Goal: Communication & Community: Answer question/provide support

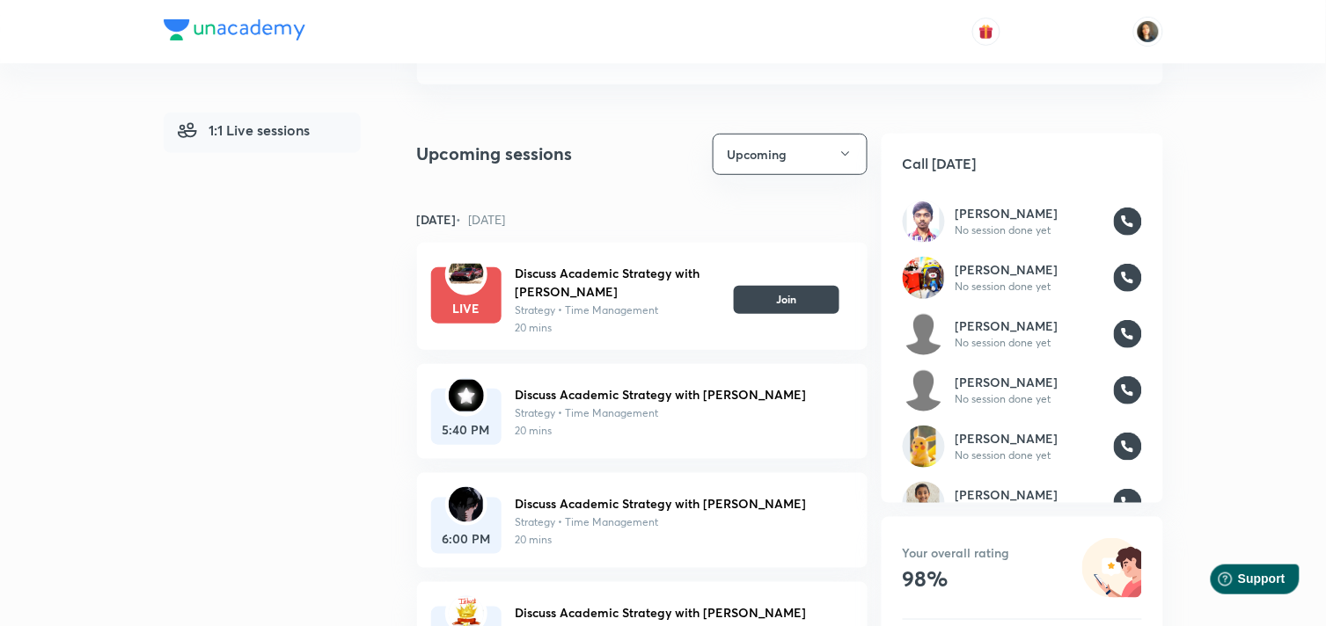
scroll to position [156, 0]
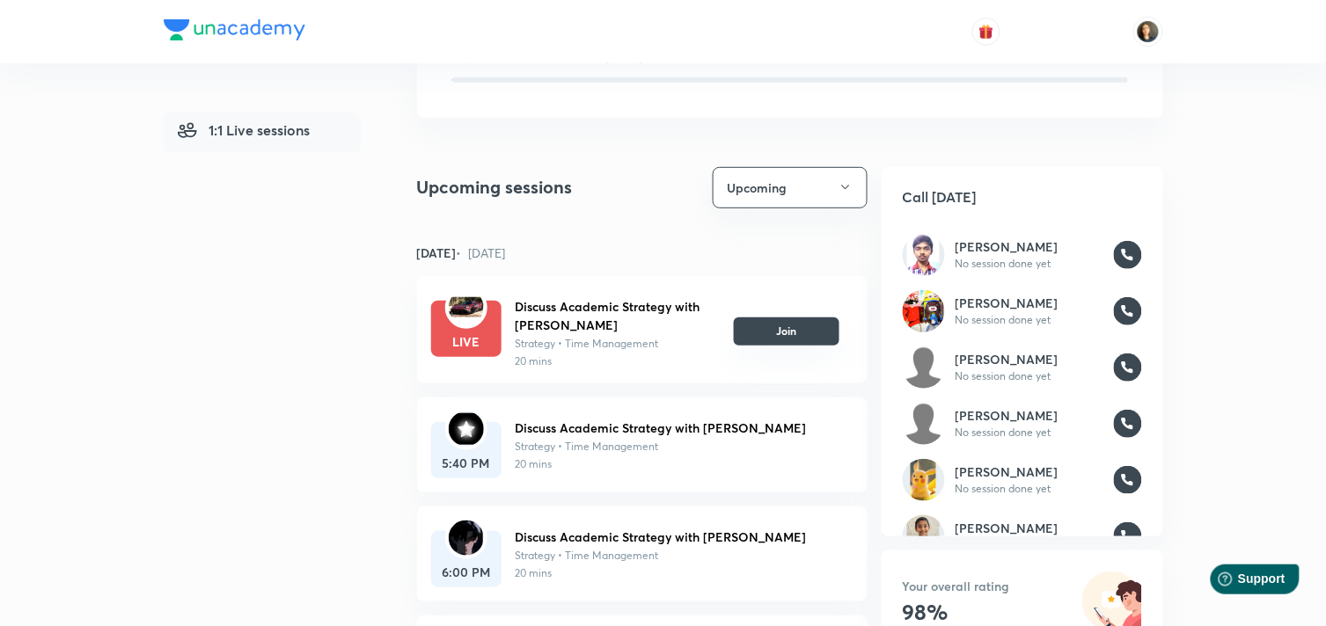
click at [763, 333] on button "Join" at bounding box center [787, 332] width 106 height 28
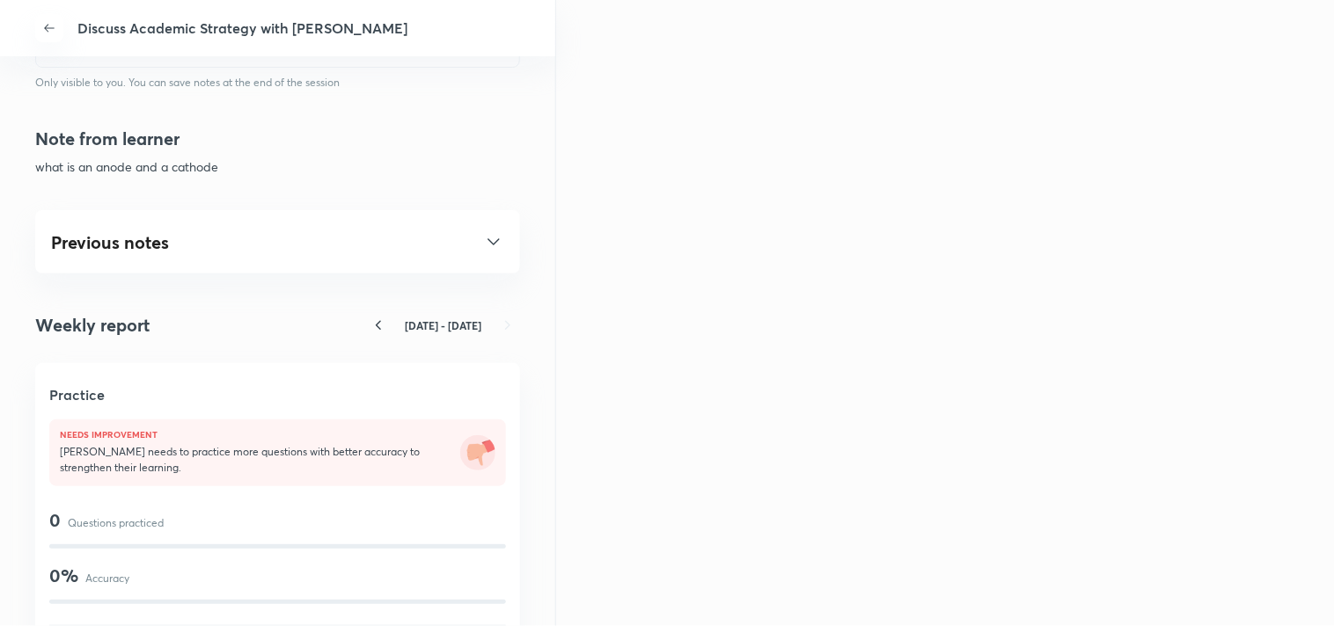
scroll to position [977, 0]
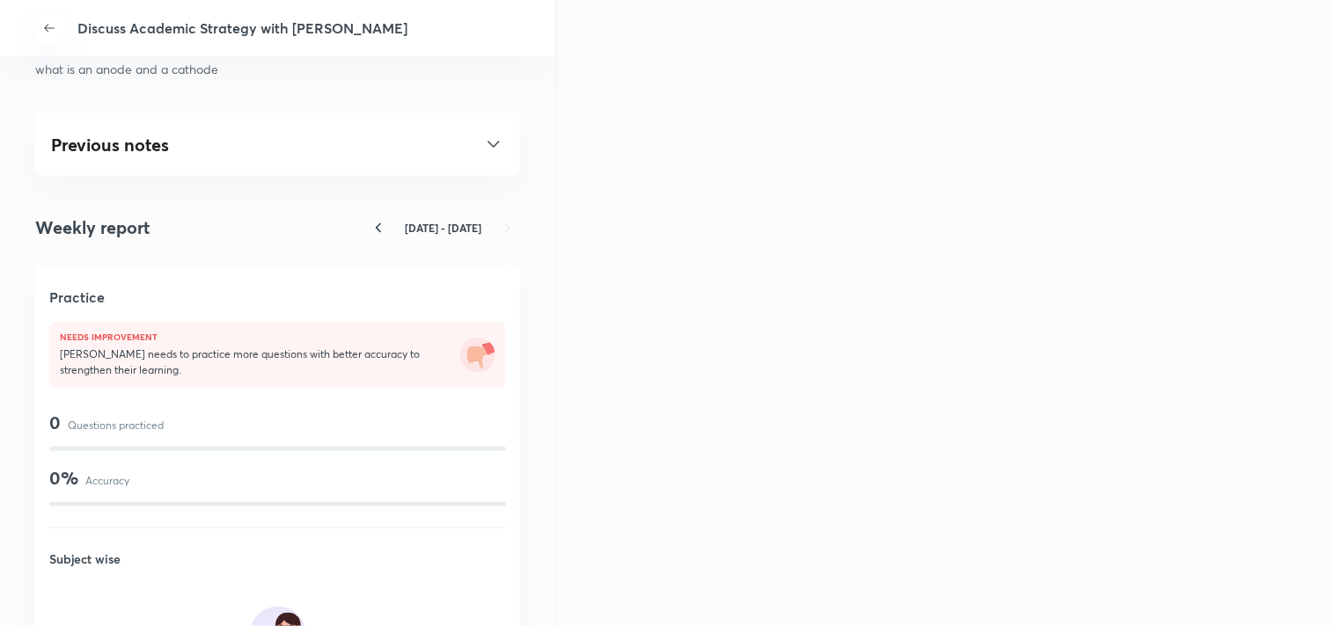
click at [483, 142] on icon at bounding box center [493, 144] width 21 height 21
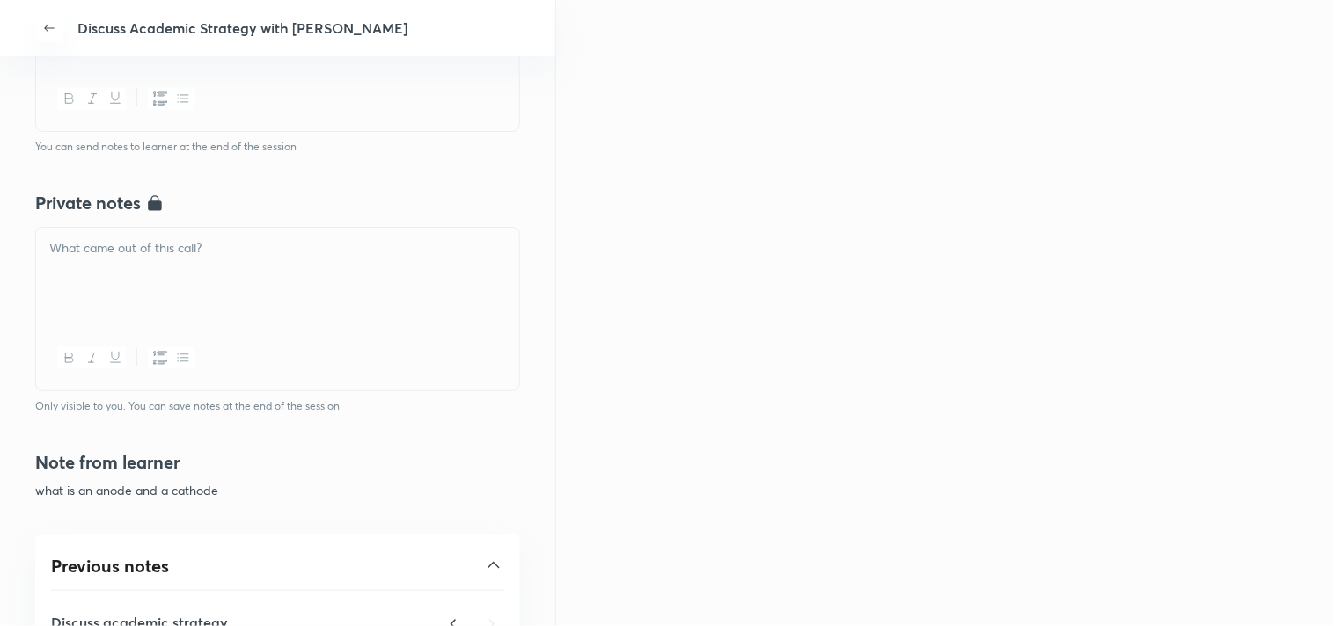
scroll to position [488, 0]
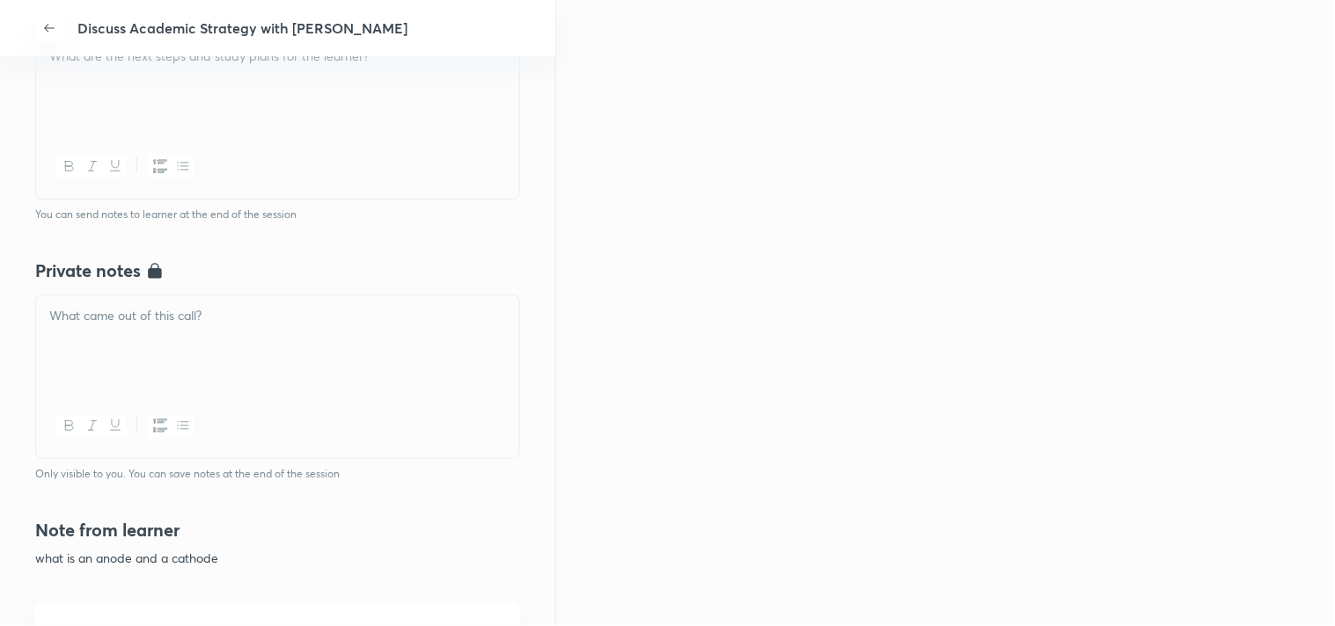
click at [182, 341] on div at bounding box center [277, 345] width 483 height 99
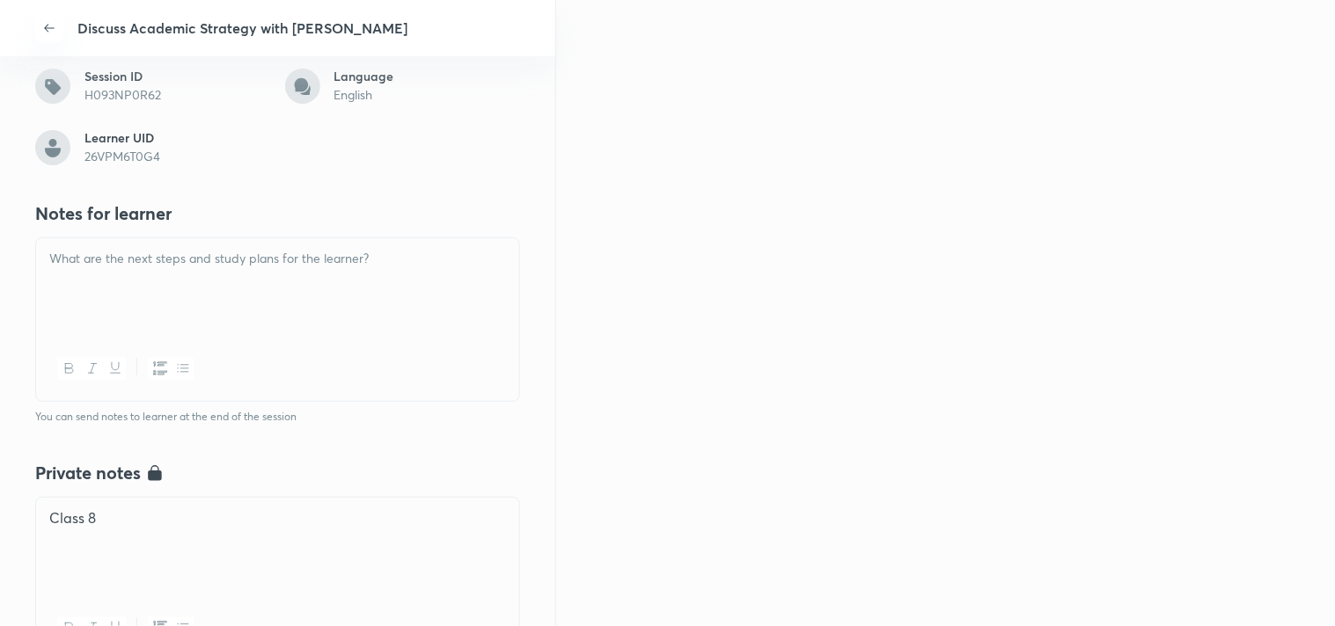
scroll to position [319, 0]
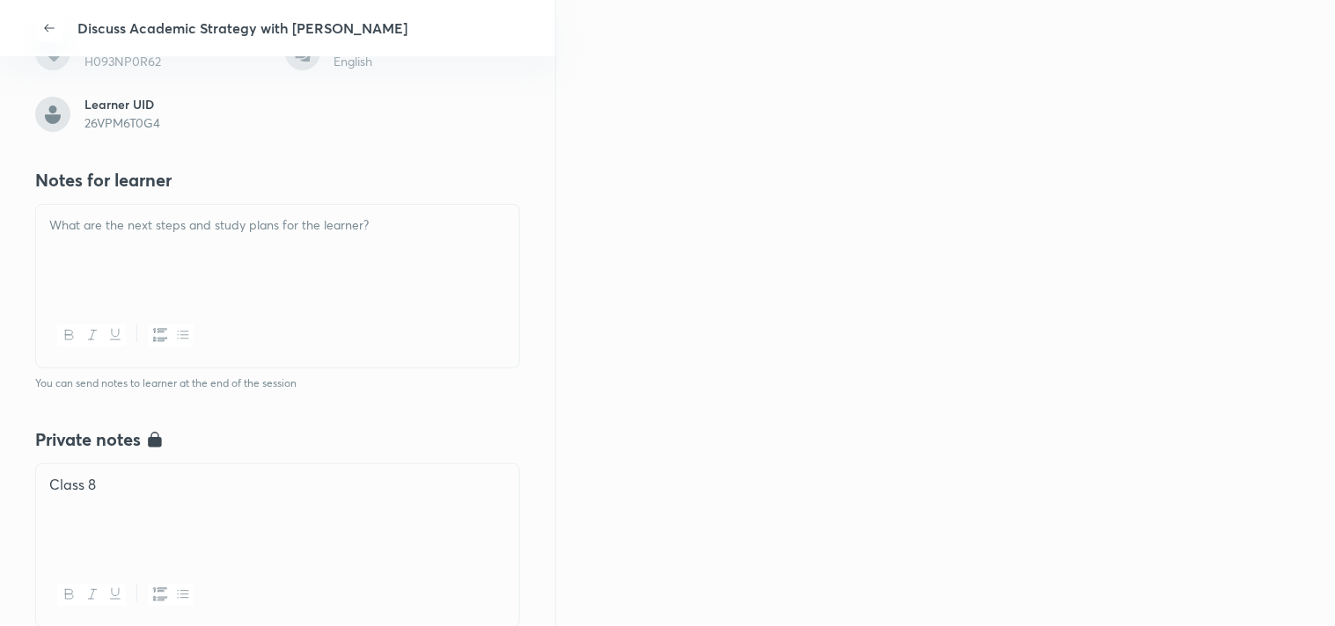
click at [434, 257] on div at bounding box center [277, 254] width 483 height 99
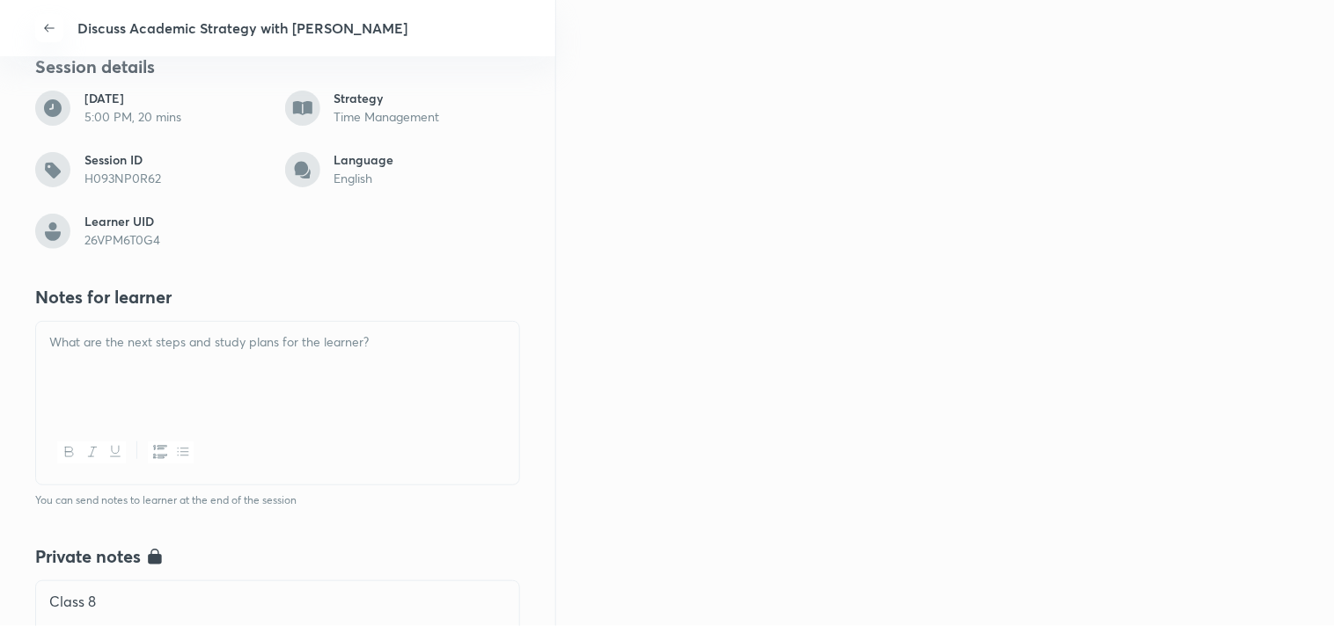
scroll to position [222, 0]
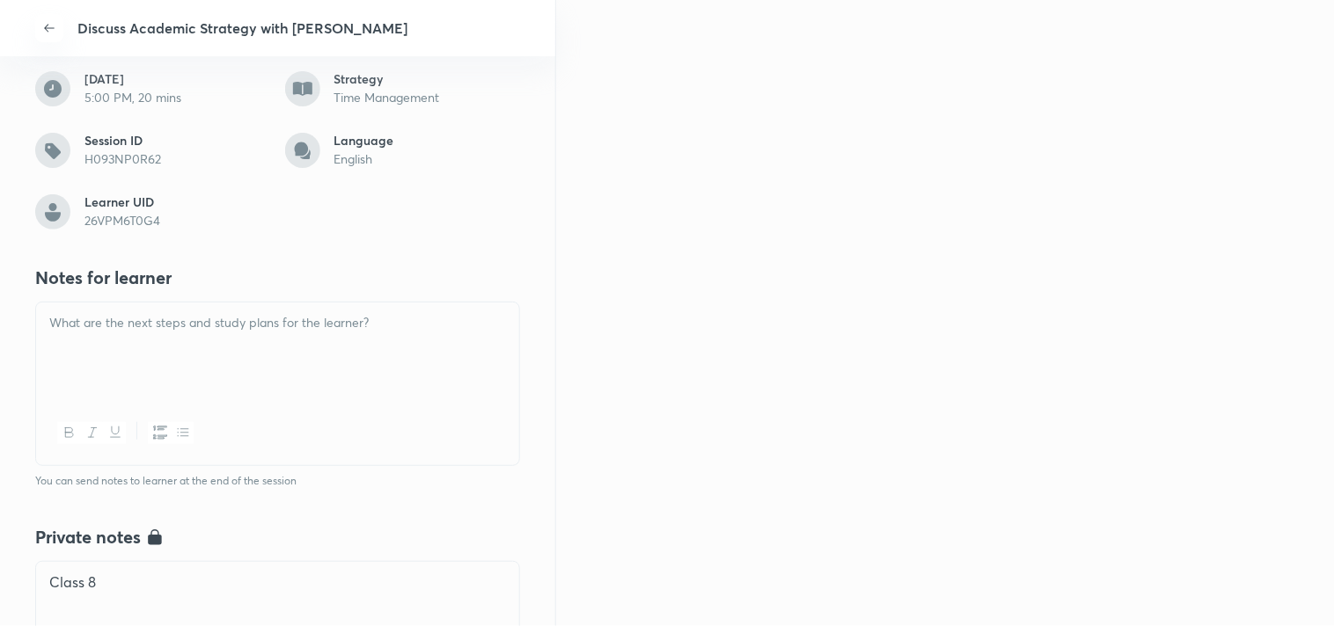
click at [199, 340] on div at bounding box center [277, 352] width 483 height 99
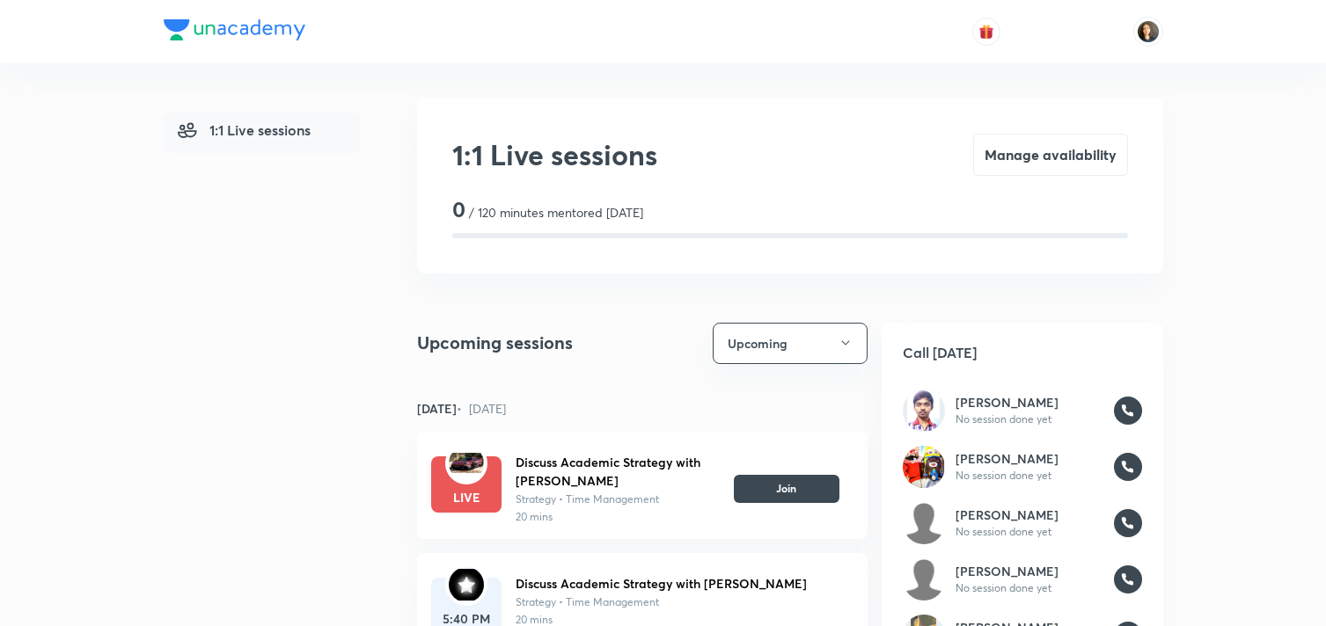
click at [1147, 32] on img at bounding box center [1148, 32] width 30 height 30
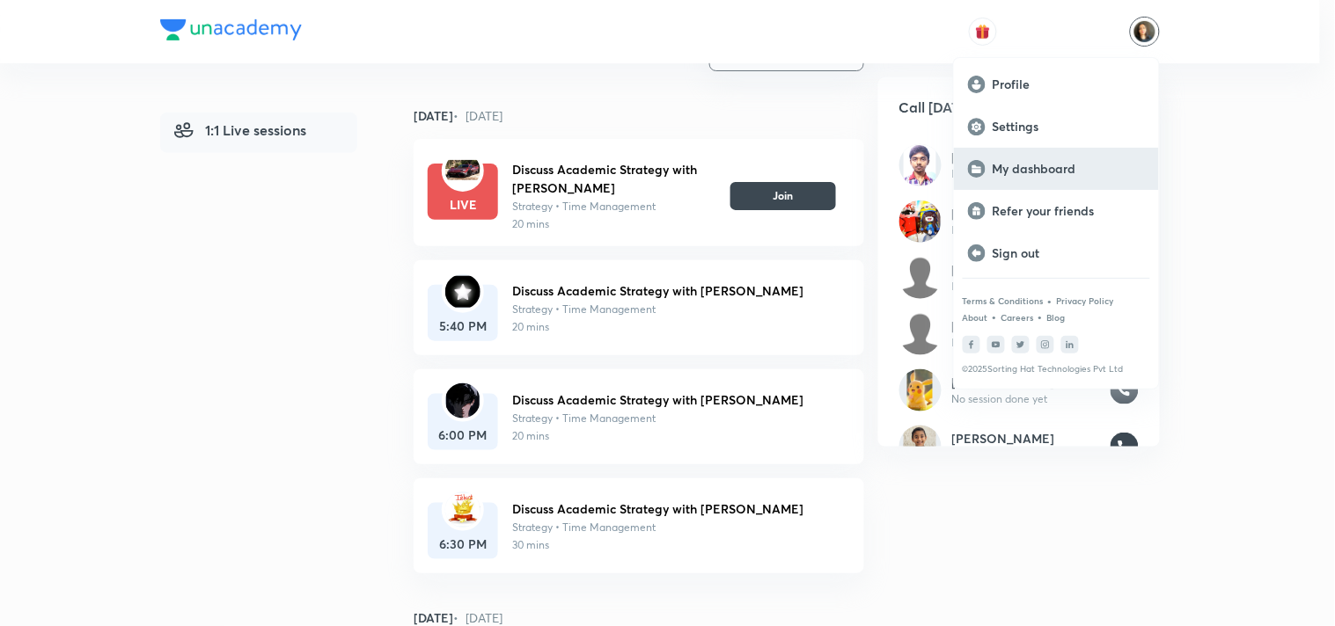
click at [1059, 161] on p "My dashboard" at bounding box center [1068, 169] width 152 height 16
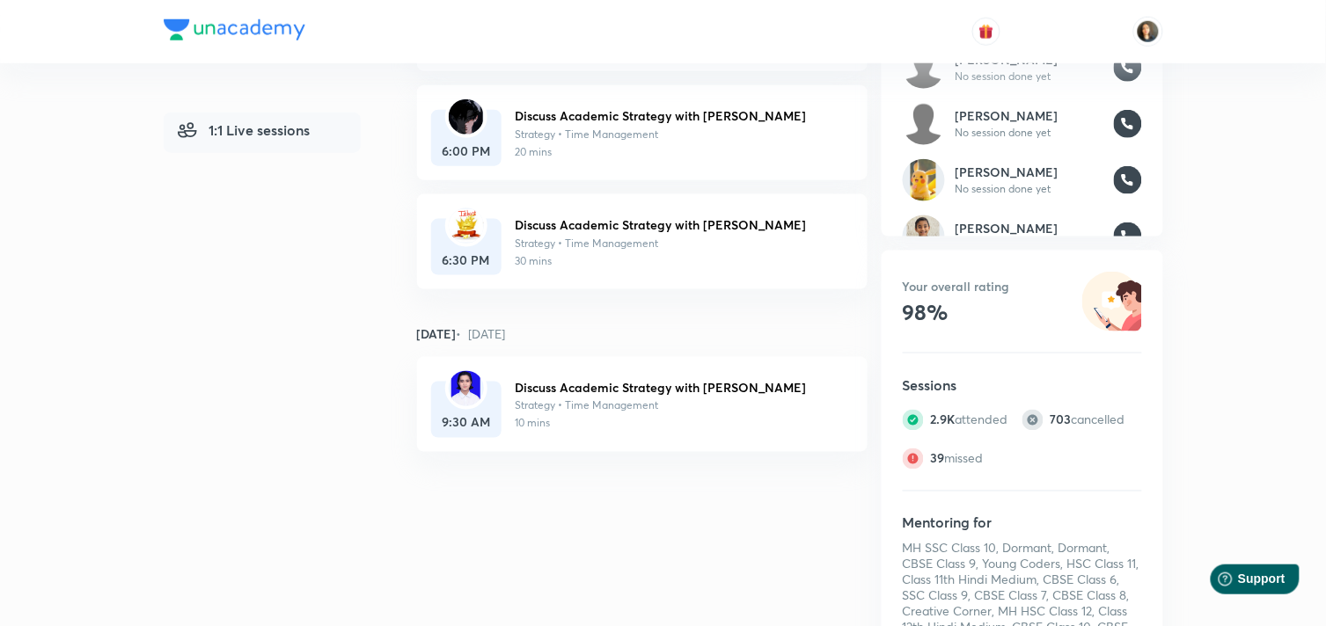
scroll to position [586, 0]
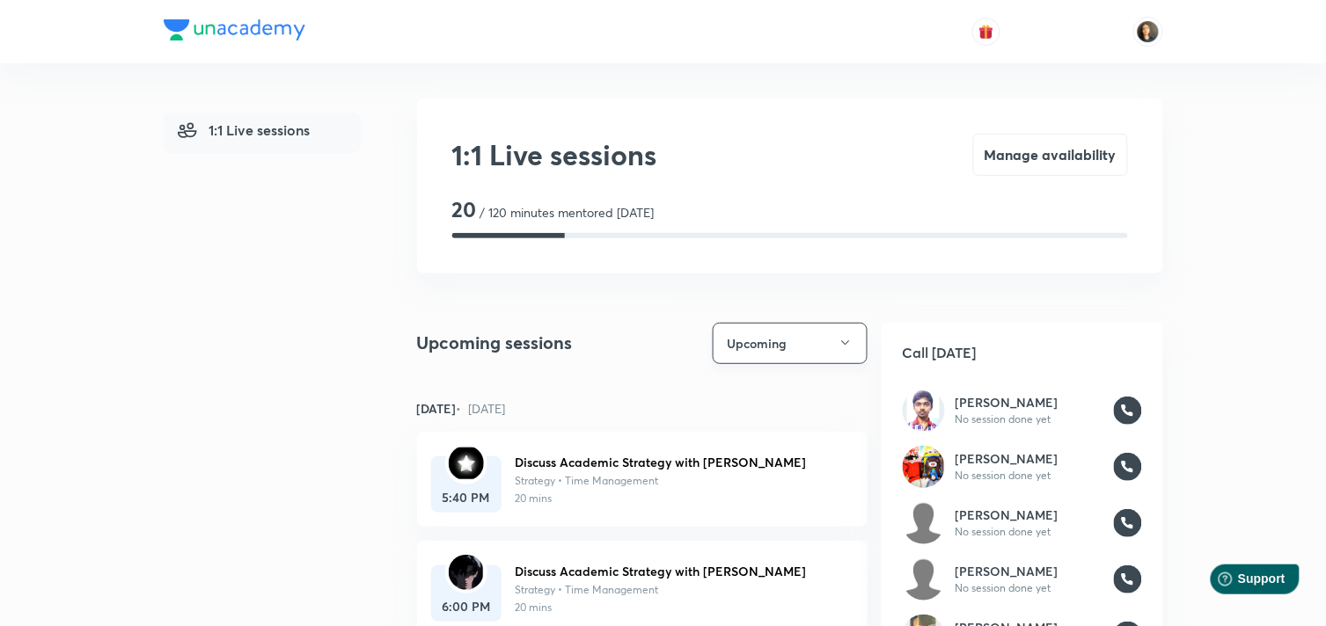
click at [843, 334] on button "Upcoming" at bounding box center [790, 343] width 155 height 41
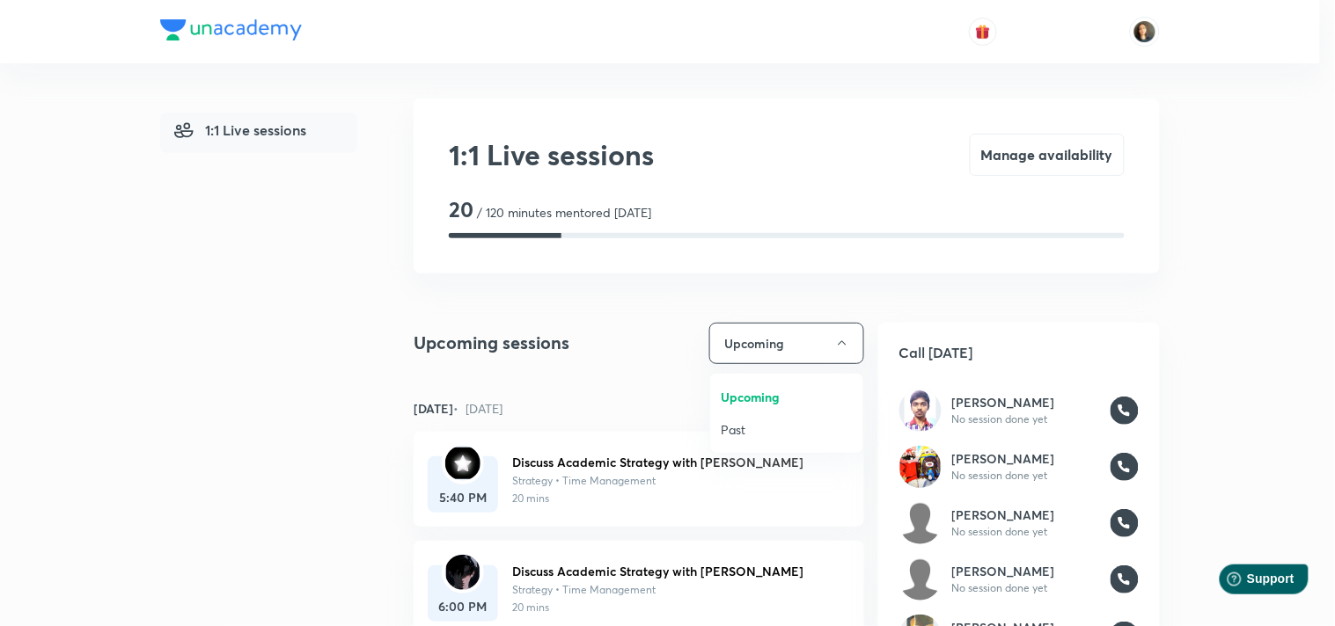
click at [751, 428] on span "Past" at bounding box center [787, 430] width 132 height 18
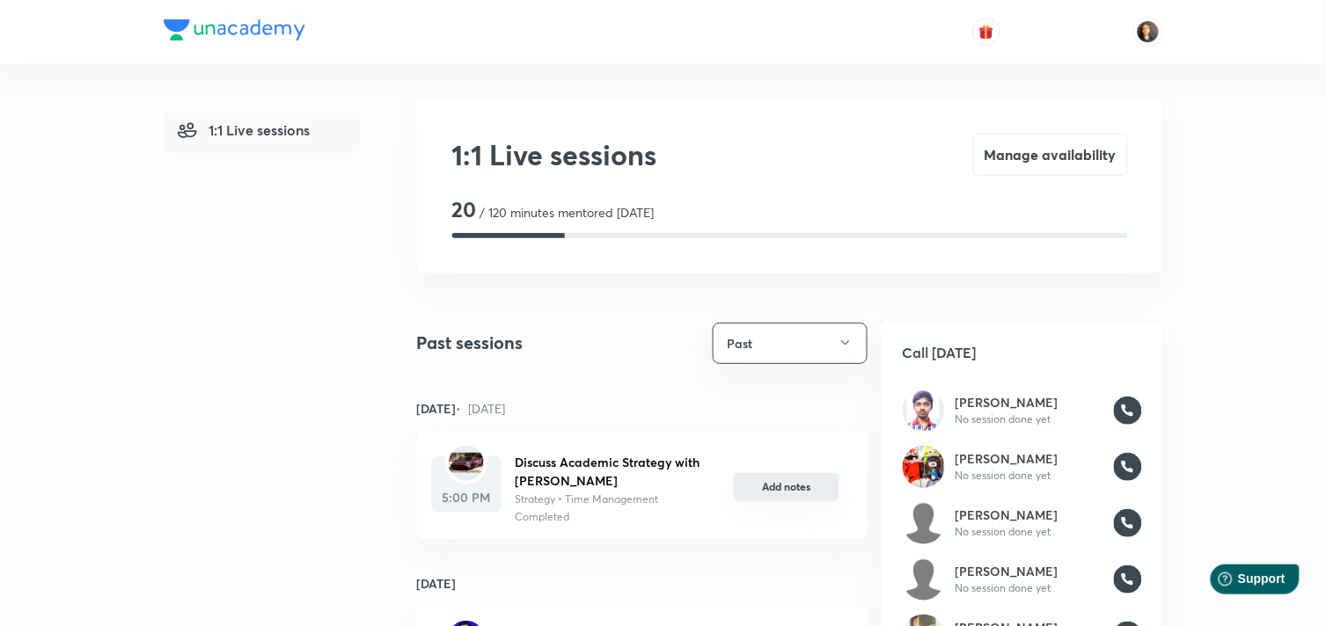
click at [783, 487] on button "Add notes" at bounding box center [787, 487] width 106 height 28
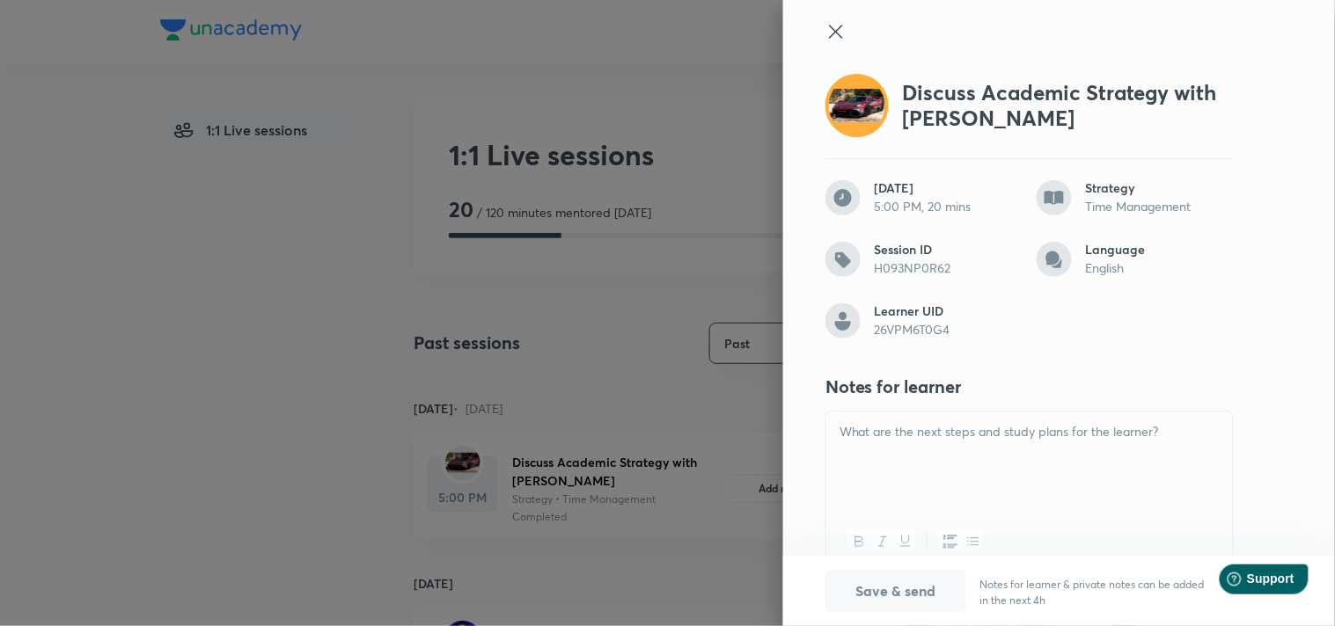
click at [922, 452] on div at bounding box center [1029, 461] width 406 height 99
paste div
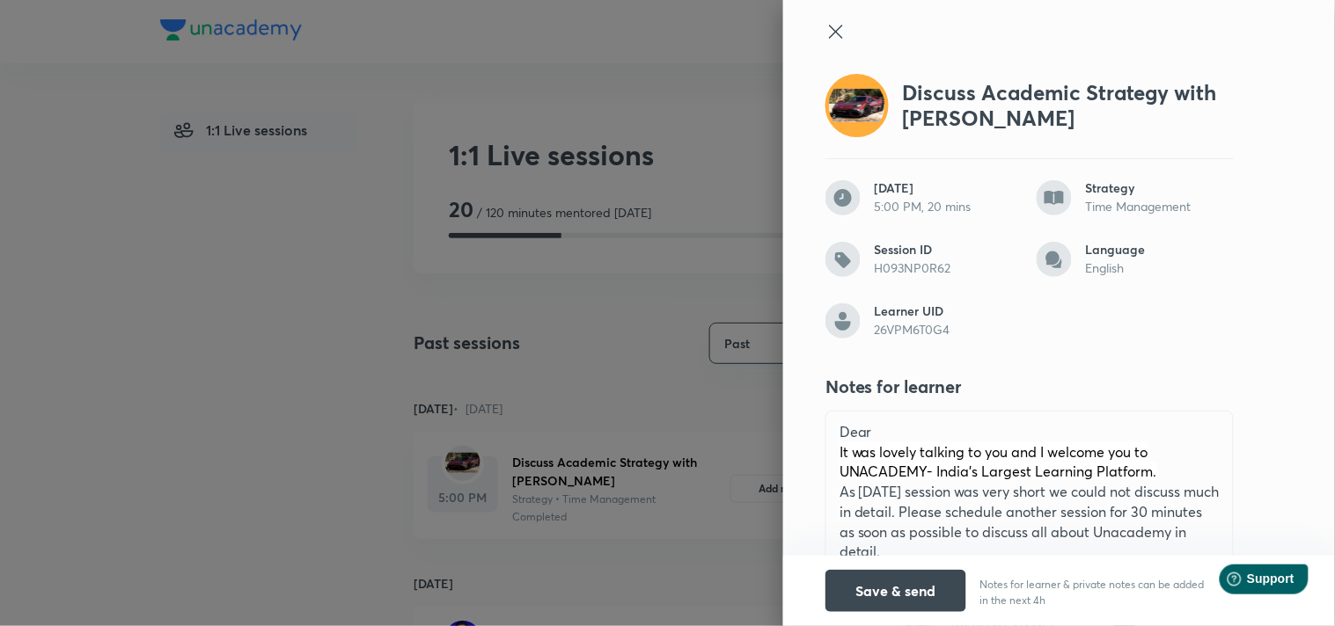
click at [865, 433] on p "Dear" at bounding box center [1029, 432] width 380 height 20
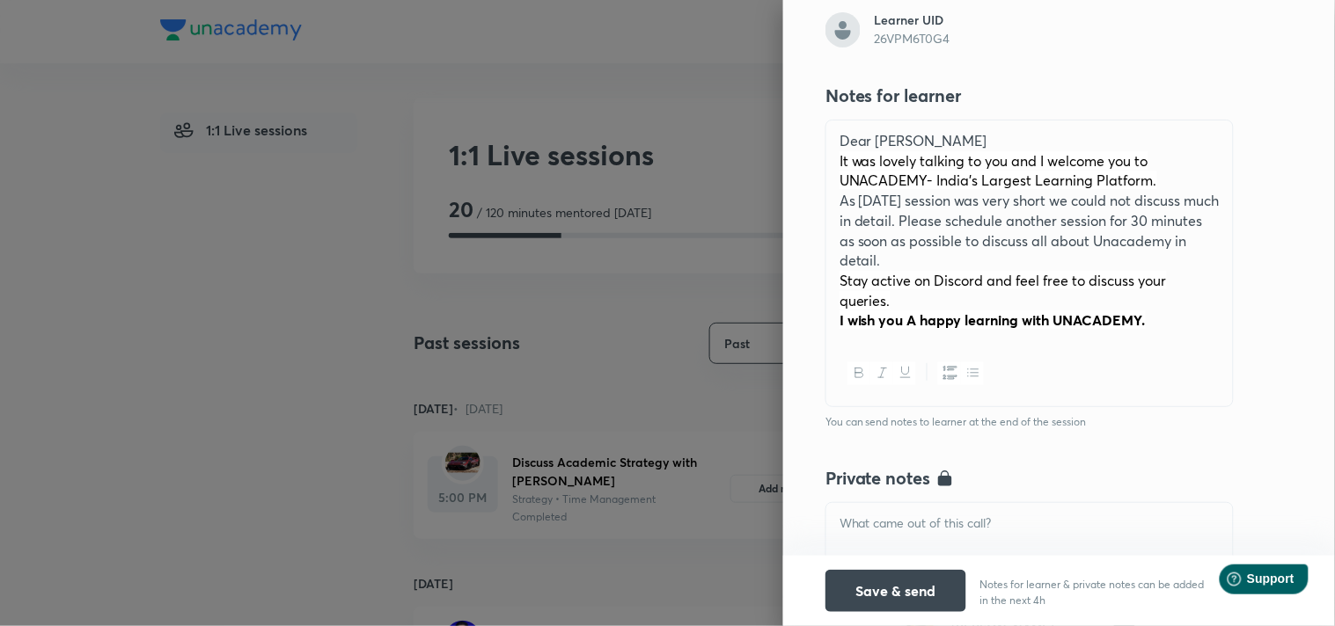
scroll to position [293, 0]
drag, startPoint x: 1142, startPoint y: 170, endPoint x: 816, endPoint y: 162, distance: 325.6
click at [826, 162] on div "Dear Riyan It was lovely talking to you and I welcome you to UNACADEMY- India's…" at bounding box center [1029, 229] width 406 height 221
drag, startPoint x: 1142, startPoint y: 181, endPoint x: 999, endPoint y: 153, distance: 145.3
click at [999, 153] on span "It was lovely talking to you and I welcome you to UNACADEMY- India's Largest Le…" at bounding box center [998, 169] width 318 height 39
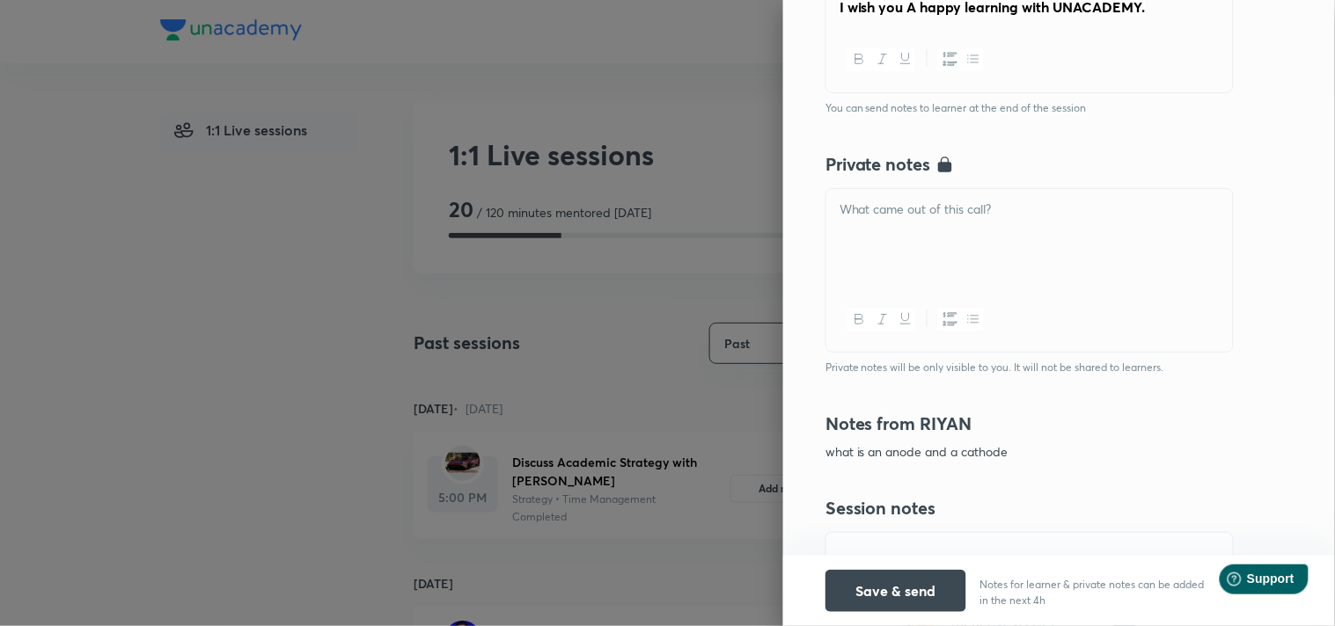
scroll to position [586, 0]
click at [884, 239] on div at bounding box center [1029, 237] width 406 height 99
click at [853, 590] on button "Save & send" at bounding box center [895, 589] width 141 height 42
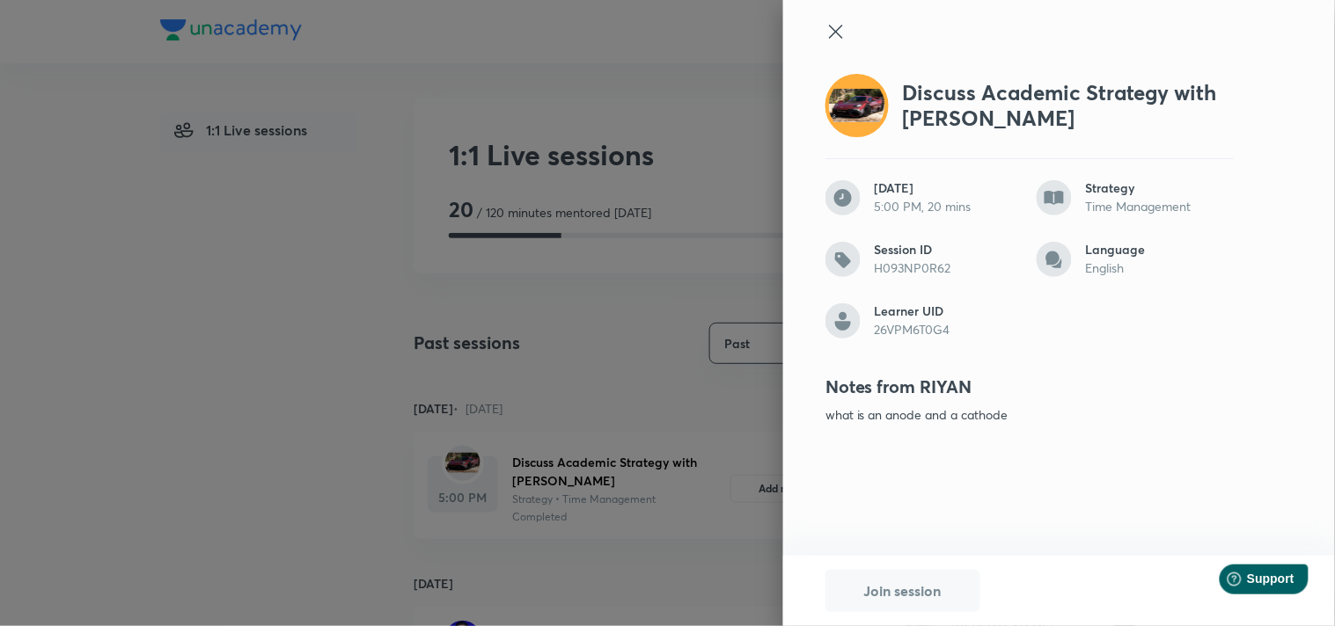
scroll to position [0, 0]
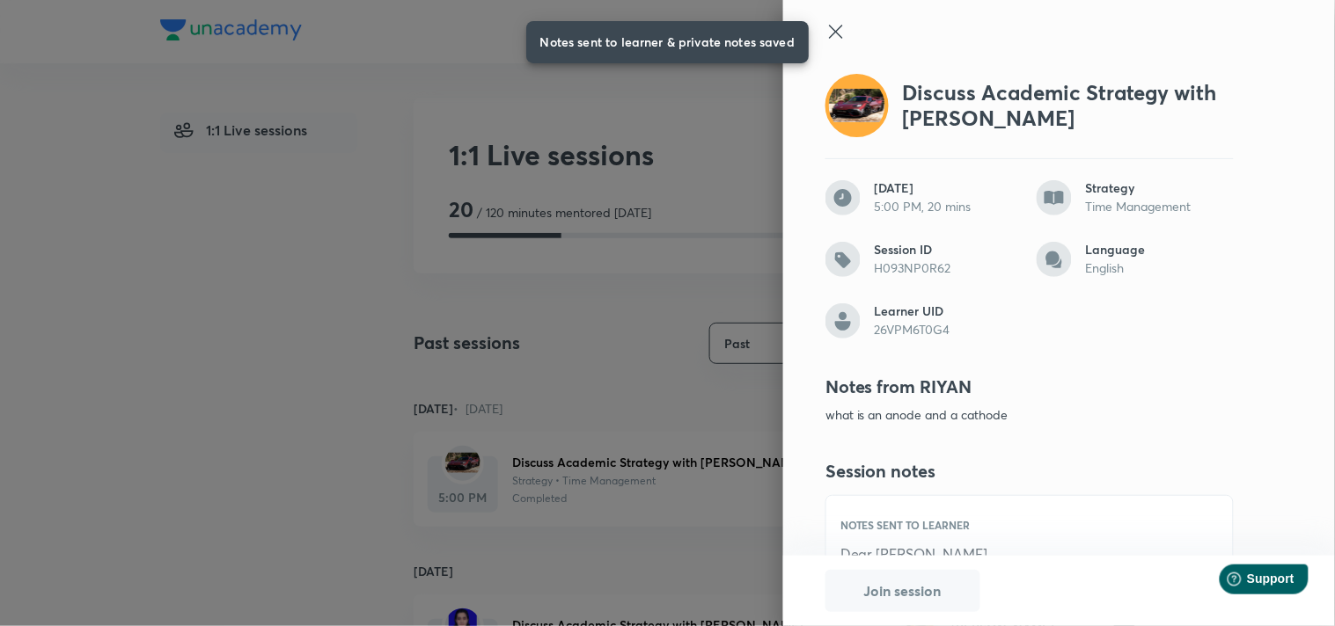
click at [830, 27] on icon at bounding box center [835, 31] width 21 height 21
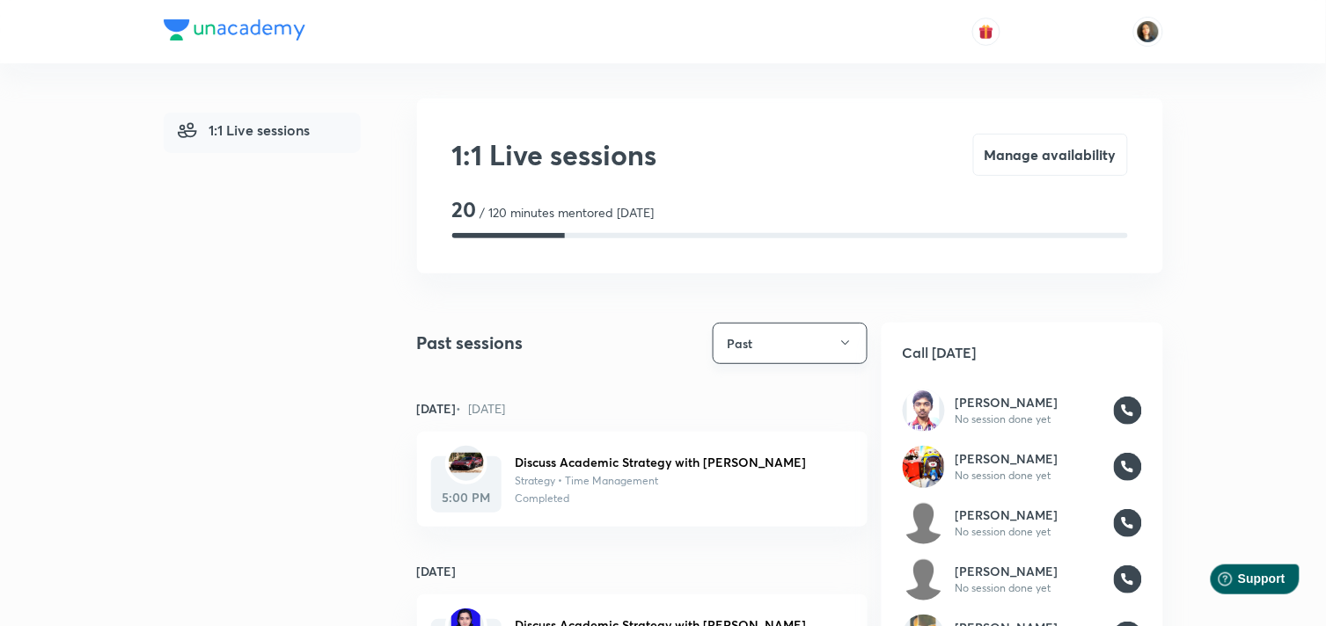
click at [839, 343] on icon "button" at bounding box center [845, 343] width 14 height 14
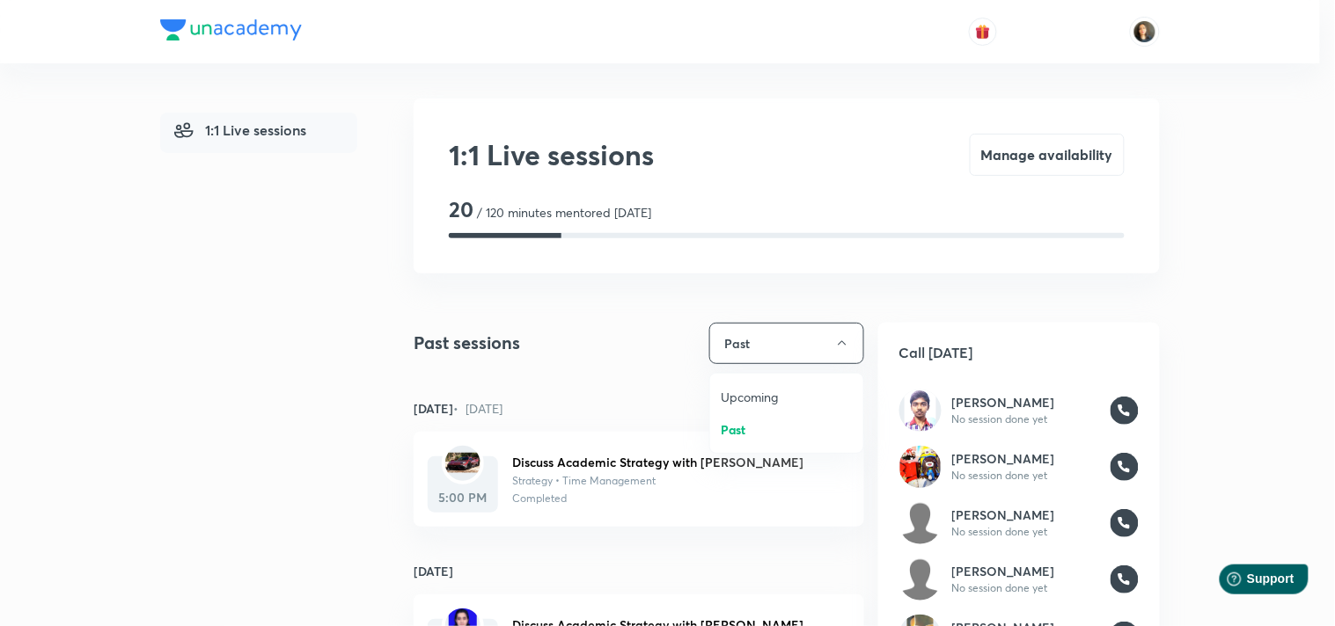
click at [764, 382] on li "Upcoming" at bounding box center [786, 397] width 153 height 33
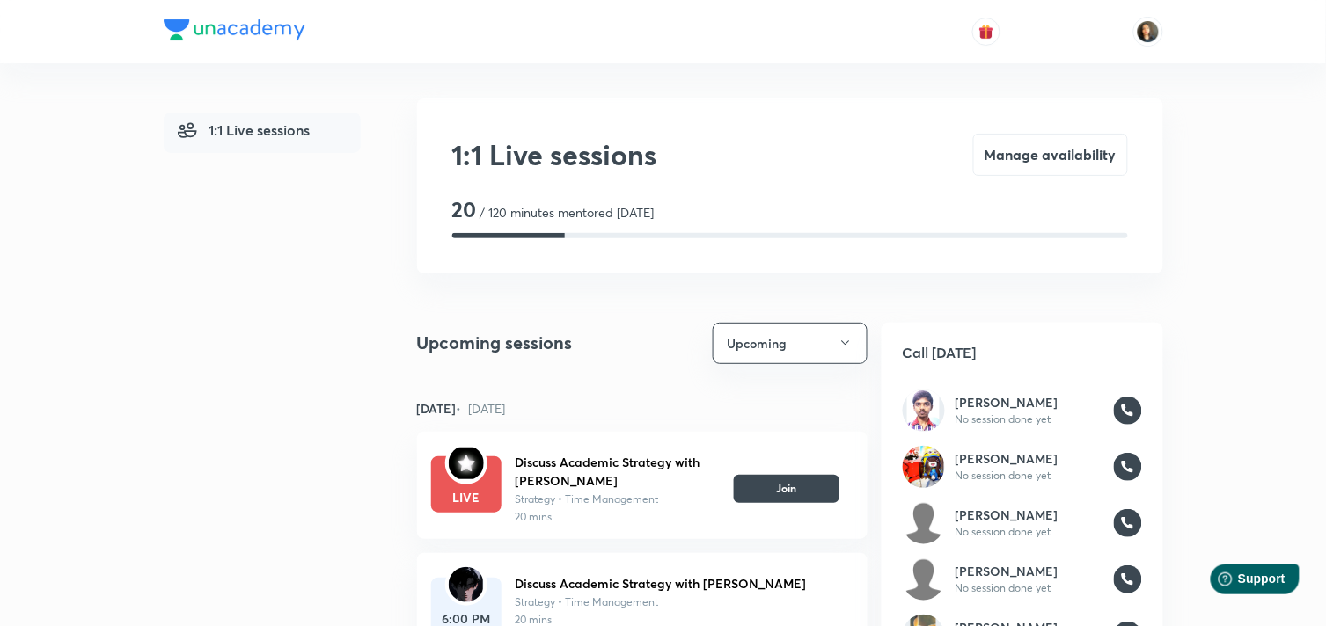
click at [713, 323] on button "Upcoming" at bounding box center [790, 343] width 155 height 41
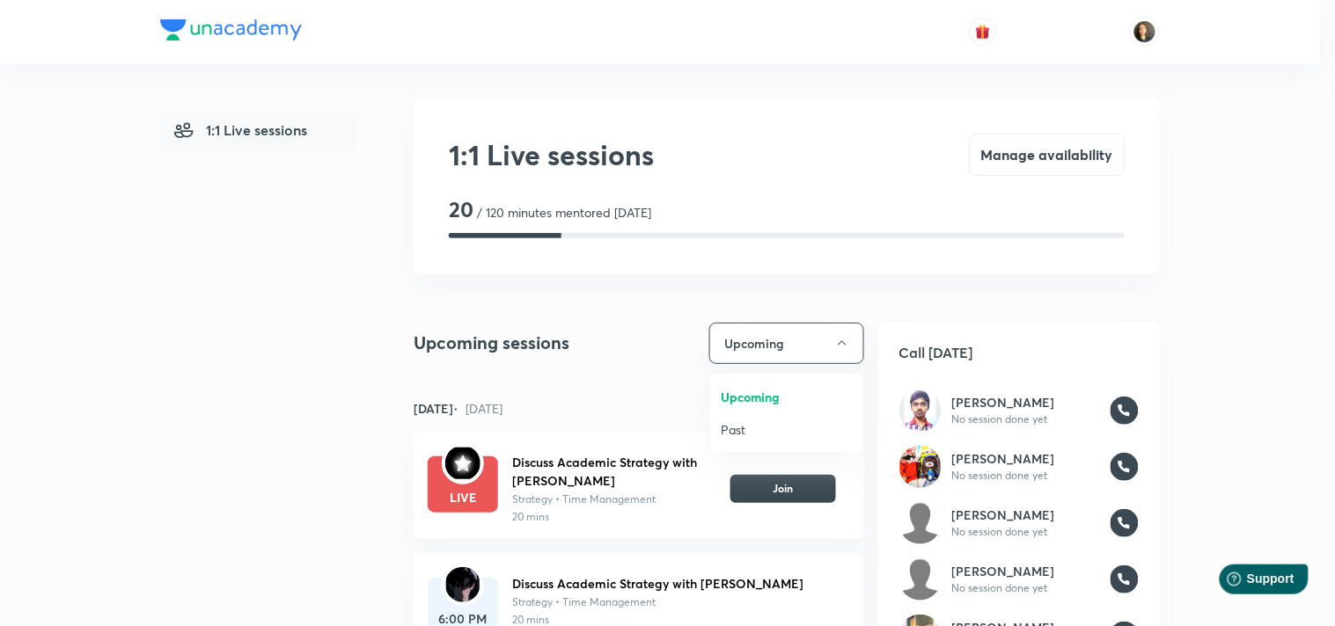
click at [778, 487] on div at bounding box center [667, 313] width 1335 height 626
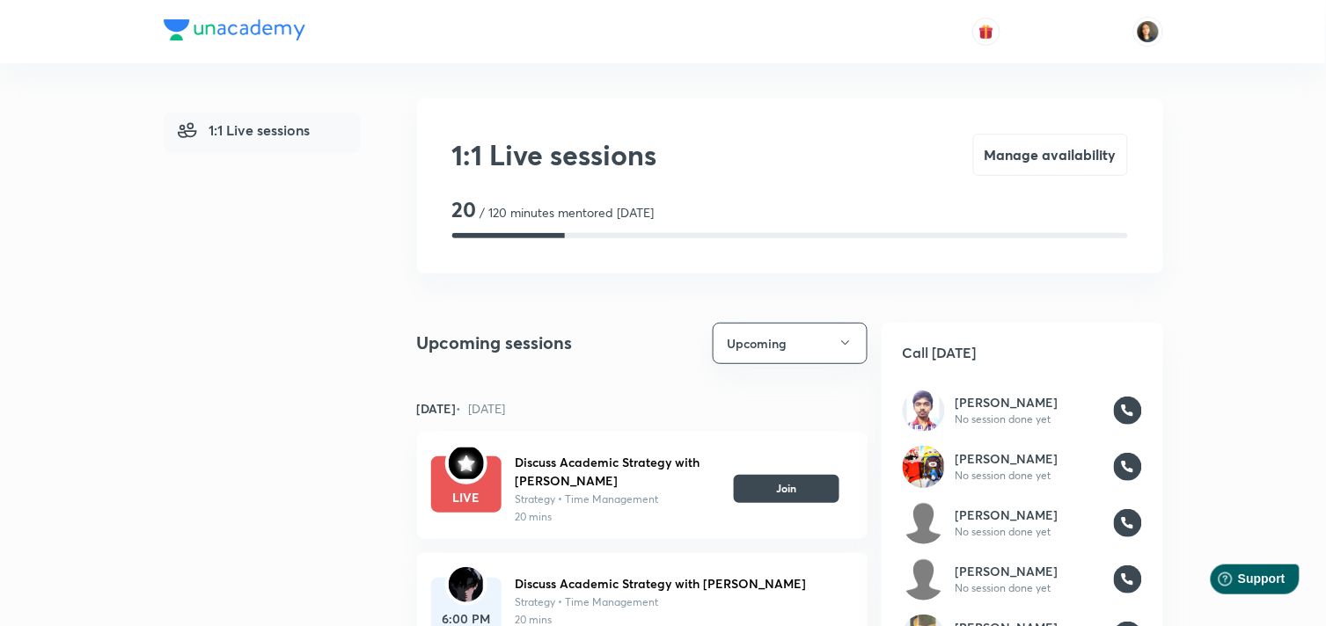
click at [778, 487] on button "Join" at bounding box center [787, 489] width 106 height 28
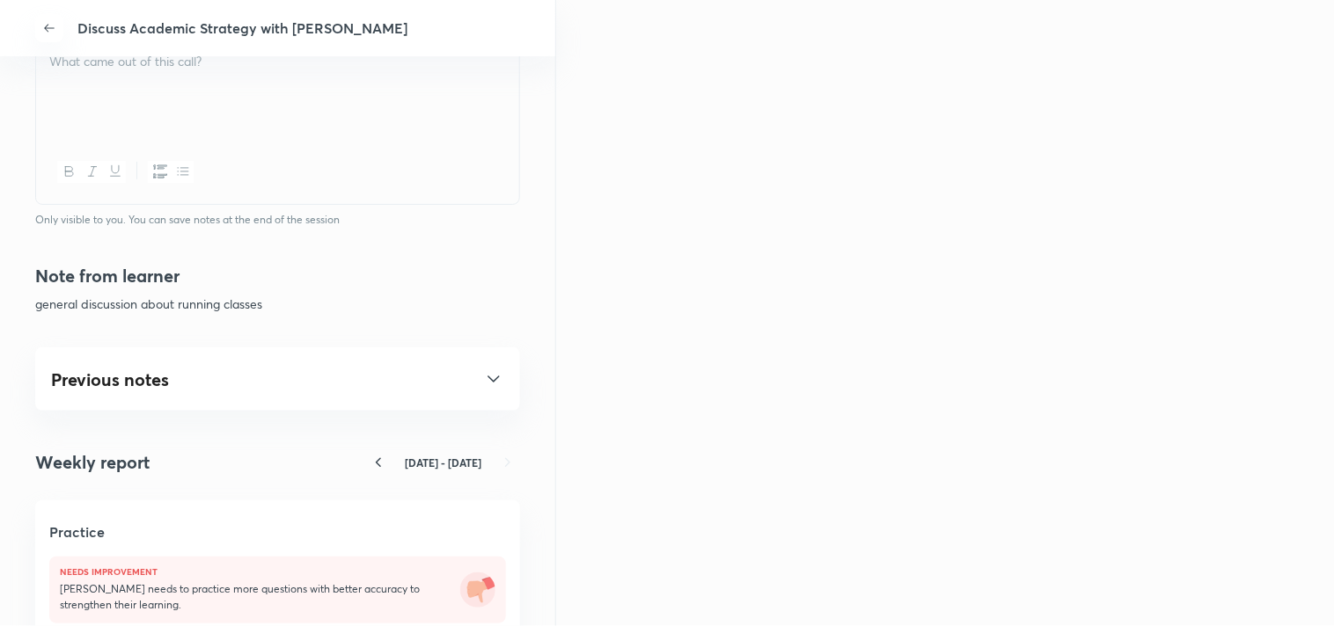
scroll to position [781, 0]
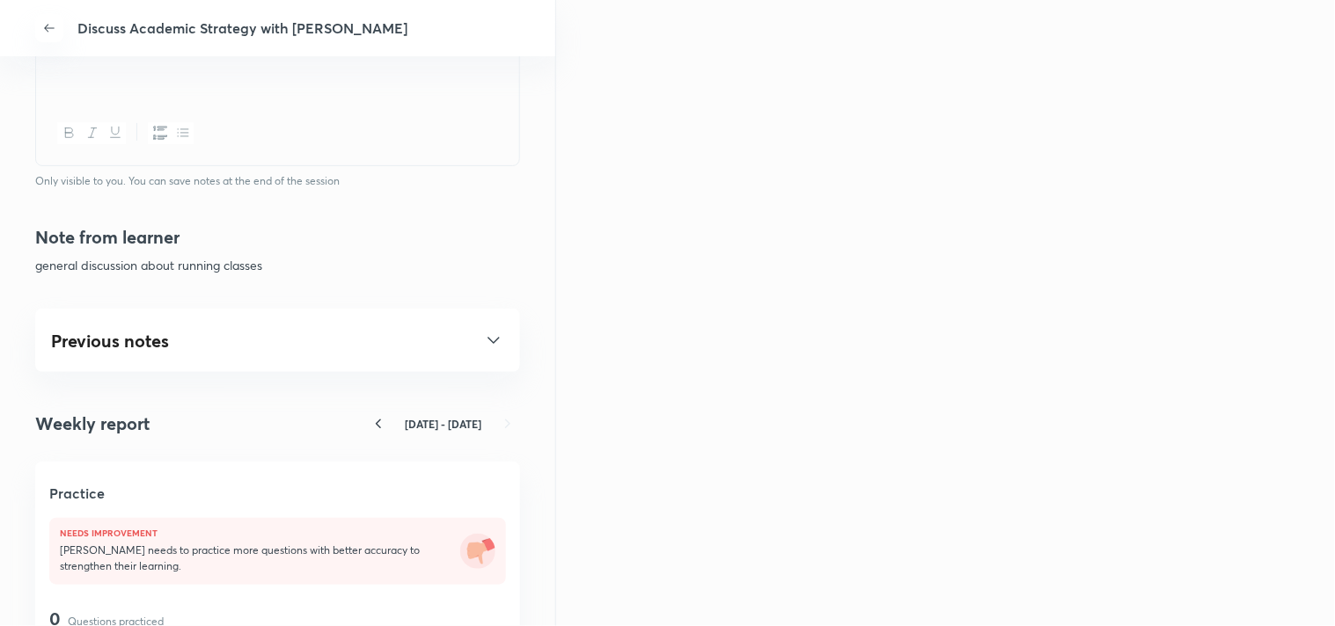
click at [485, 339] on icon at bounding box center [493, 340] width 21 height 21
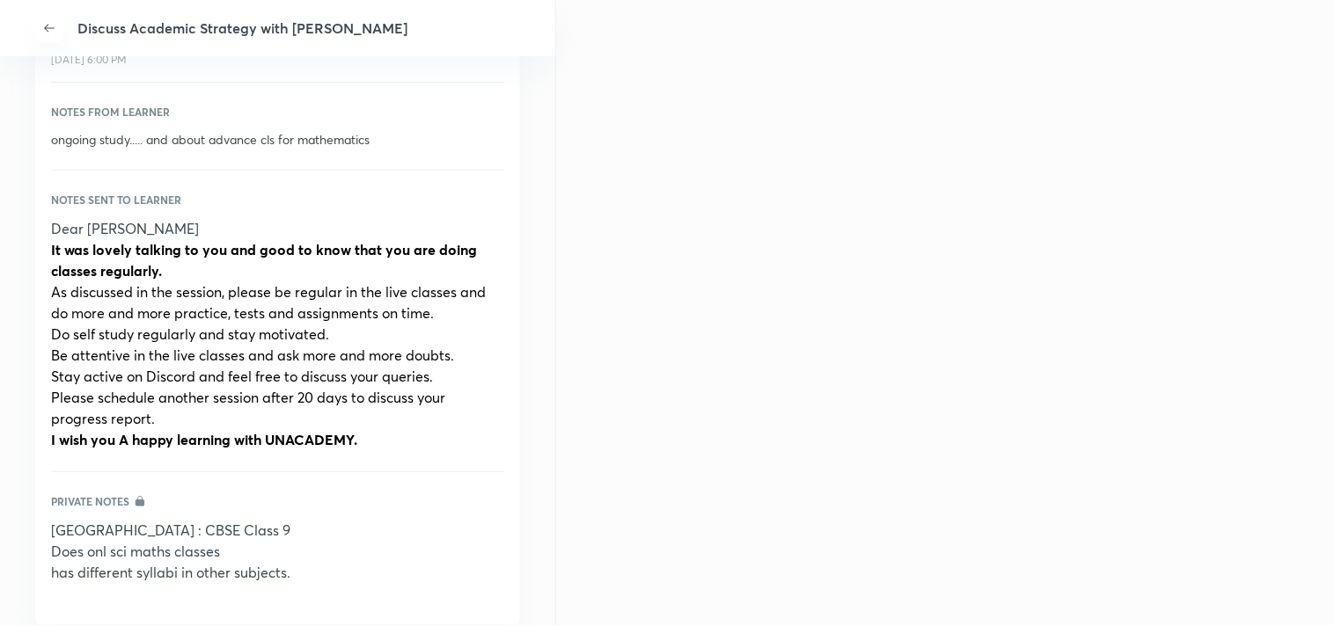
scroll to position [1173, 0]
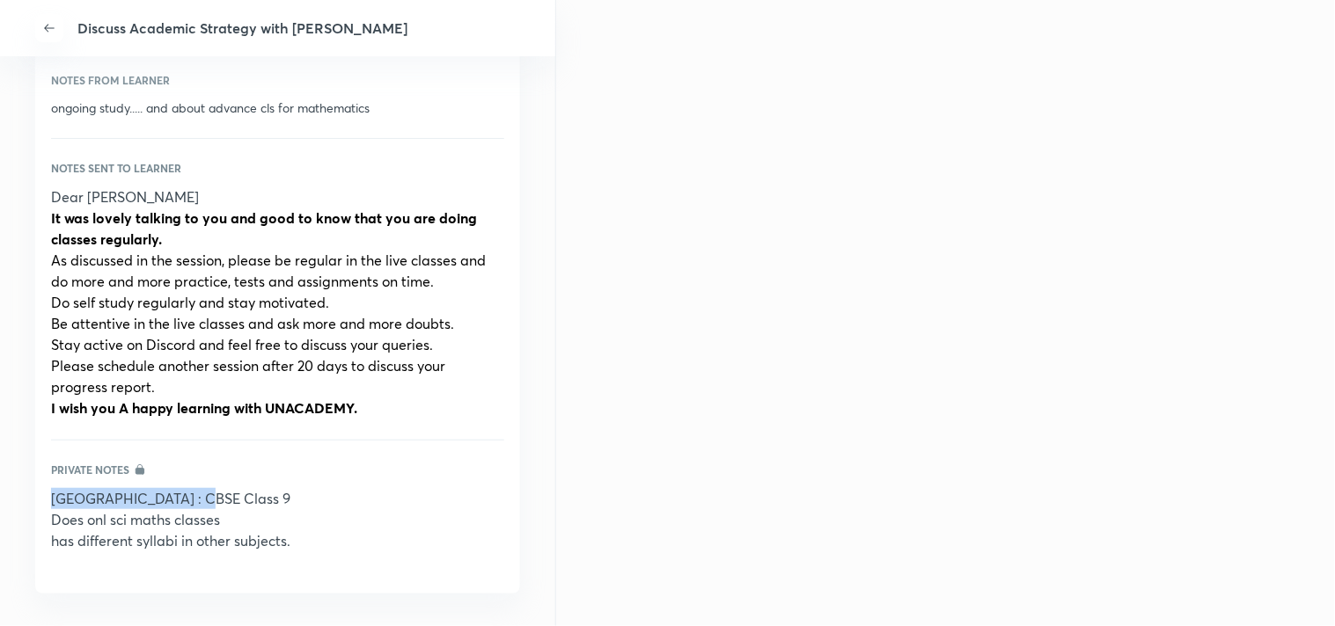
drag, startPoint x: 198, startPoint y: 498, endPoint x: 47, endPoint y: 498, distance: 151.3
click at [47, 498] on div "Previous notes Discuss Academic Strategy 30 Jun, 6:00 PM Notes from learner ong…" at bounding box center [277, 255] width 485 height 677
copy p "Pragya : CBSE Class 9"
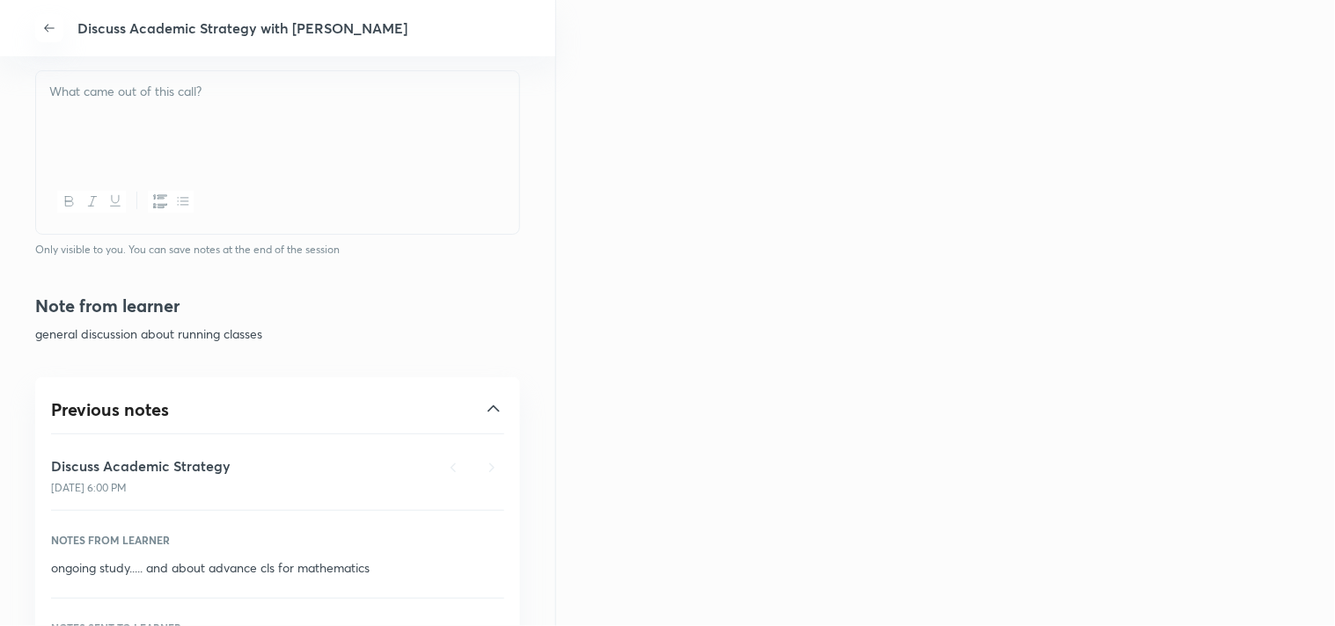
scroll to position [586, 0]
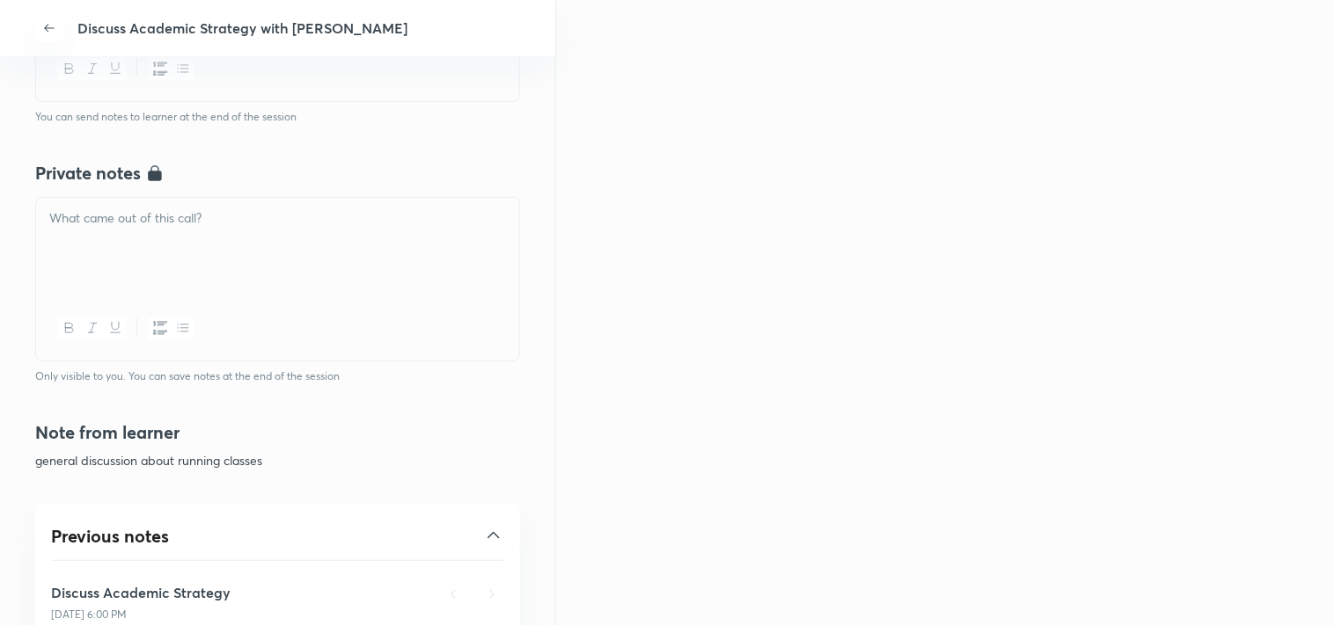
click at [128, 216] on p at bounding box center [277, 219] width 457 height 20
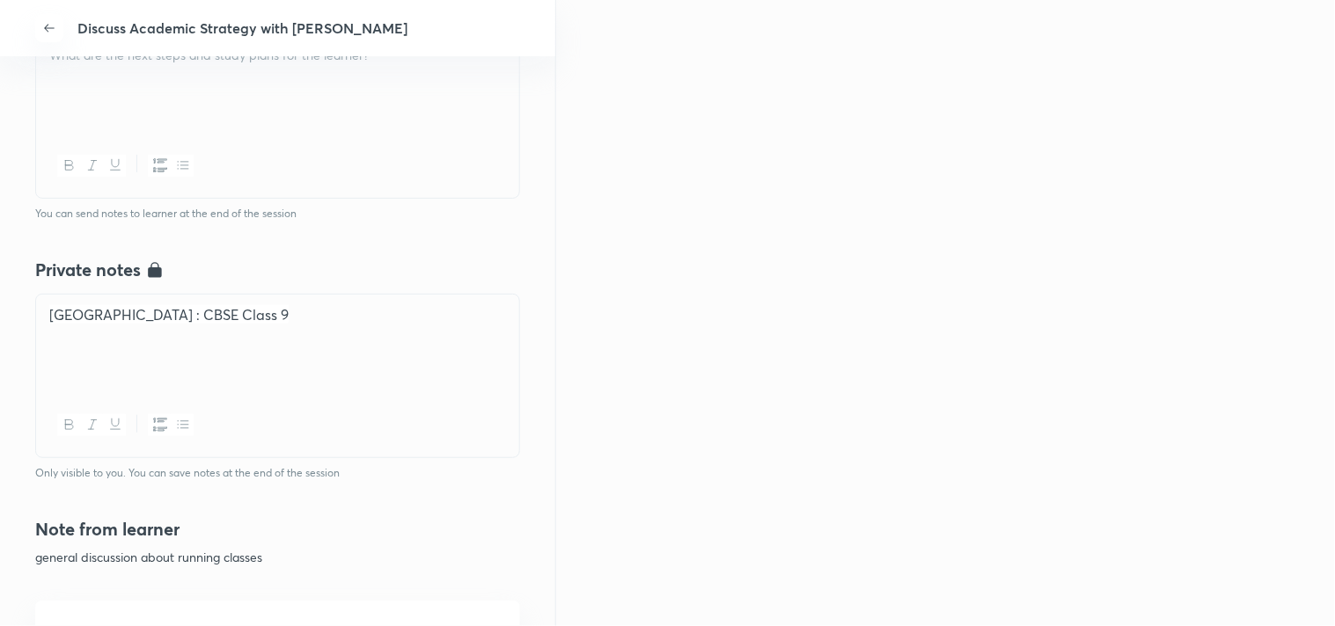
scroll to position [488, 0]
click at [49, 334] on p "erm 1 from 8th Sep" at bounding box center [277, 336] width 457 height 20
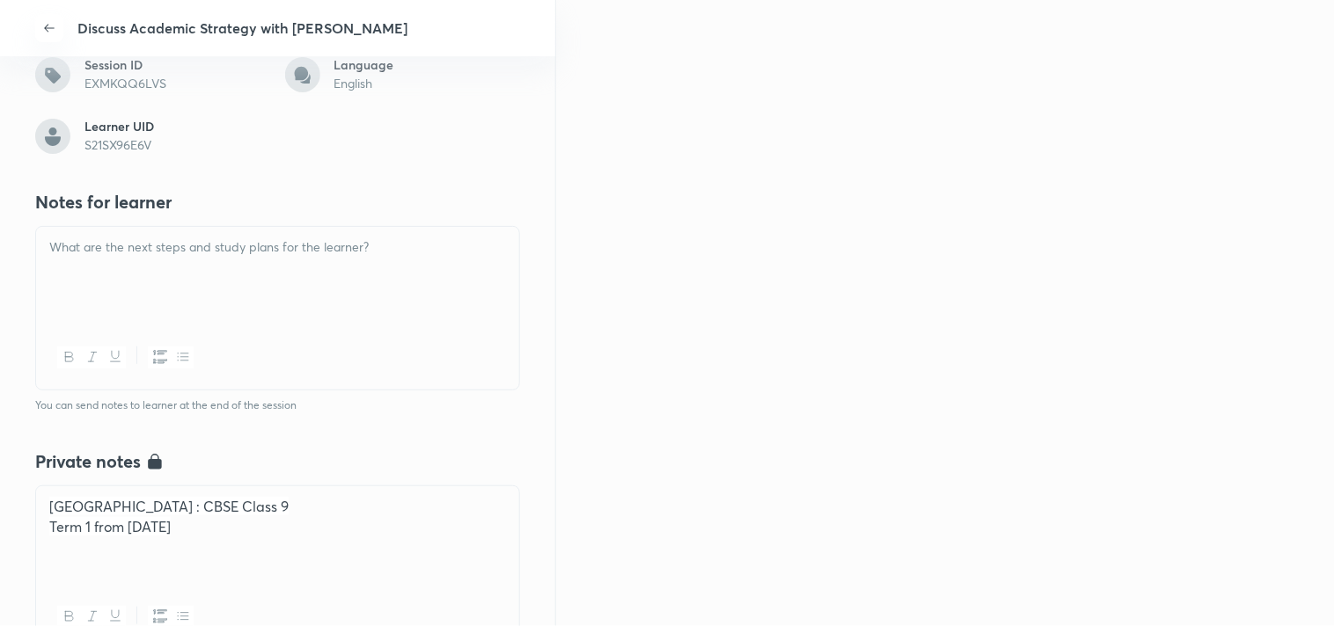
scroll to position [195, 0]
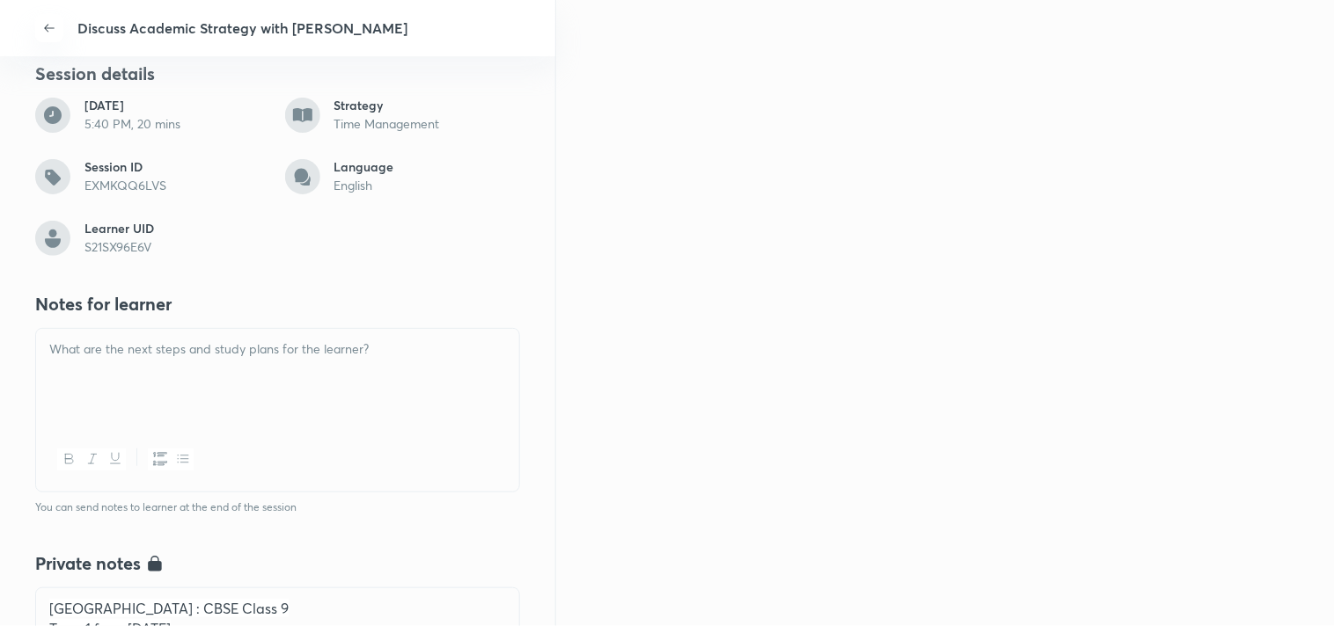
click at [88, 329] on div at bounding box center [277, 378] width 483 height 99
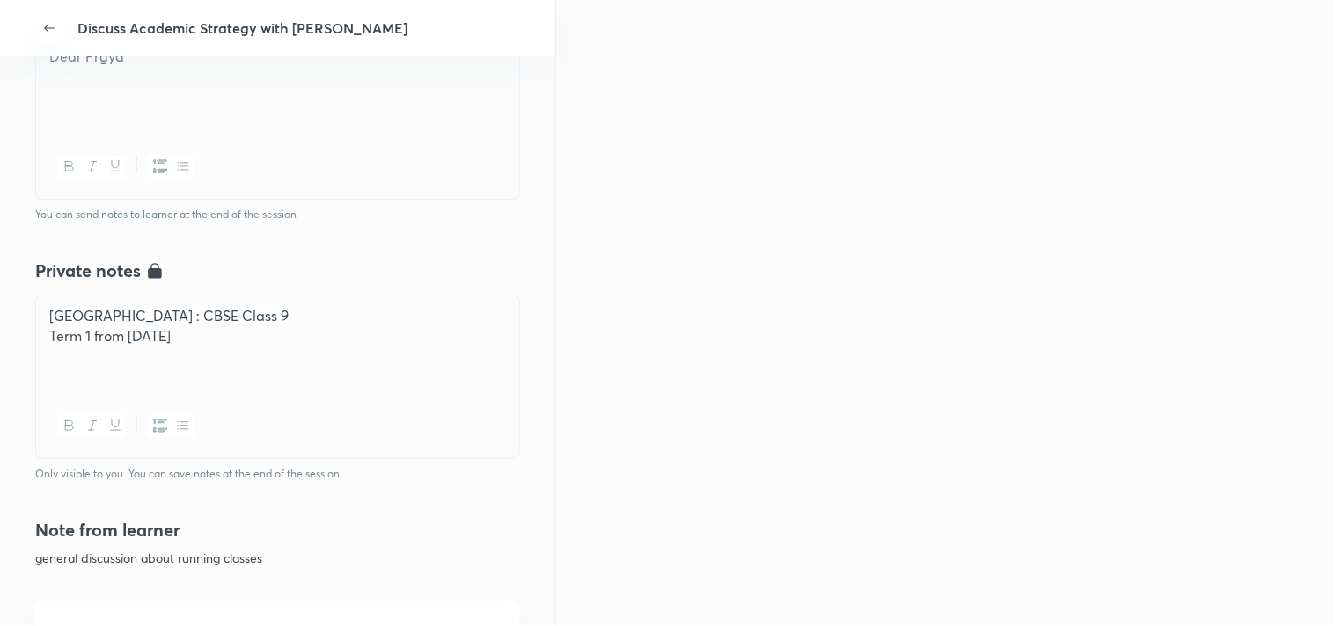
scroll to position [391, 0]
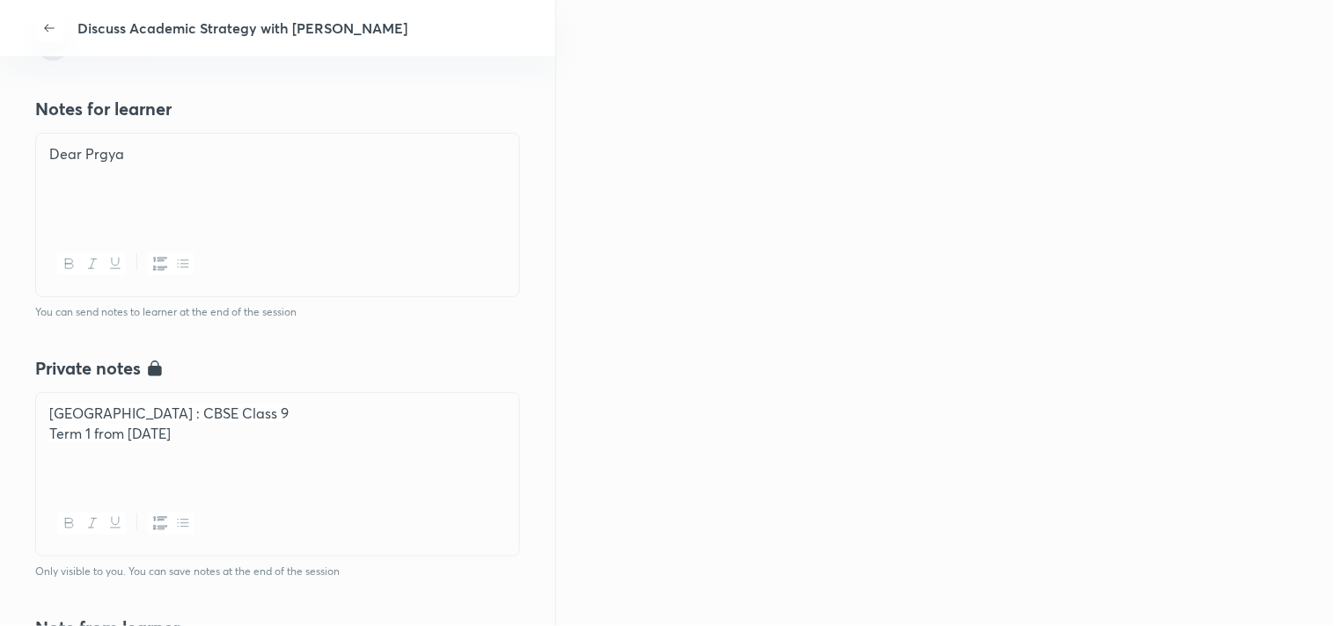
click at [146, 164] on p at bounding box center [277, 174] width 457 height 20
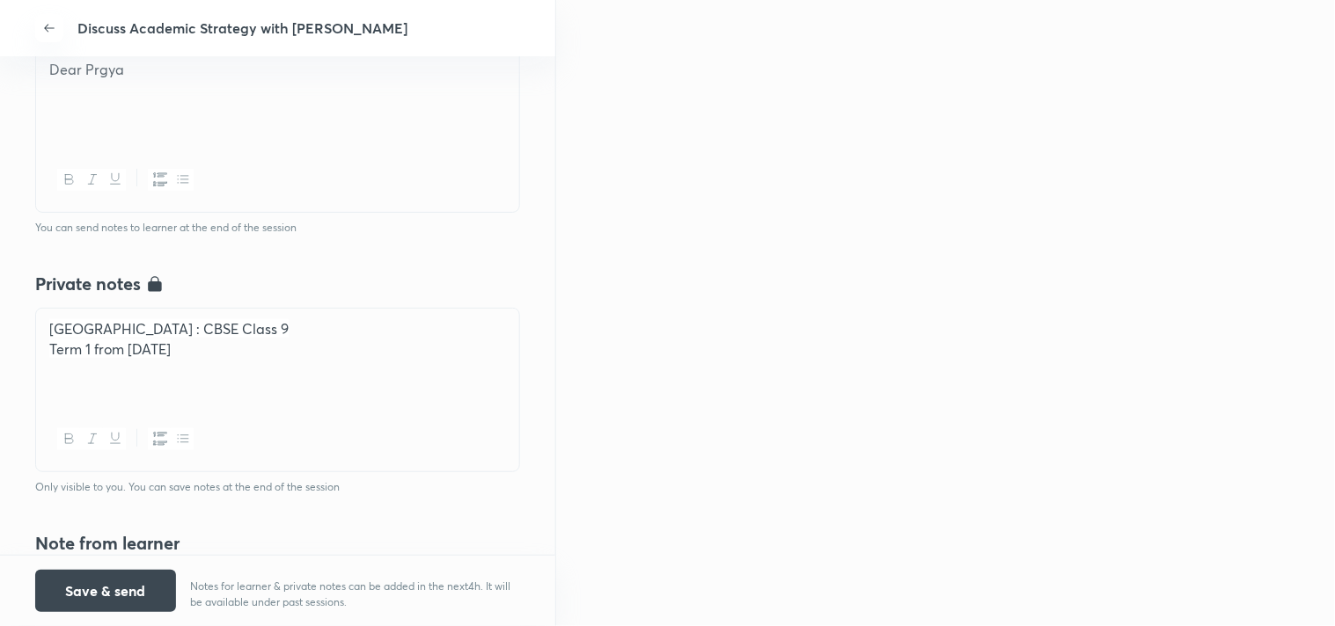
scroll to position [308, 0]
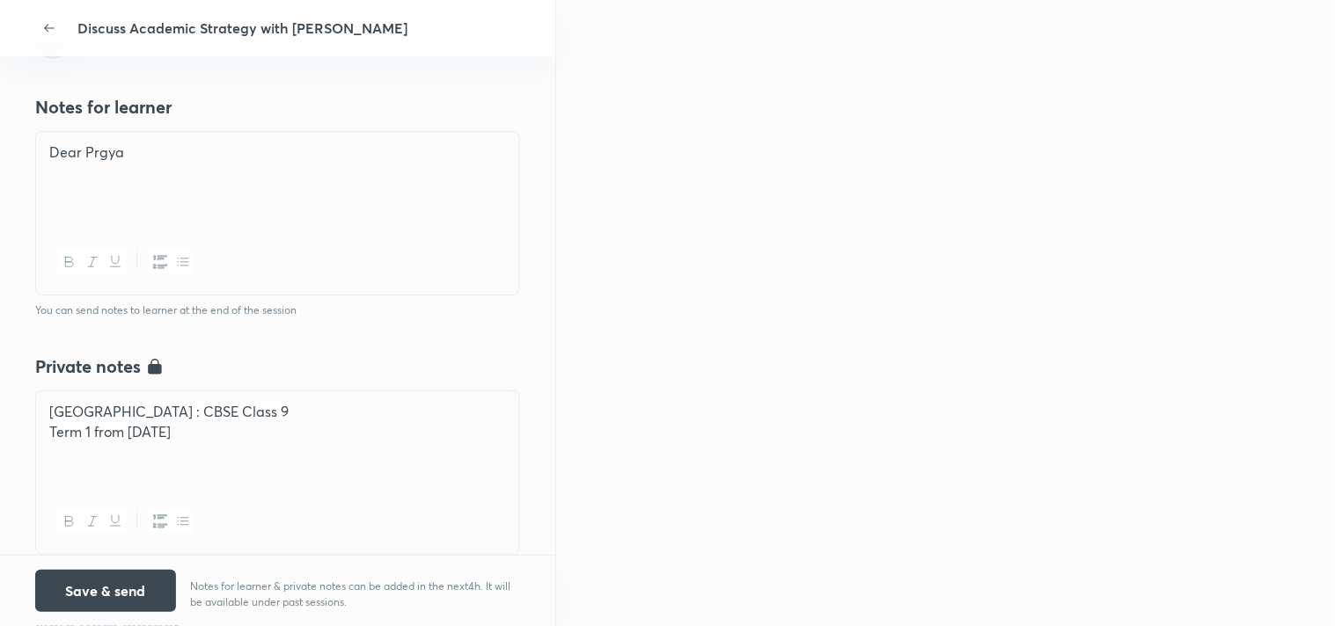
click at [86, 173] on p at bounding box center [277, 172] width 457 height 20
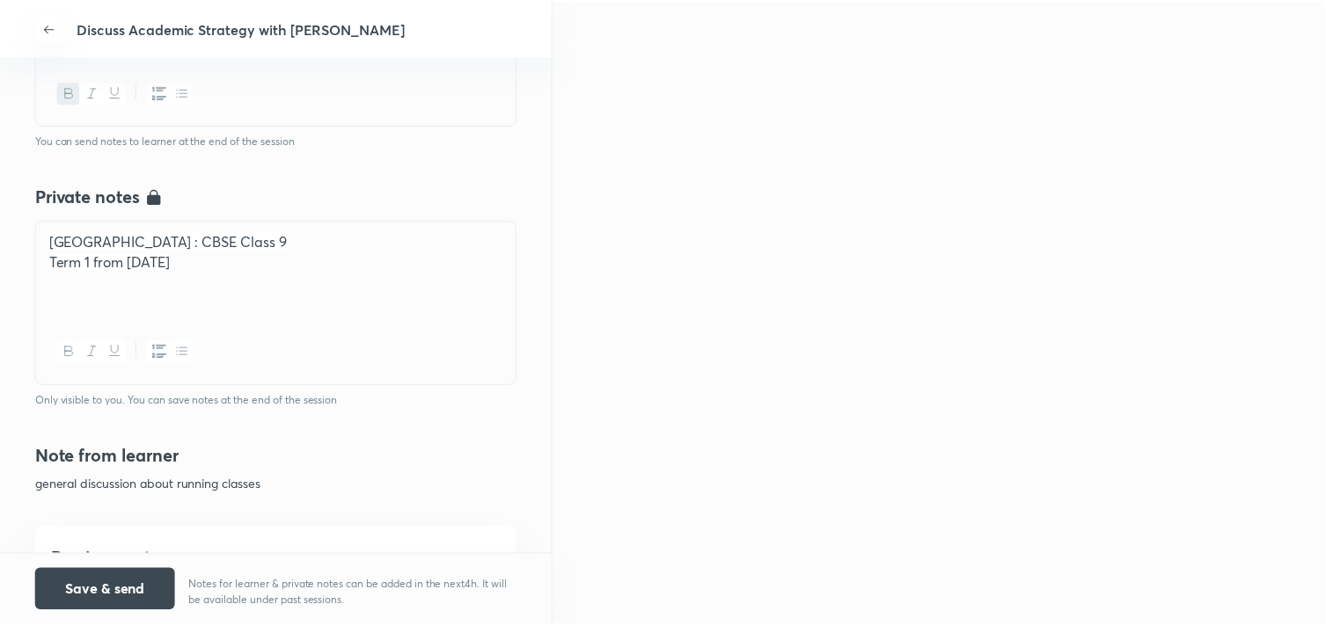
scroll to position [601, 0]
click at [99, 595] on button "Save & send" at bounding box center [105, 589] width 141 height 42
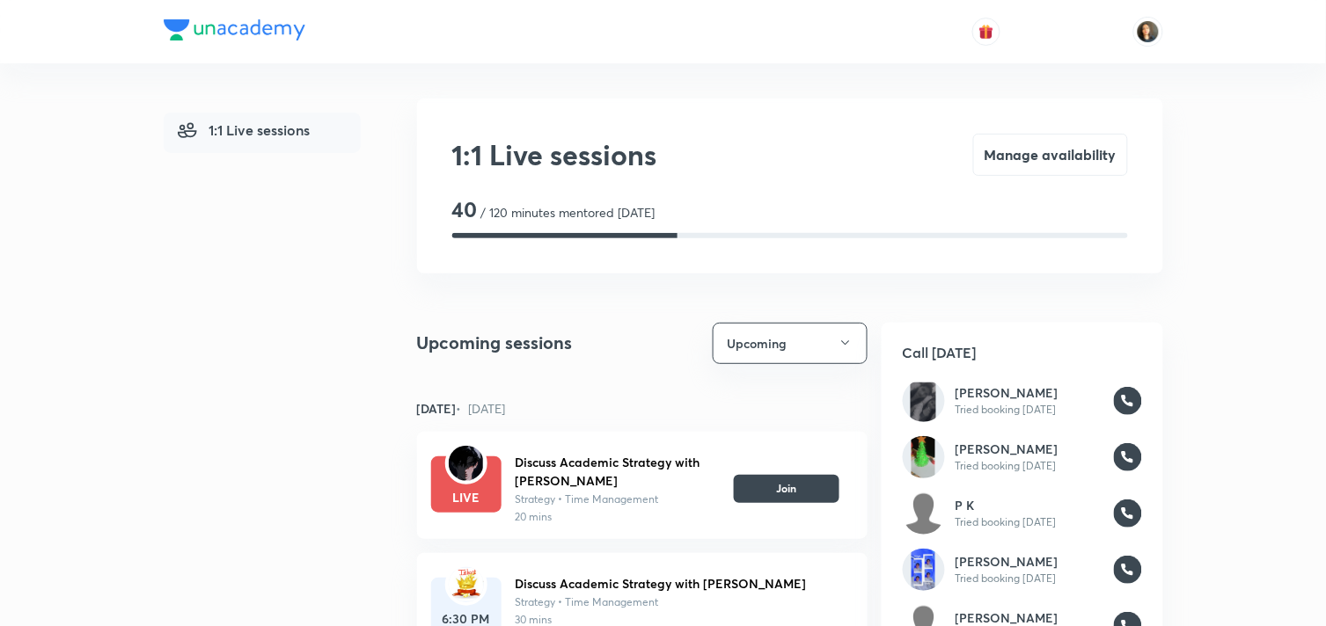
scroll to position [1556, 0]
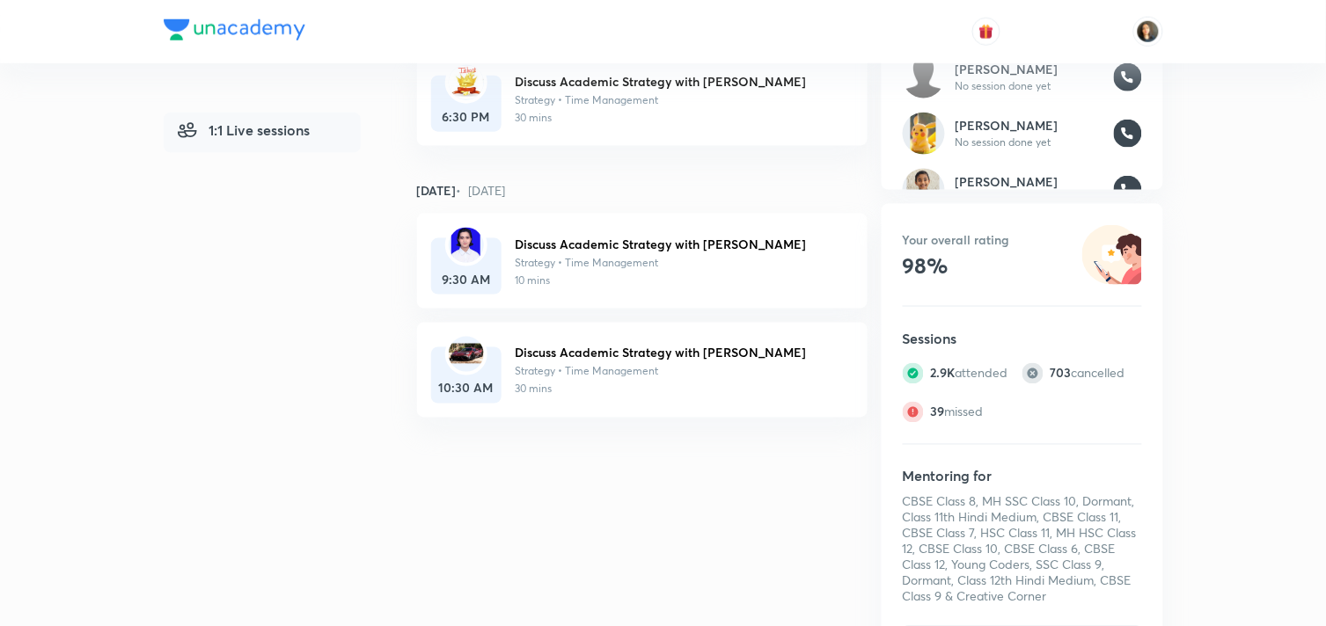
drag, startPoint x: 1154, startPoint y: 313, endPoint x: 642, endPoint y: 406, distance: 520.5
click at [642, 406] on div "1:1 Live sessions Manage availability 40 / 120 minutes mentored today Upcoming …" at bounding box center [790, 143] width 746 height 1094
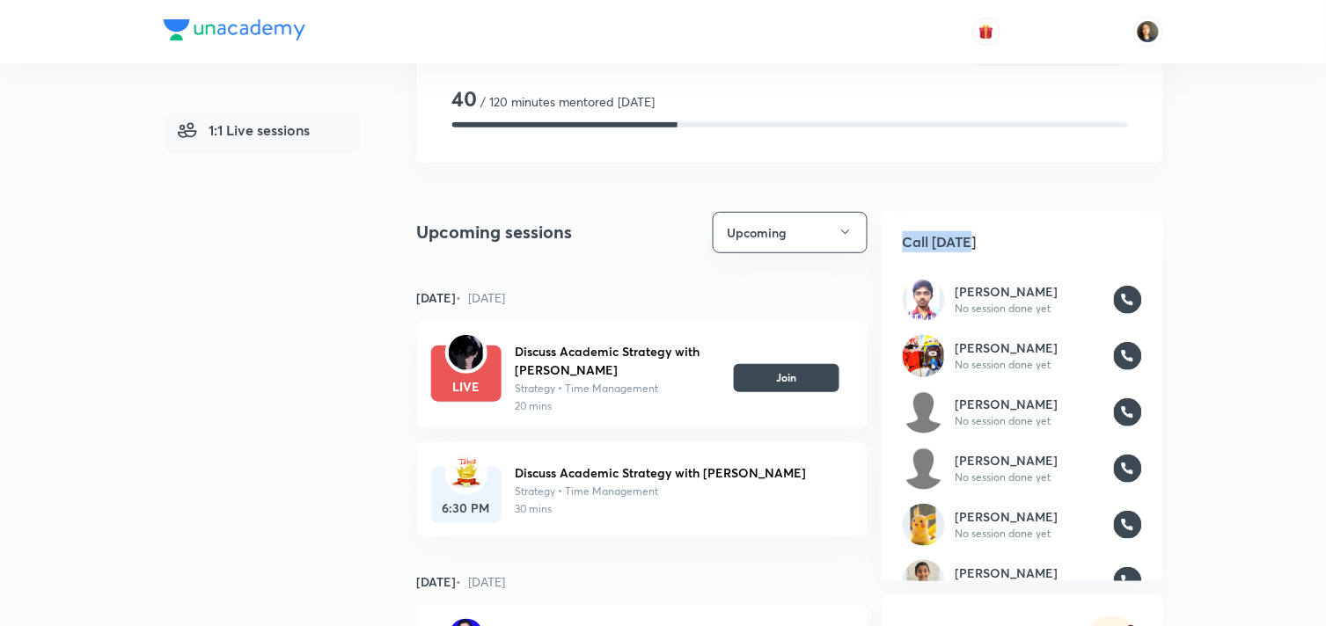
click at [1025, 224] on h5 "Call today" at bounding box center [1023, 242] width 282 height 60
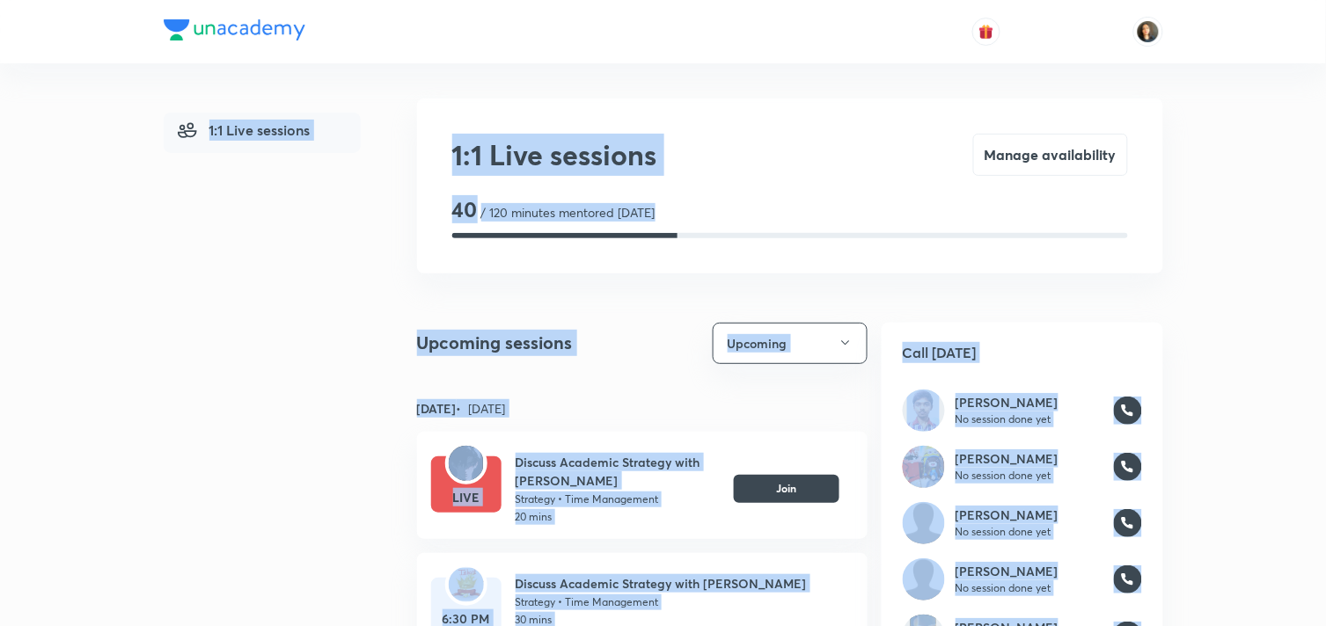
drag, startPoint x: 1159, startPoint y: 563, endPoint x: 0, endPoint y: -45, distance: 1308.5
click at [0, 0] on html "1:1 Live sessions 1:1 Live sessions Manage availability 40 / 120 minutes mentor…" at bounding box center [663, 612] width 1326 height 1224
click at [114, 279] on div "1:1 Live sessions 1:1 Live sessions Manage availability 40 / 120 minutes mentor…" at bounding box center [663, 612] width 1326 height 1224
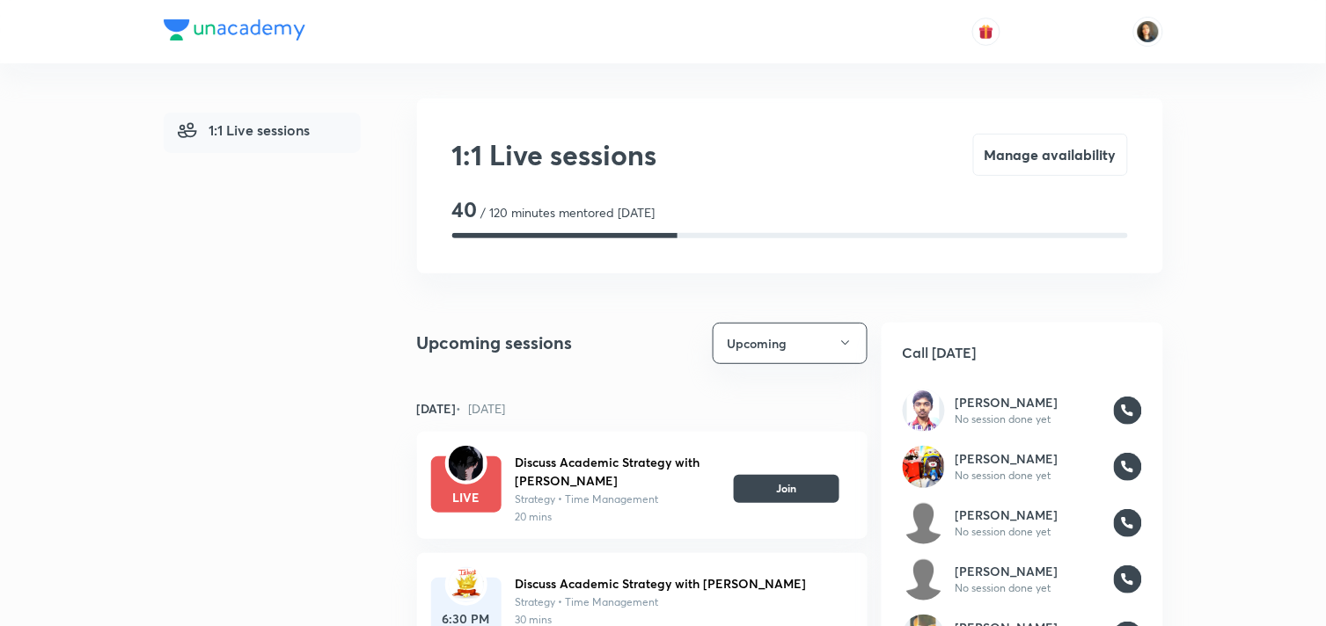
click at [135, 278] on div "1:1 Live sessions 1:1 Live sessions Manage availability 40 / 120 minutes mentor…" at bounding box center [663, 612] width 1326 height 1224
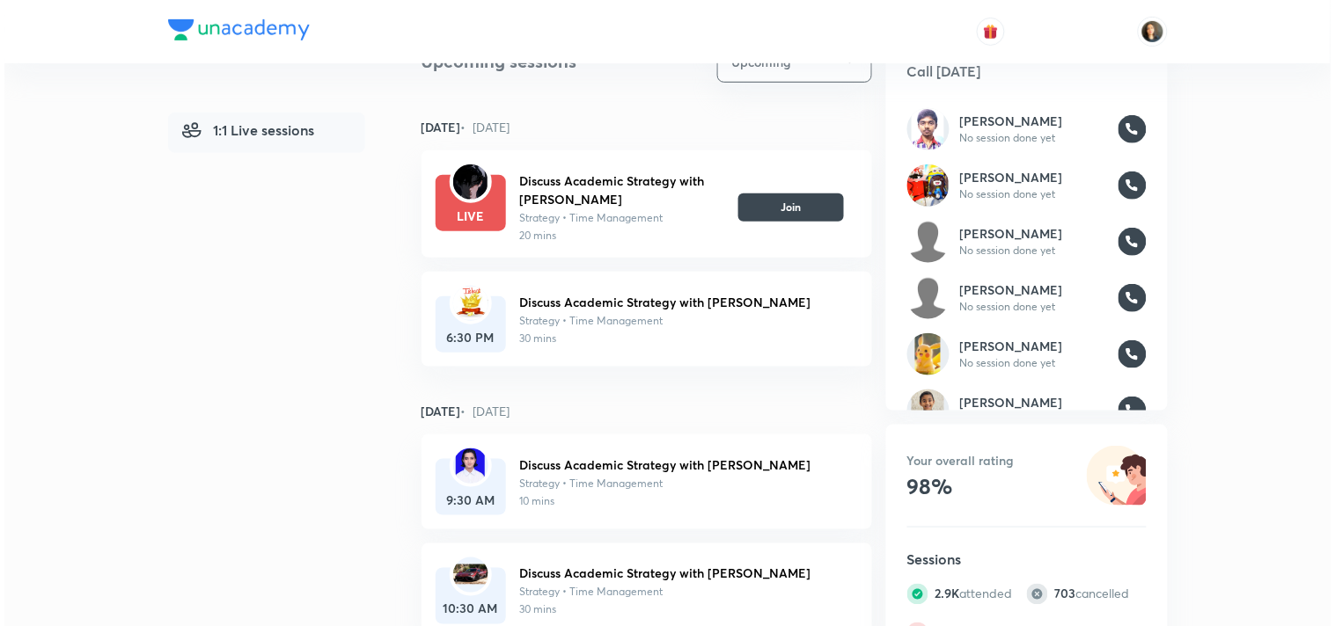
scroll to position [293, 0]
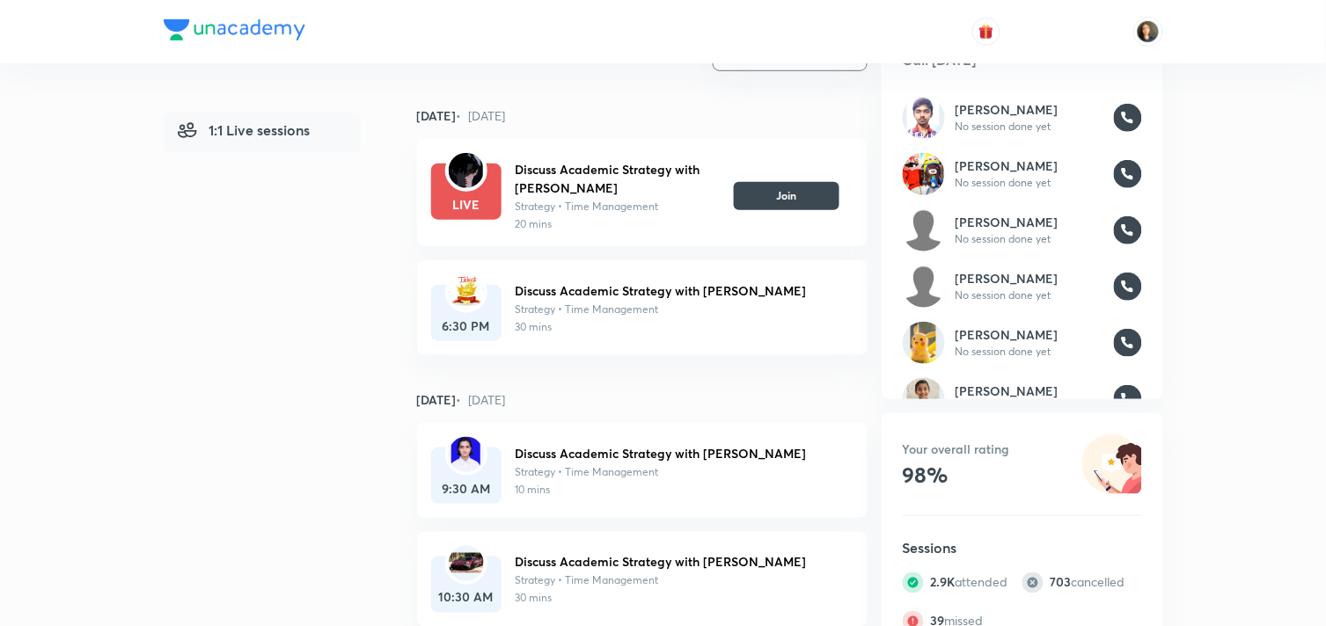
click at [642, 297] on h6 "Discuss Academic Strategy with Ishant" at bounding box center [678, 291] width 324 height 18
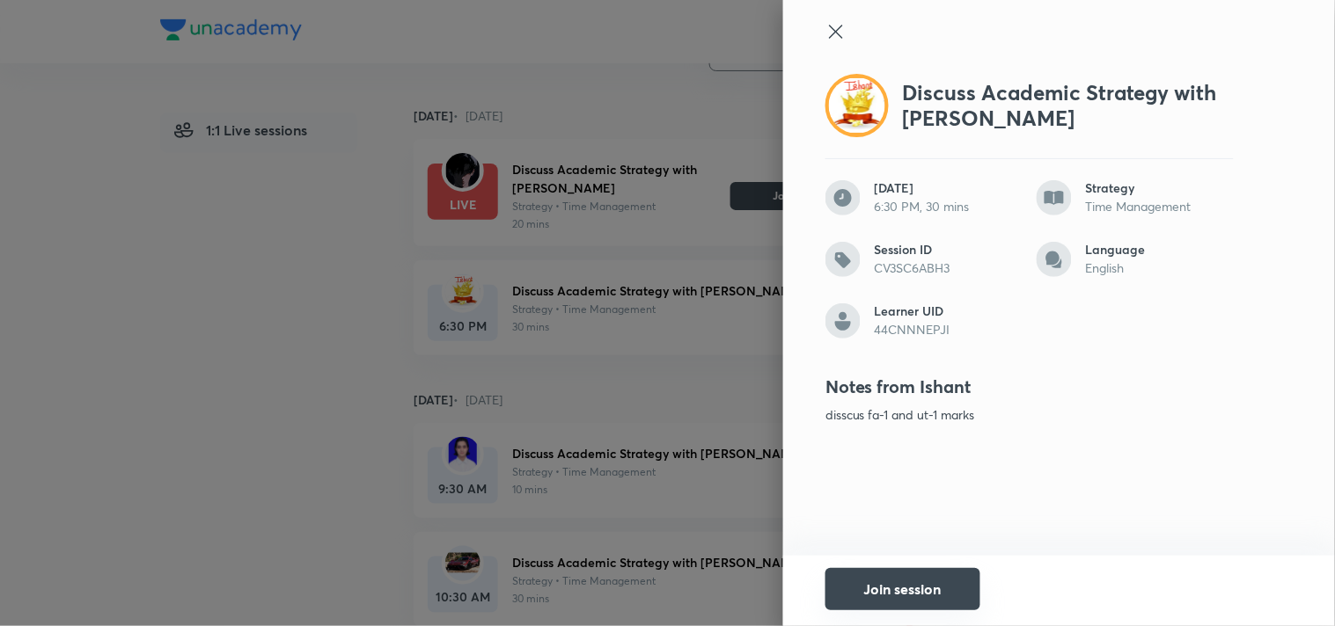
click at [884, 600] on button "Join session" at bounding box center [902, 589] width 155 height 42
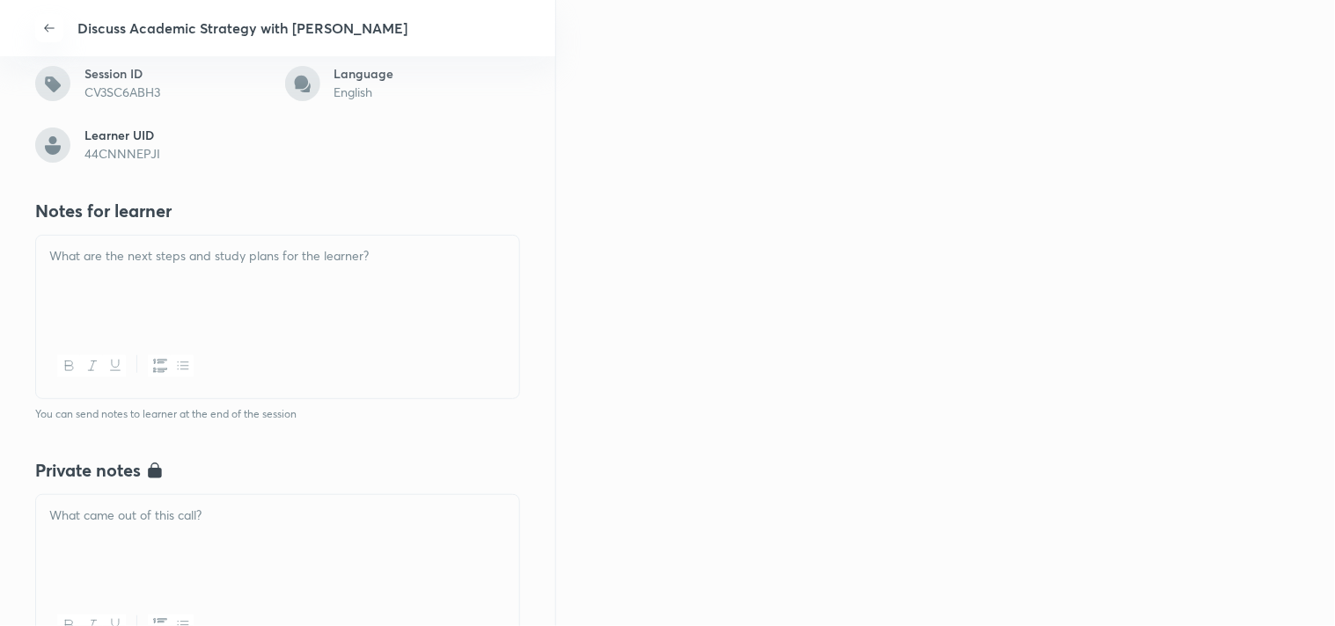
scroll to position [293, 0]
click at [169, 520] on p at bounding box center [277, 512] width 457 height 20
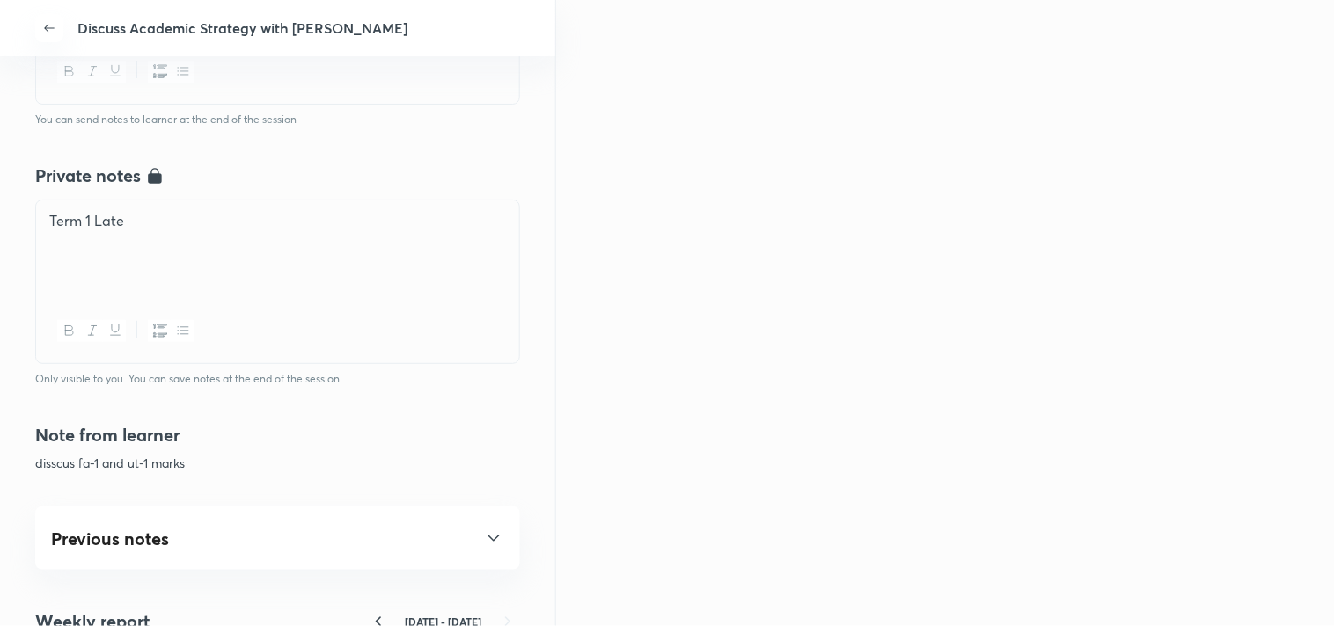
scroll to position [781, 0]
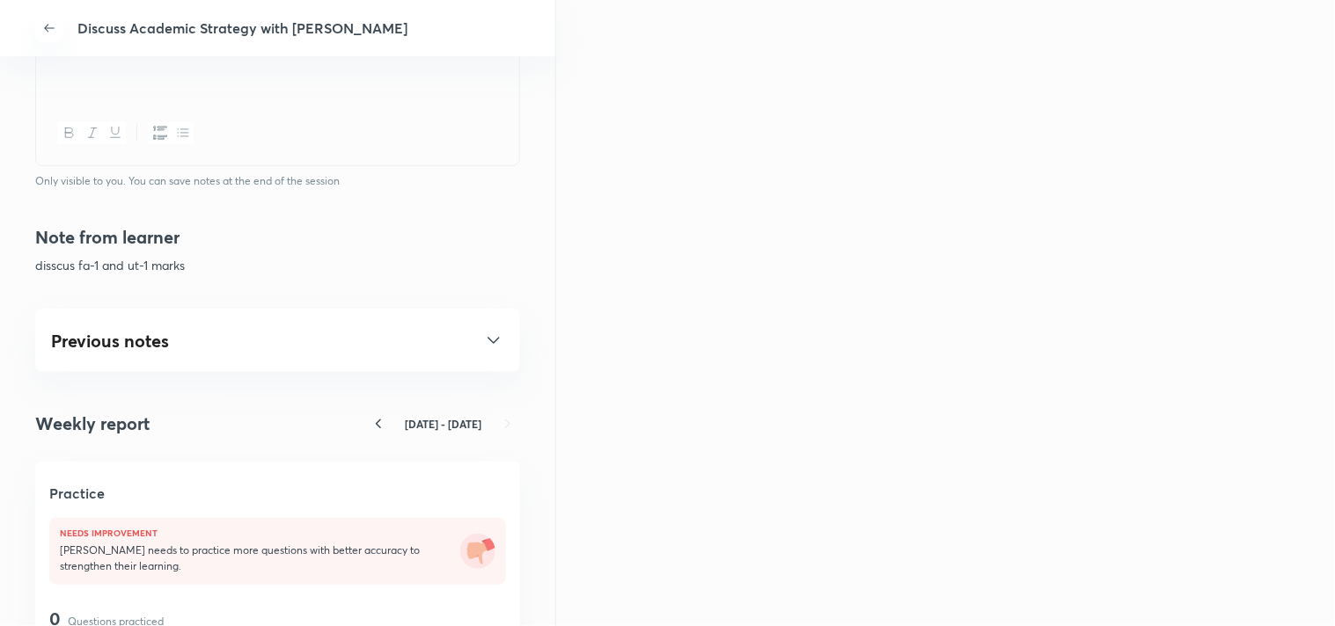
click at [483, 337] on icon at bounding box center [493, 340] width 21 height 21
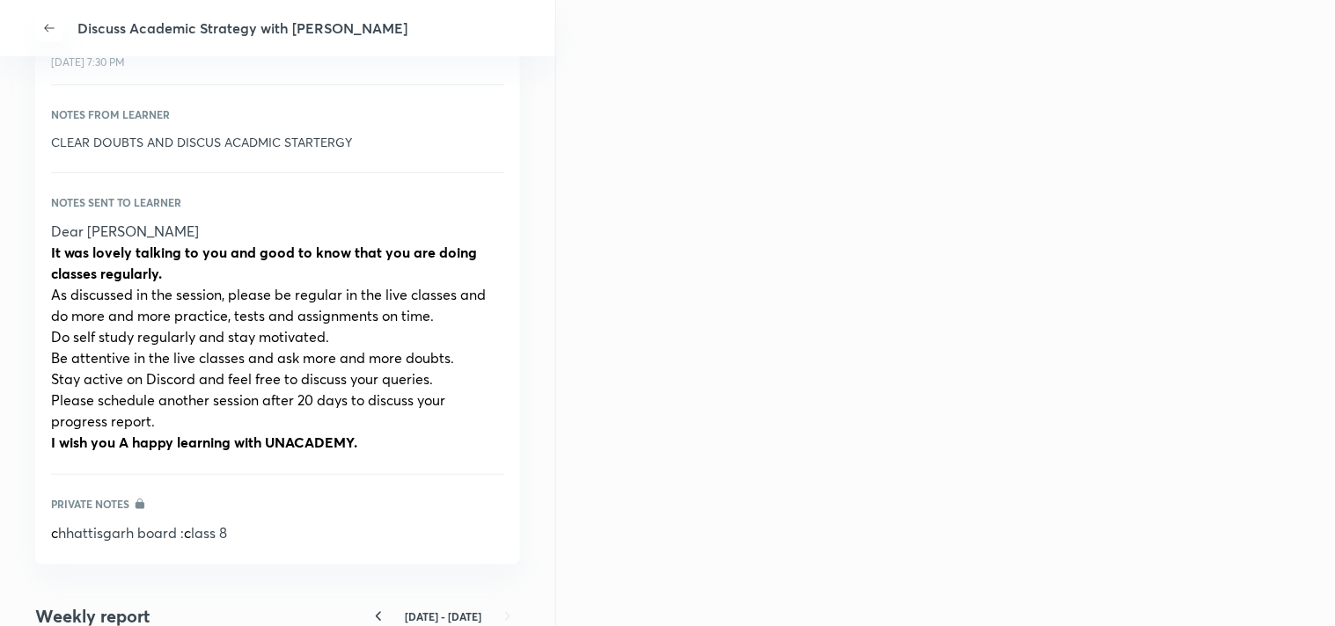
scroll to position [1173, 0]
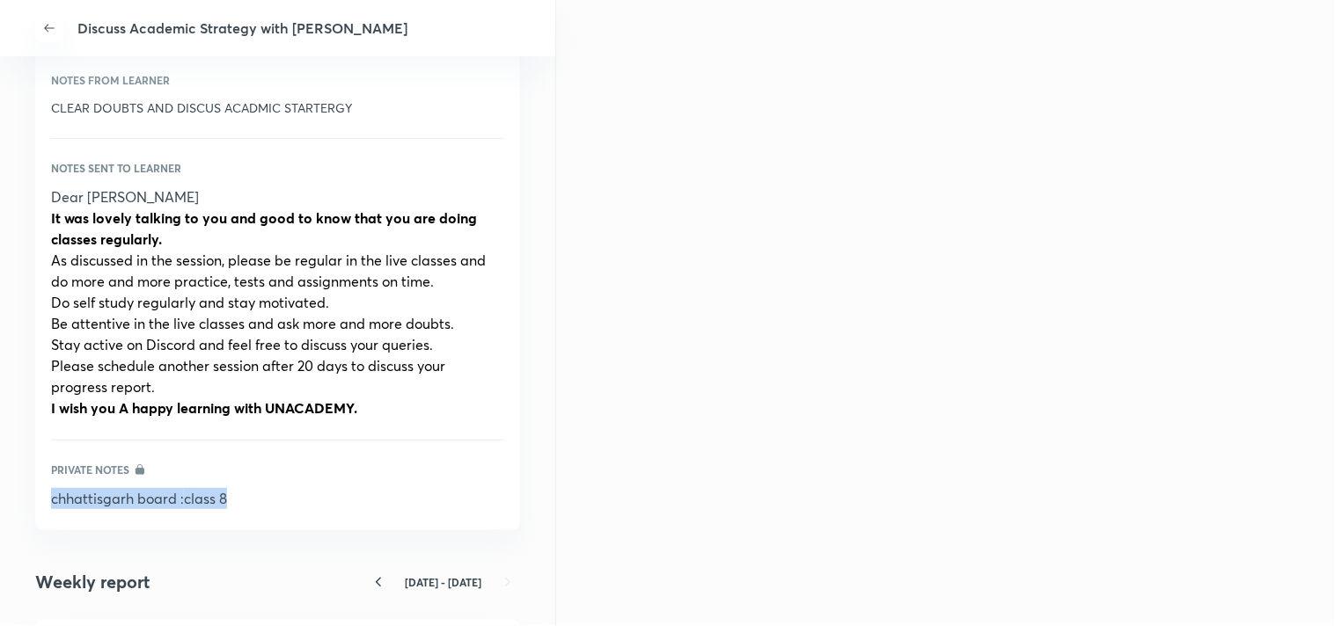
drag, startPoint x: 238, startPoint y: 502, endPoint x: 35, endPoint y: 485, distance: 203.0
click at [35, 485] on div "Previous notes Discuss academic strategy 5 Jul, 7:30 PM Notes from learner CLEA…" at bounding box center [277, 223] width 485 height 613
copy p "c hhattisgarh board : c lass 8"
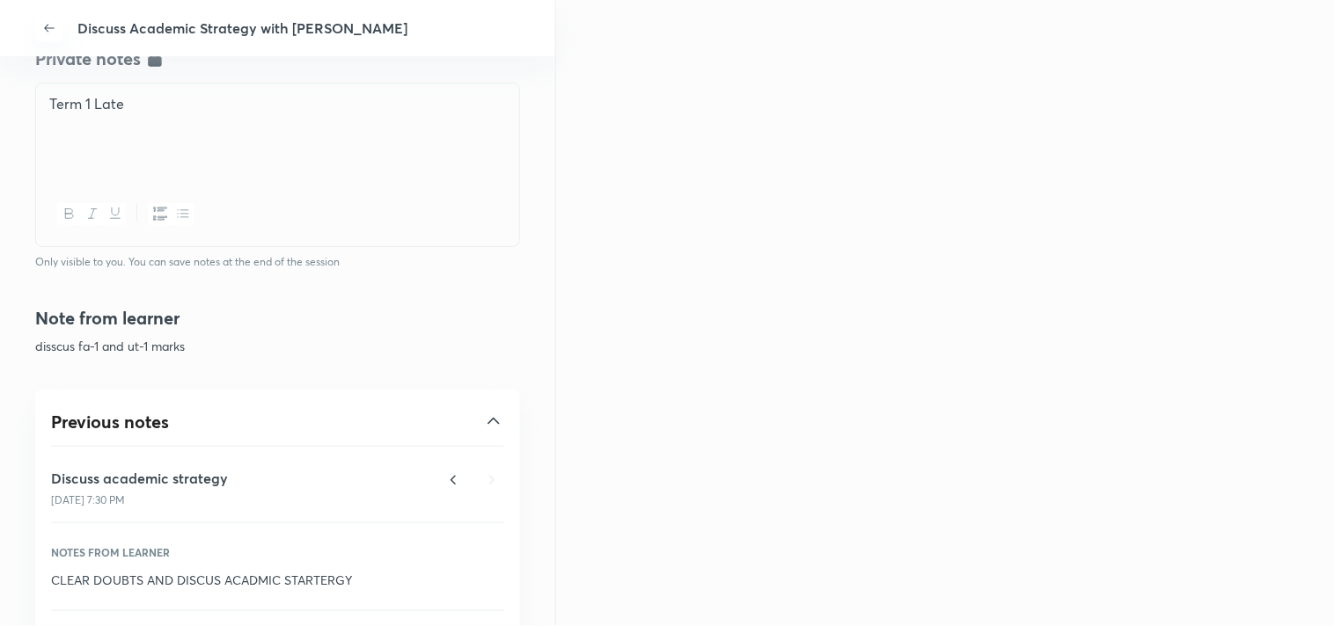
scroll to position [391, 0]
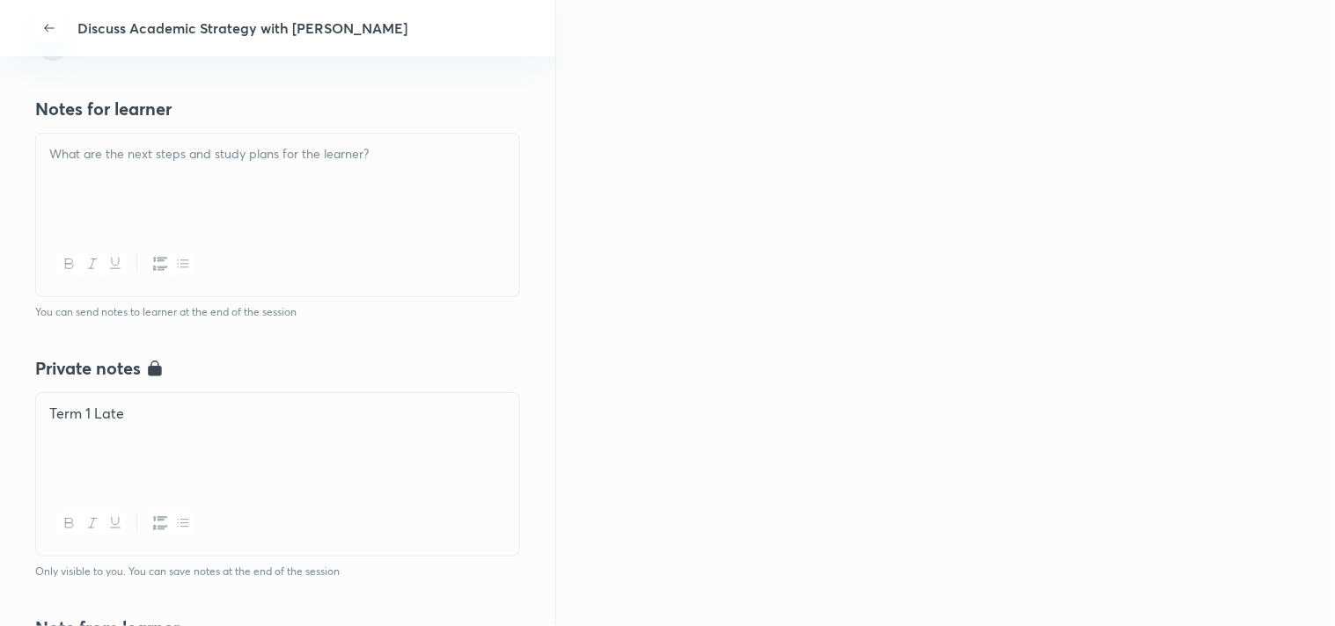
click at [150, 431] on div "Term 1 Late" at bounding box center [277, 442] width 483 height 99
click at [220, 145] on p at bounding box center [277, 154] width 457 height 20
click at [121, 158] on p at bounding box center [277, 154] width 457 height 20
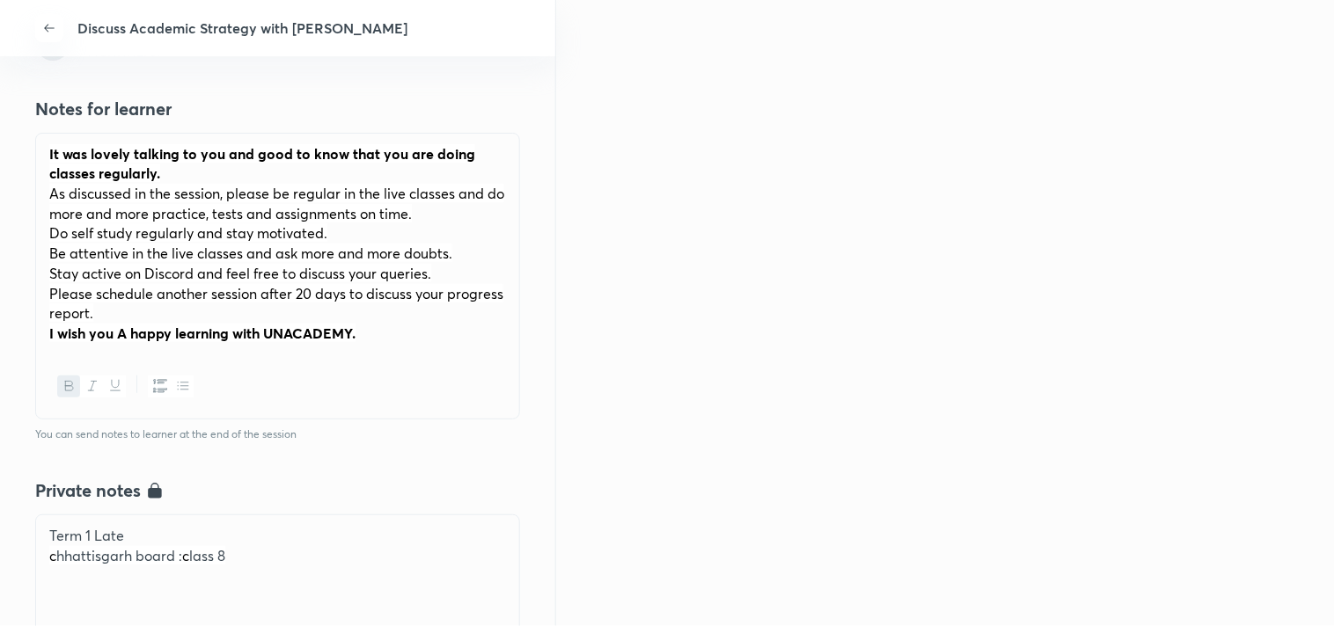
click at [49, 148] on p "It was lovely talking to you and good to know that you are doing classes regula…" at bounding box center [277, 164] width 457 height 40
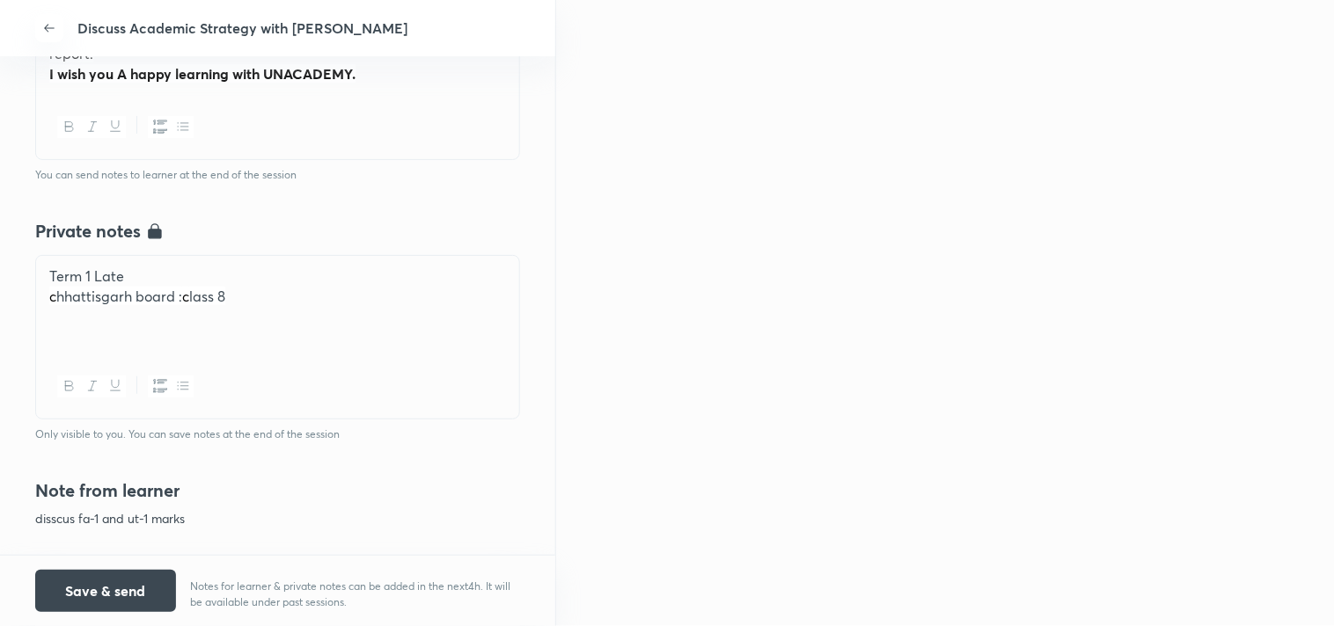
scroll to position [503, 0]
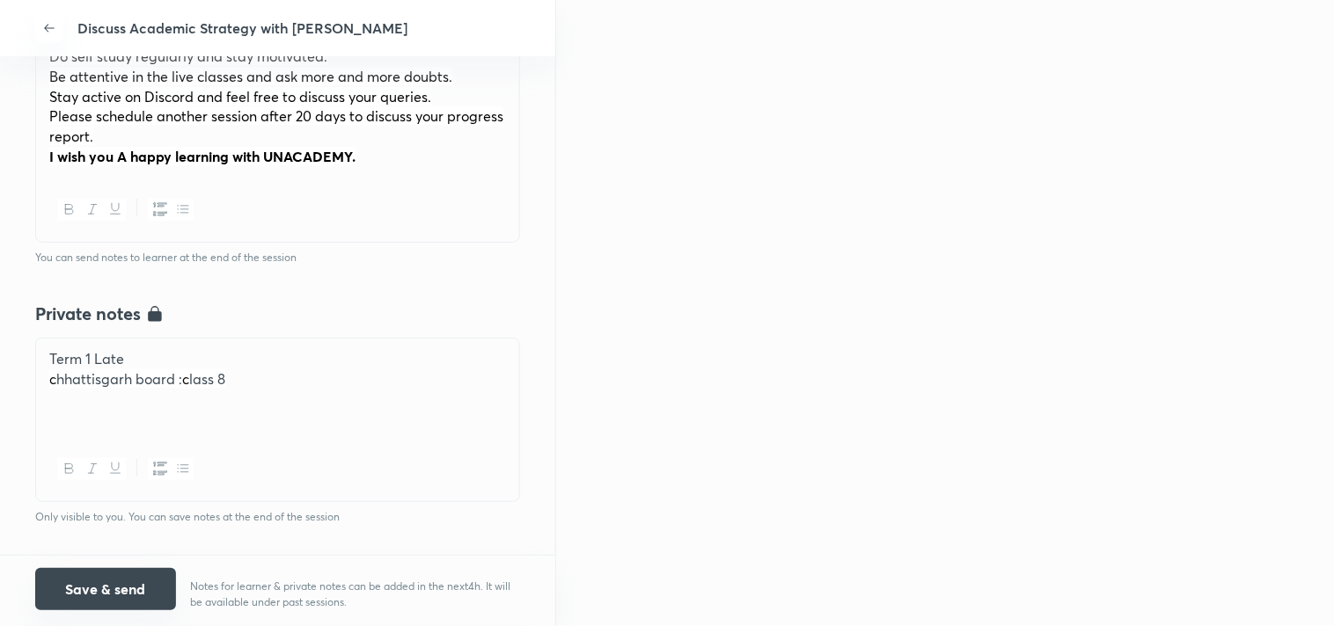
click at [95, 596] on button "Save & send" at bounding box center [105, 589] width 141 height 42
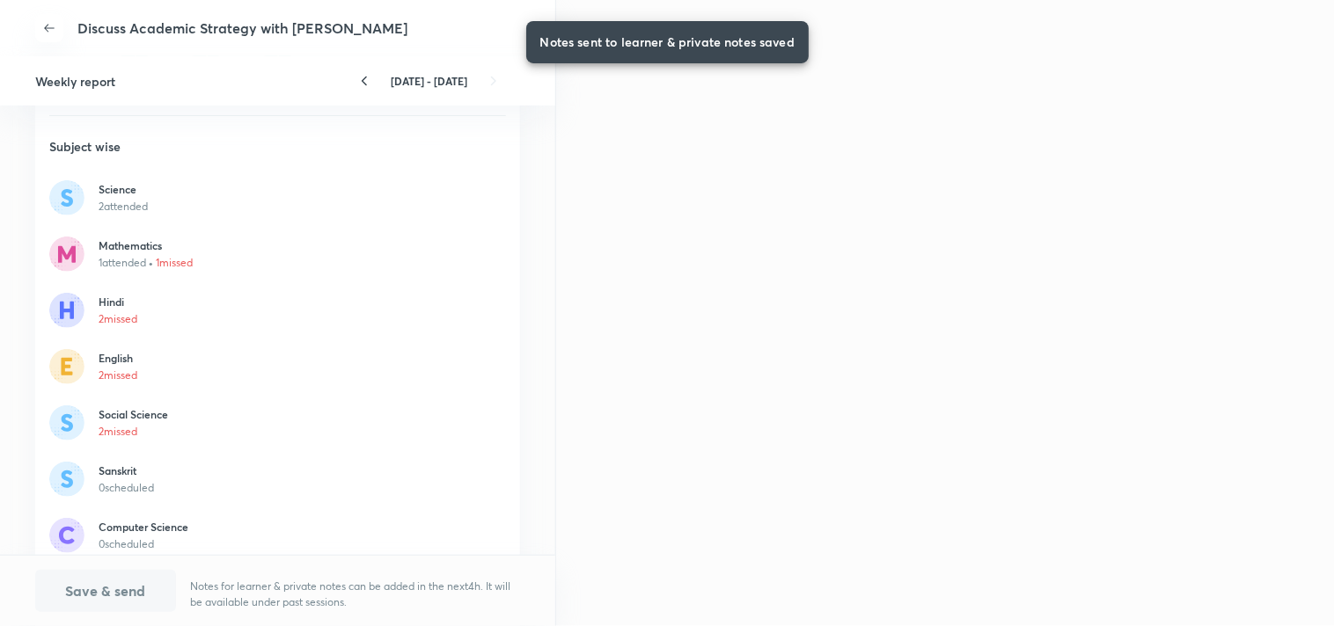
scroll to position [3247, 0]
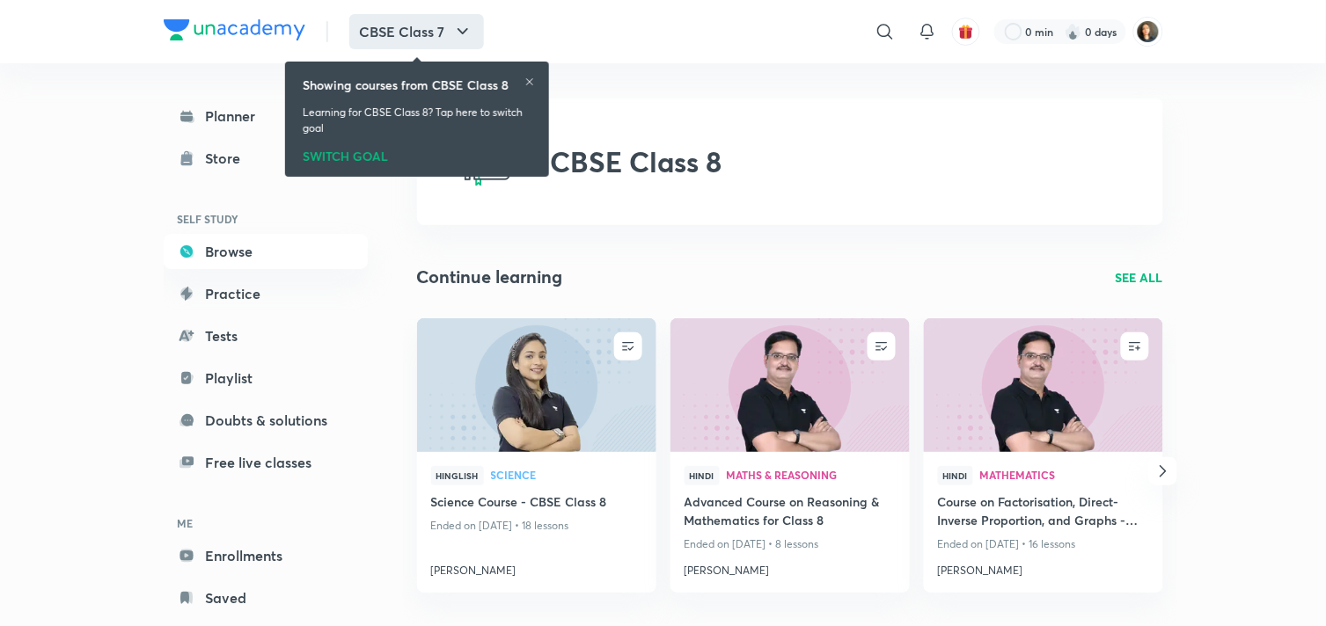
click at [461, 33] on icon "button" at bounding box center [462, 31] width 21 height 21
click at [530, 79] on icon at bounding box center [529, 82] width 11 height 11
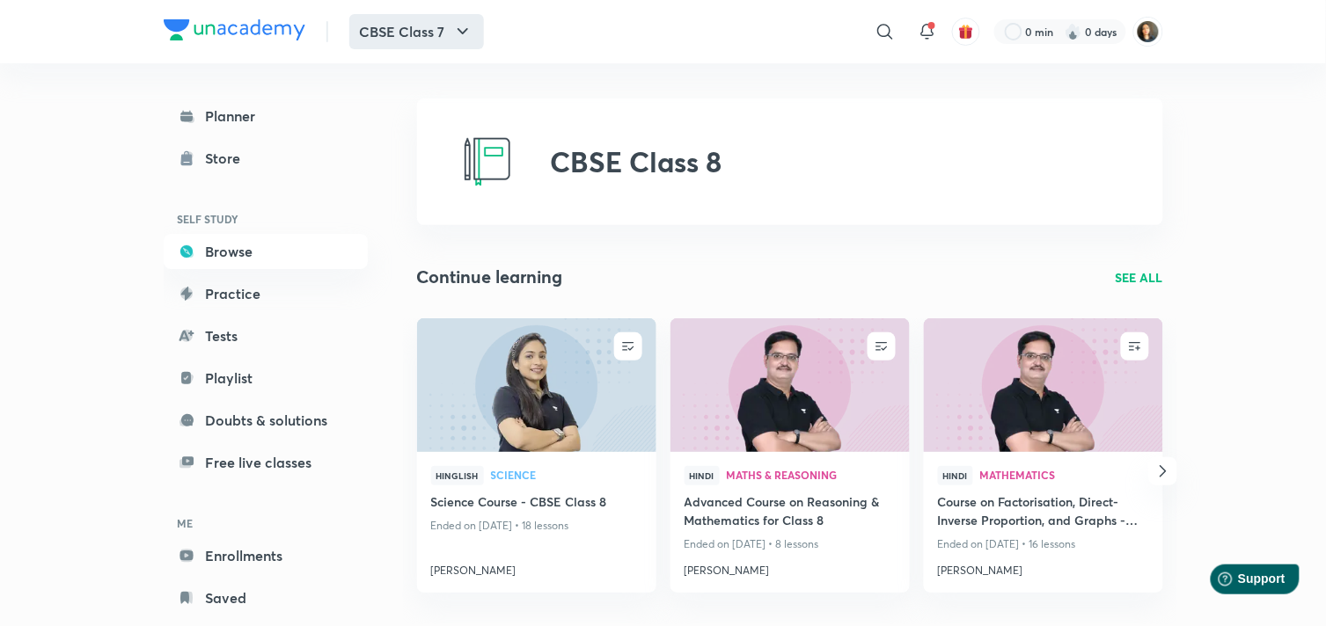
click at [441, 25] on button "CBSE Class 7" at bounding box center [416, 31] width 135 height 35
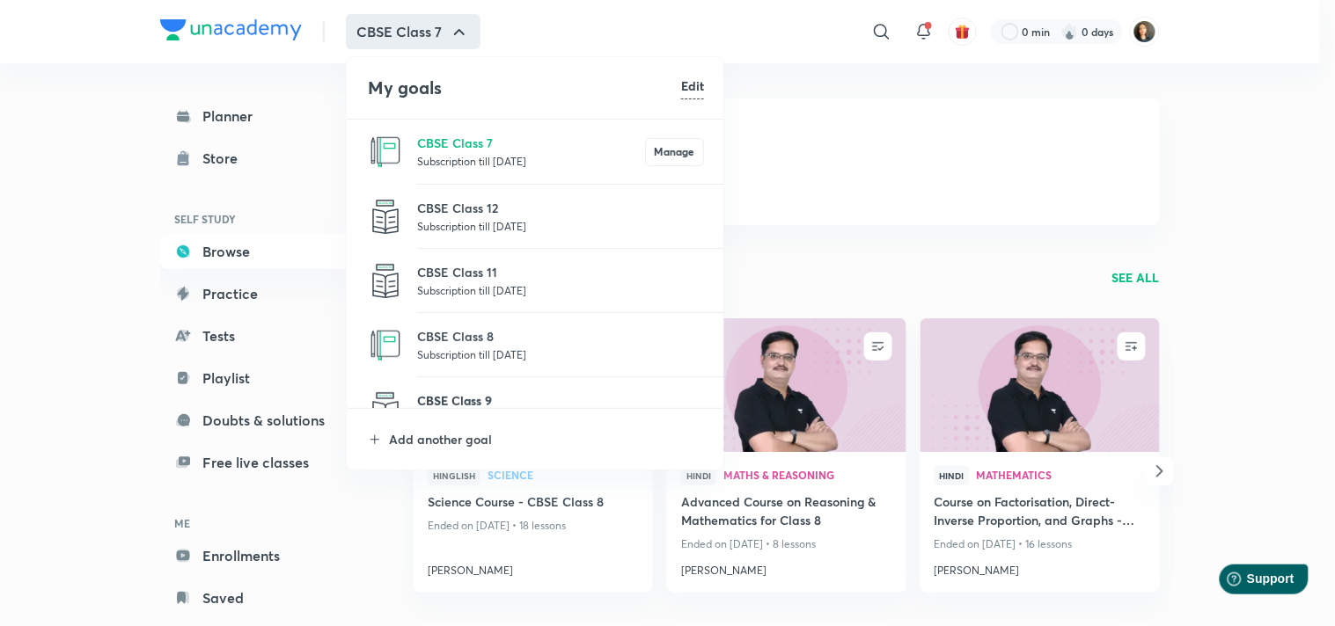
click at [484, 399] on p "CBSE Class 9" at bounding box center [560, 401] width 287 height 18
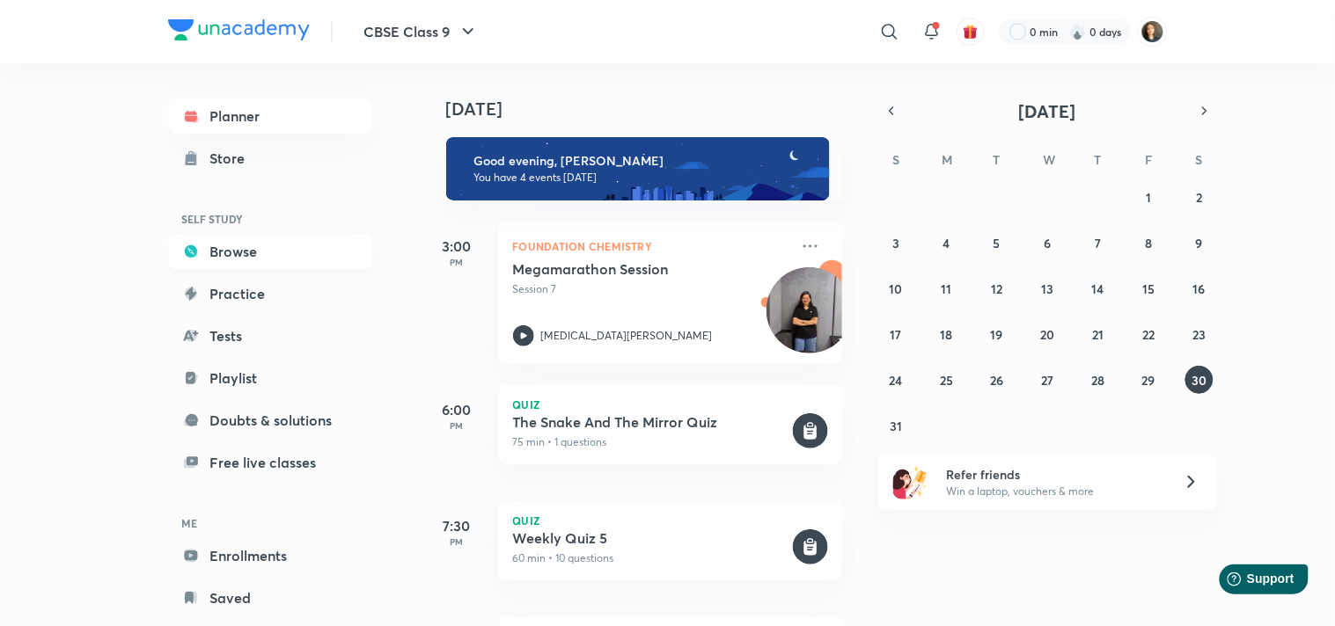
click at [230, 255] on link "Browse" at bounding box center [270, 251] width 204 height 35
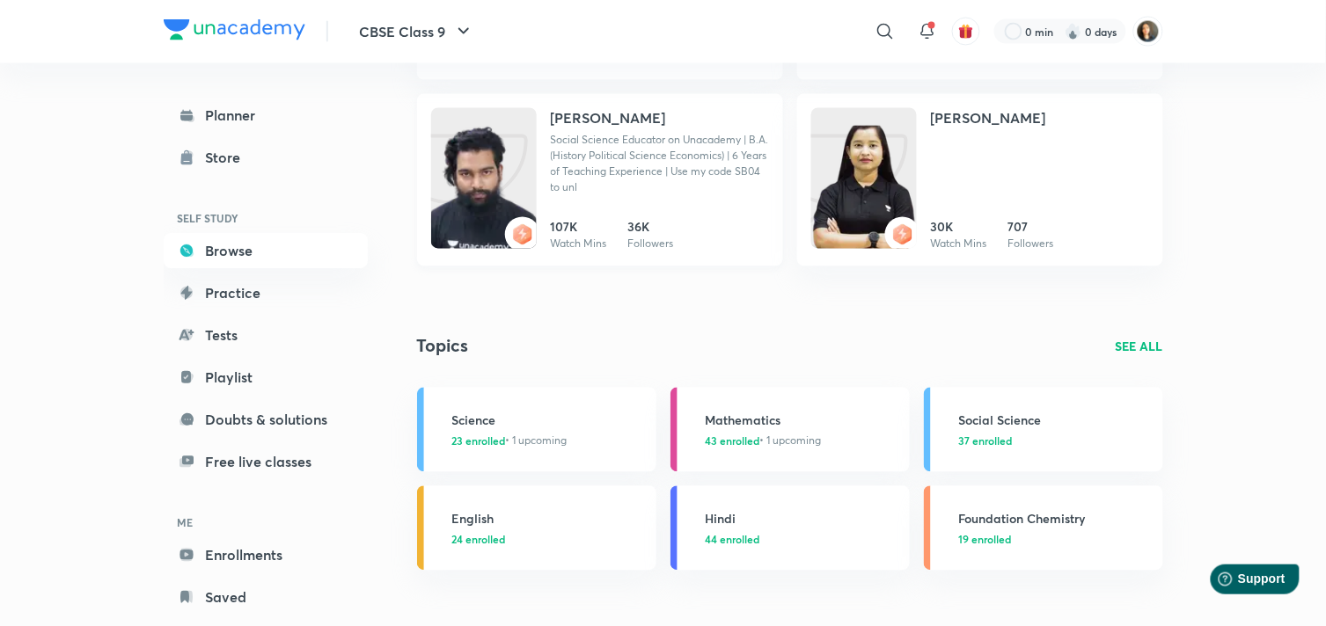
scroll to position [930, 0]
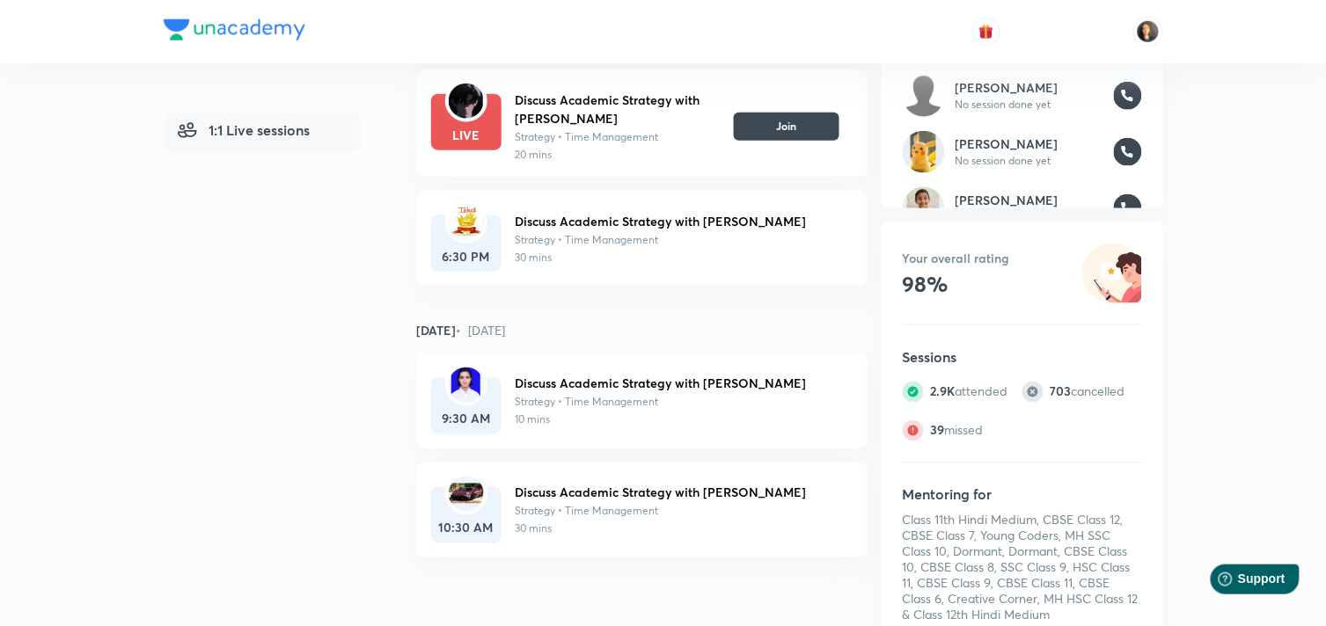
scroll to position [490, 0]
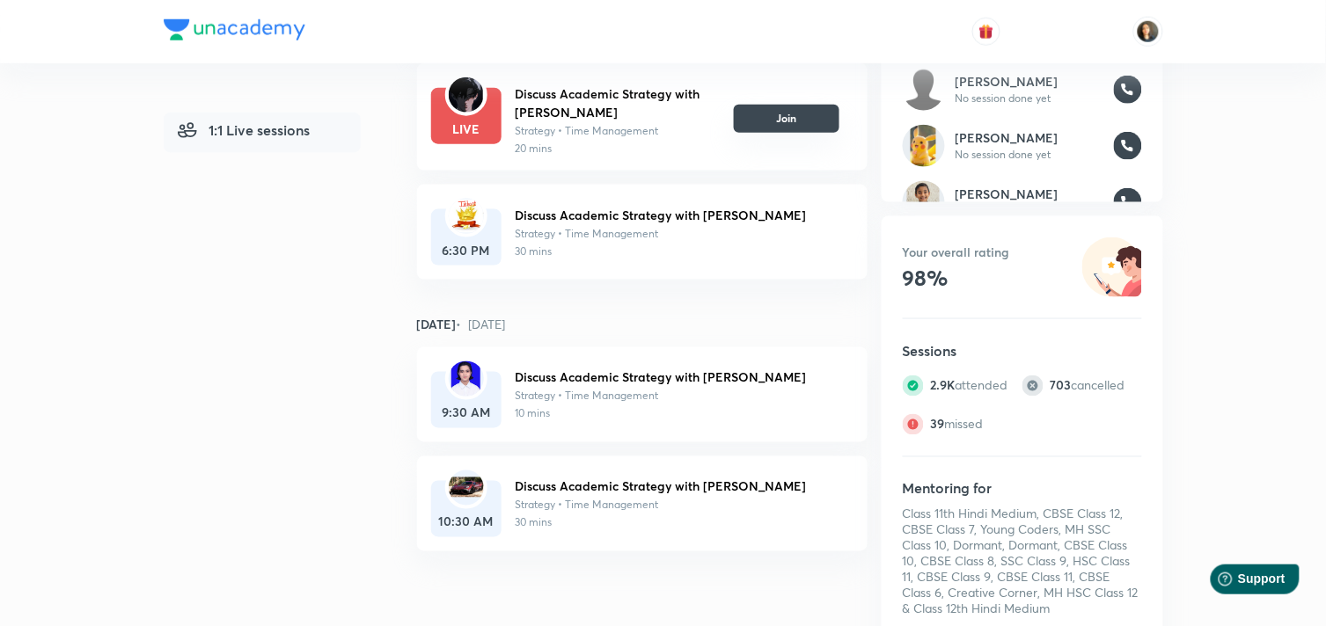
click at [781, 124] on button "Join" at bounding box center [787, 119] width 106 height 28
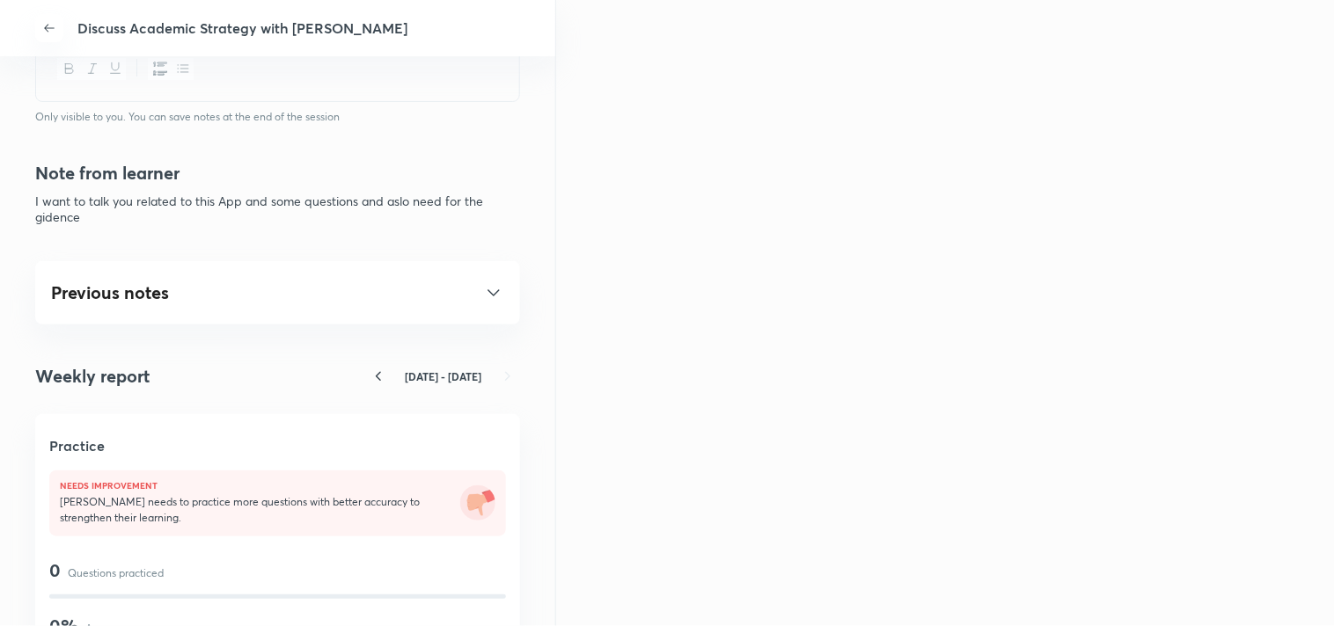
scroll to position [880, 0]
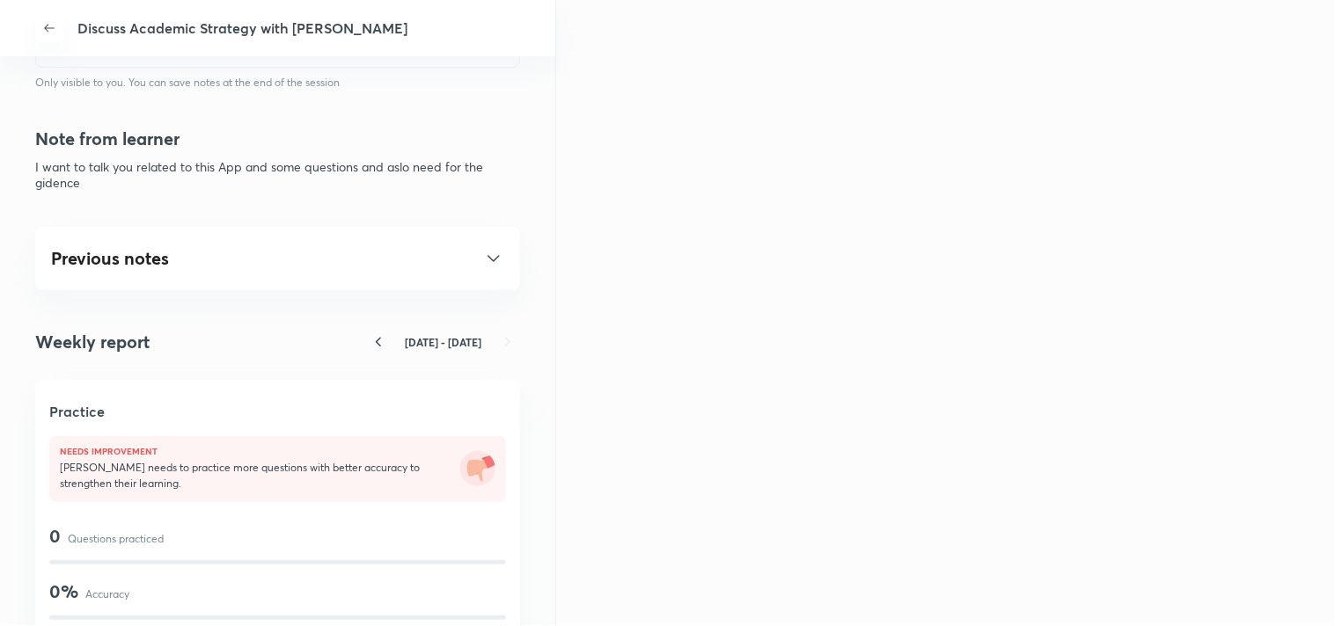
click at [483, 249] on icon at bounding box center [493, 258] width 21 height 21
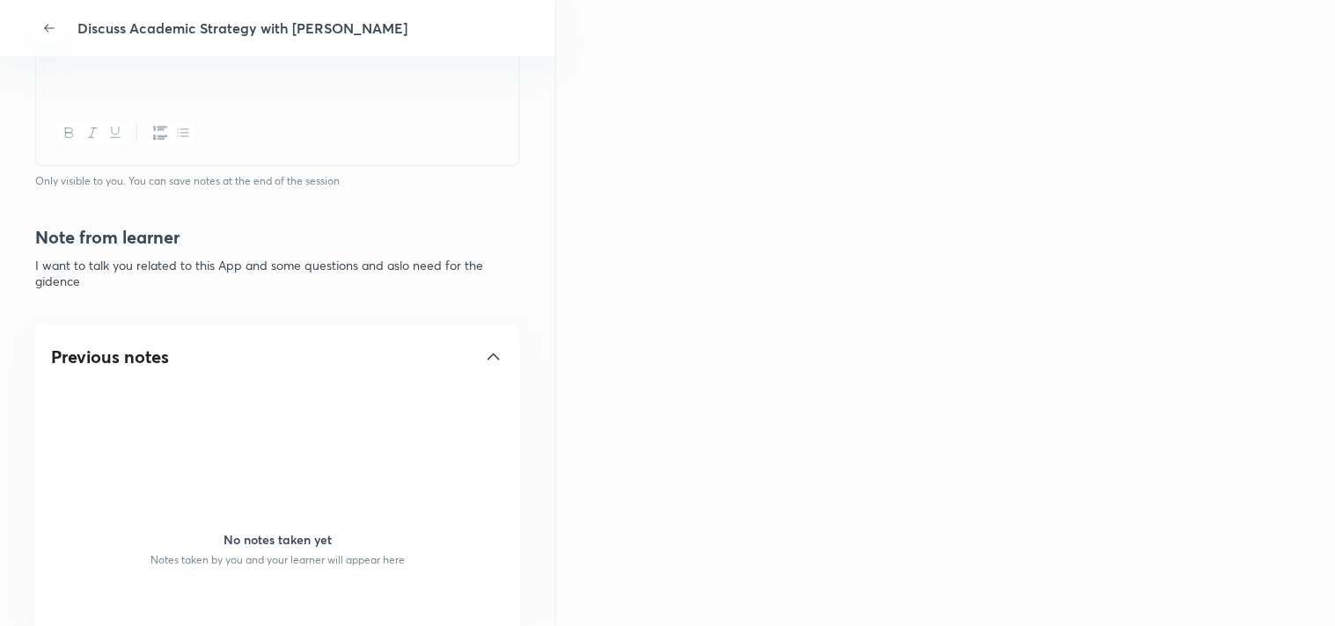
scroll to position [684, 0]
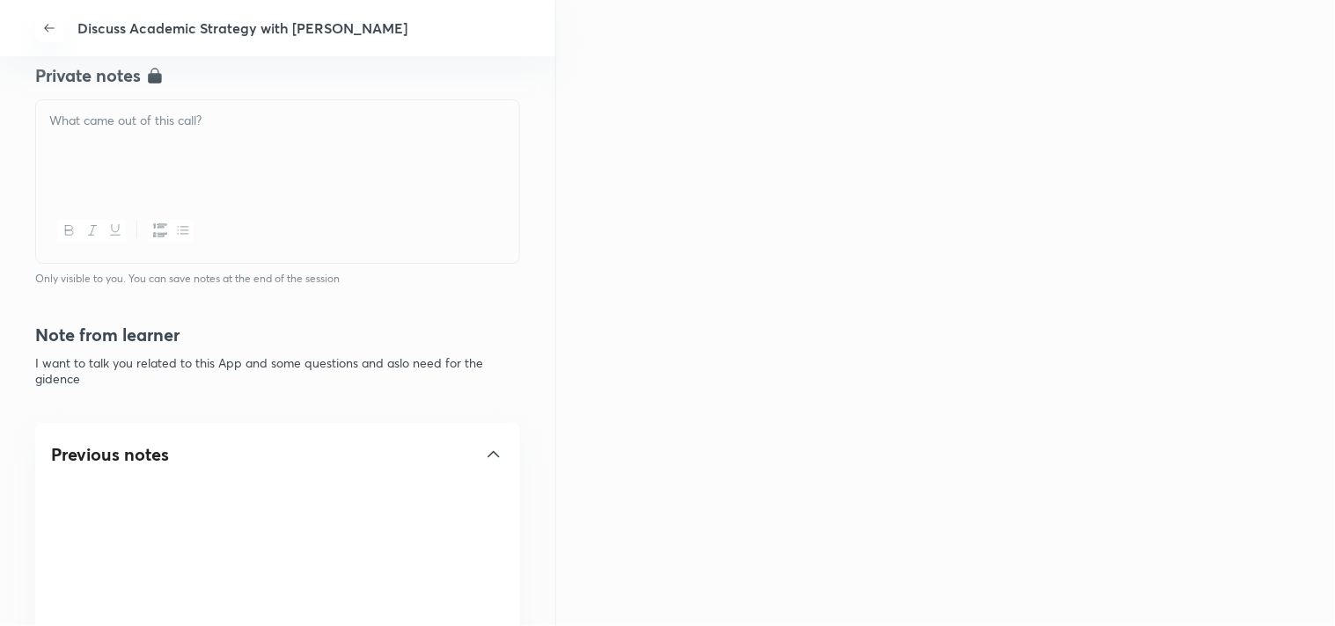
click at [483, 458] on icon at bounding box center [493, 454] width 21 height 21
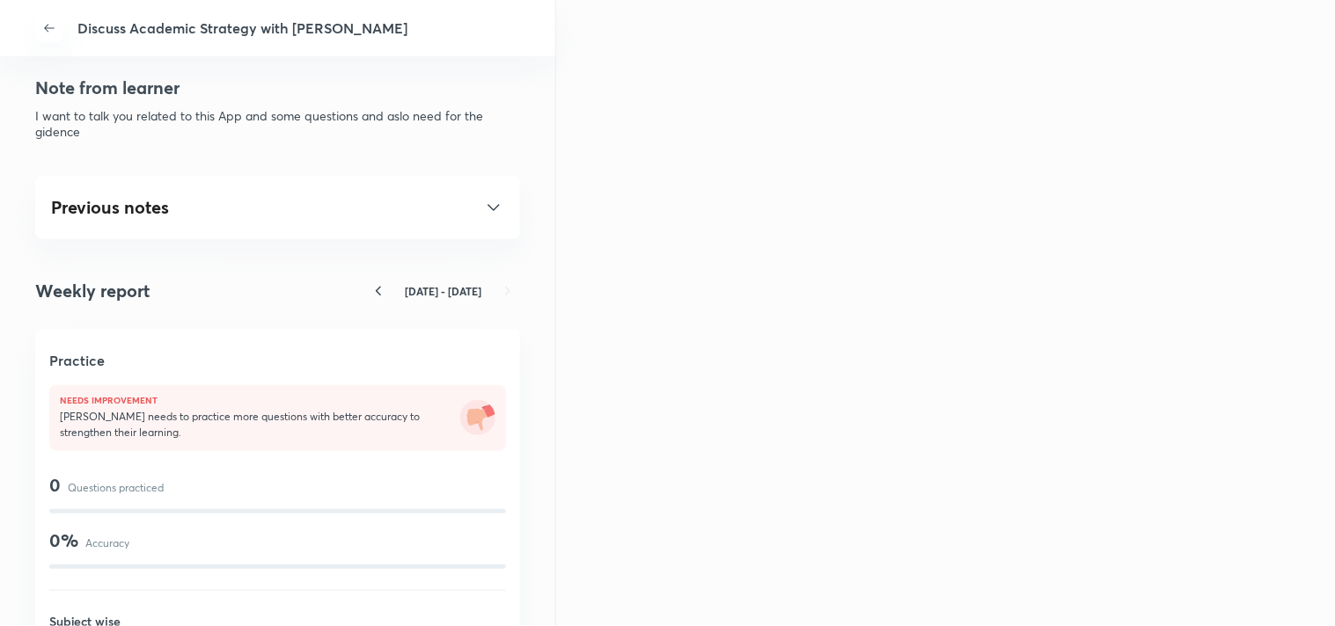
scroll to position [781, 0]
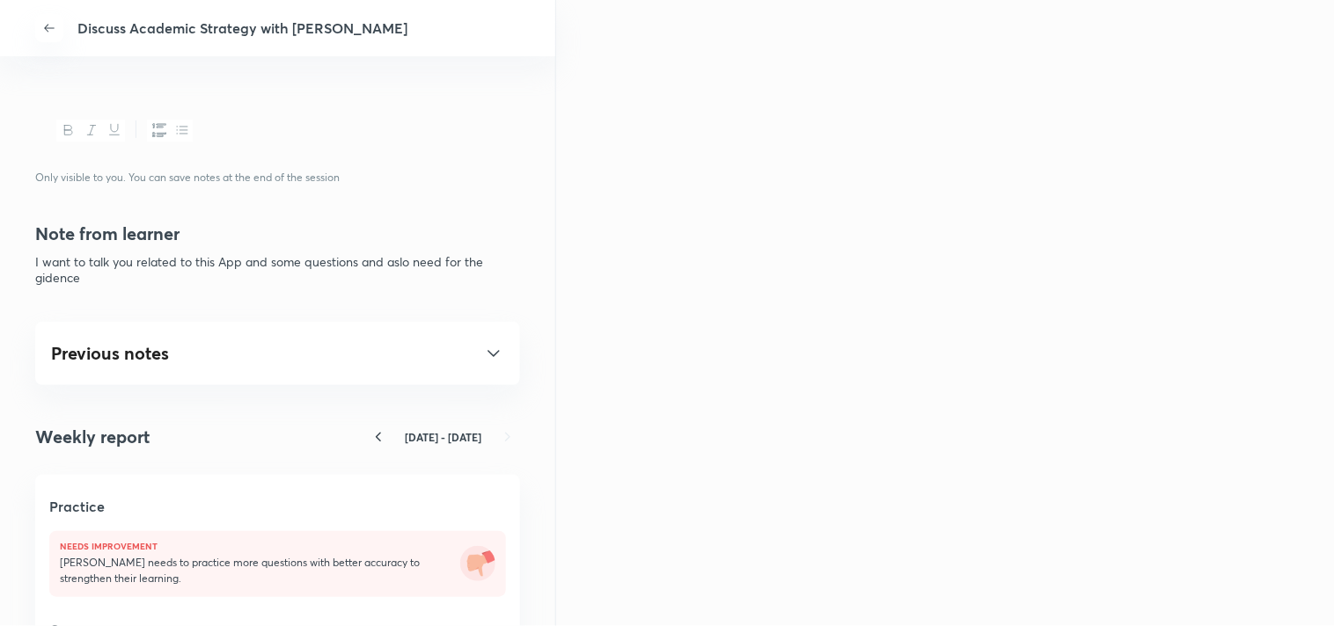
click at [483, 352] on icon at bounding box center [493, 353] width 21 height 21
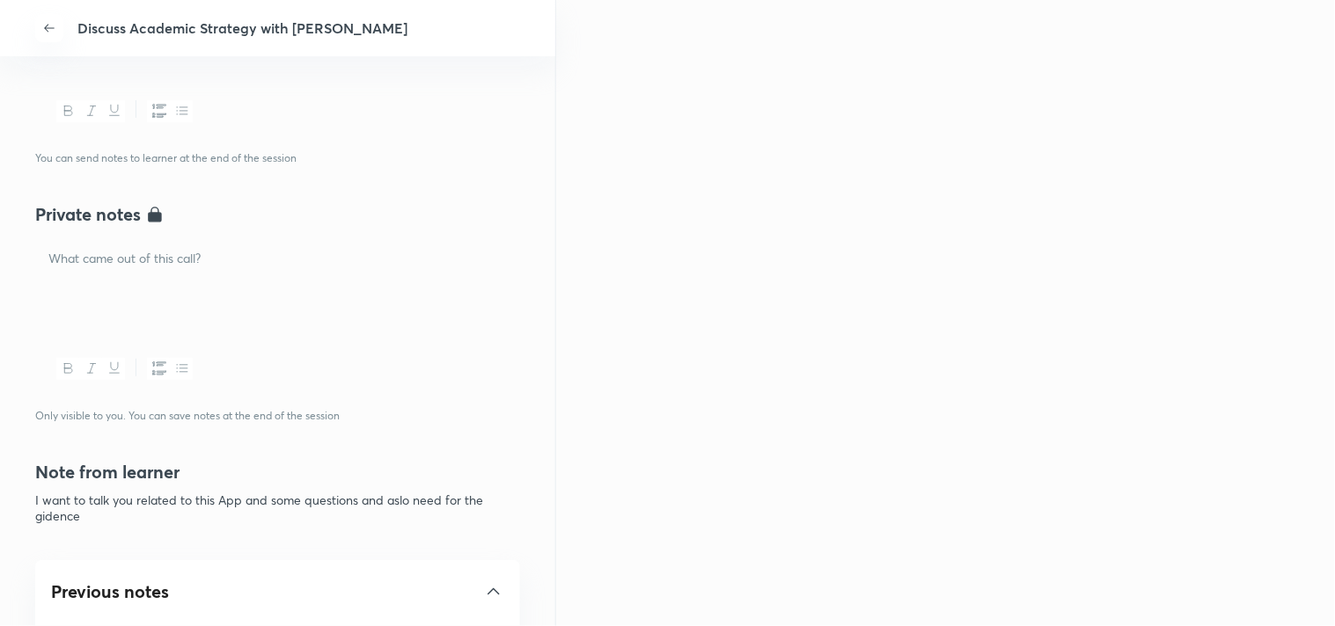
scroll to position [488, 0]
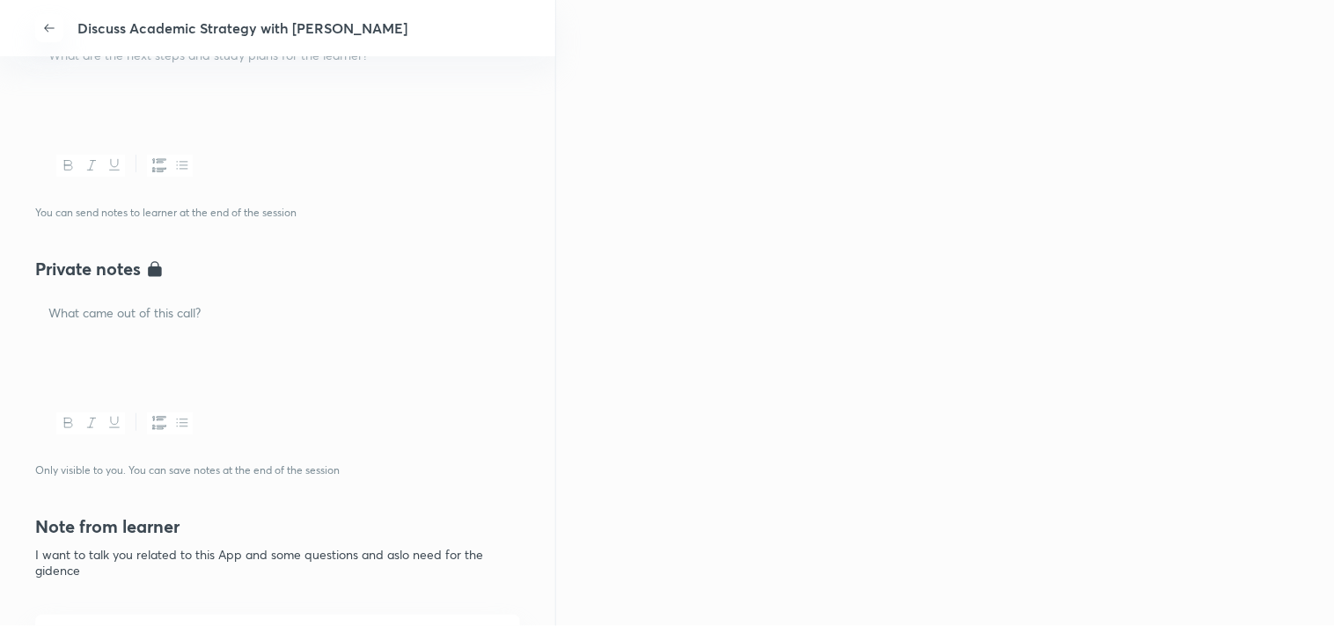
click at [173, 320] on p at bounding box center [277, 314] width 458 height 20
click at [161, 306] on p "Raunak" at bounding box center [277, 314] width 457 height 20
click at [93, 309] on p "Raunak CBSE Class" at bounding box center [277, 314] width 457 height 20
click at [99, 311] on p "Raunak CBSE Class" at bounding box center [277, 314] width 457 height 20
click at [223, 292] on div "Private notes Raunak : CBSE Class Only visible to you. You can save notes at th…" at bounding box center [277, 351] width 485 height 260
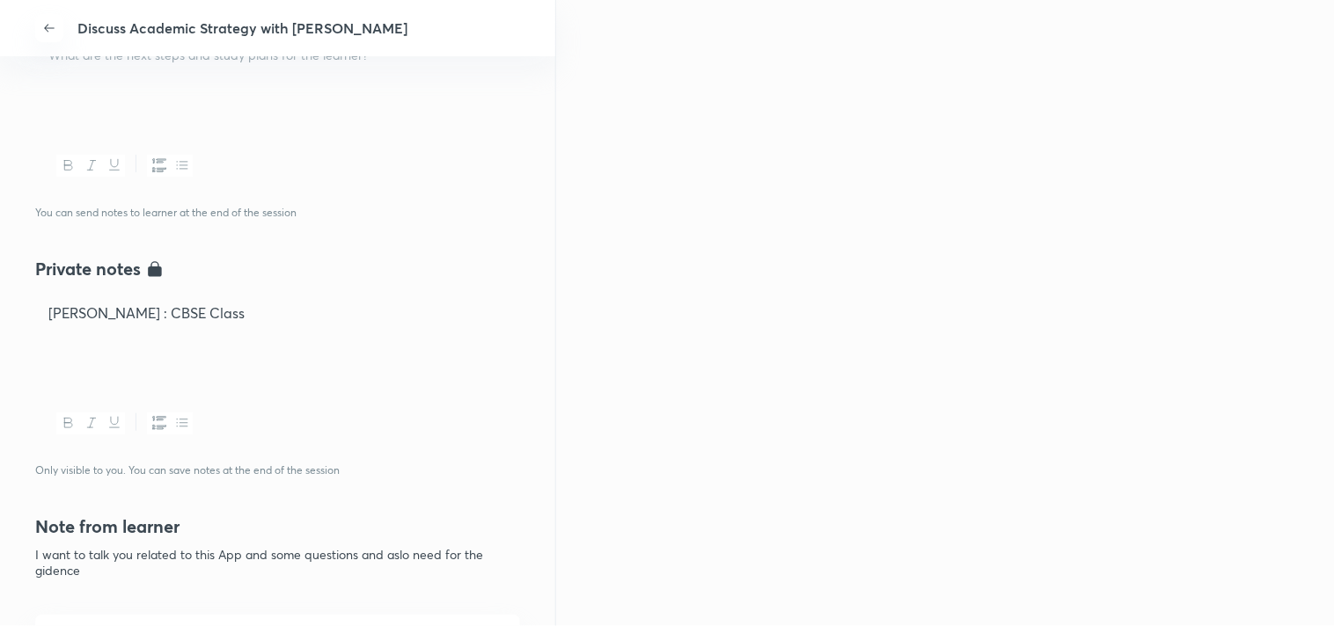
click at [218, 308] on p "Raunak : CBSE Class" at bounding box center [277, 314] width 458 height 20
click at [222, 326] on p at bounding box center [277, 335] width 457 height 20
click at [216, 326] on p at bounding box center [277, 335] width 457 height 20
click at [194, 312] on p "Raunak : CBSE Class" at bounding box center [277, 314] width 457 height 20
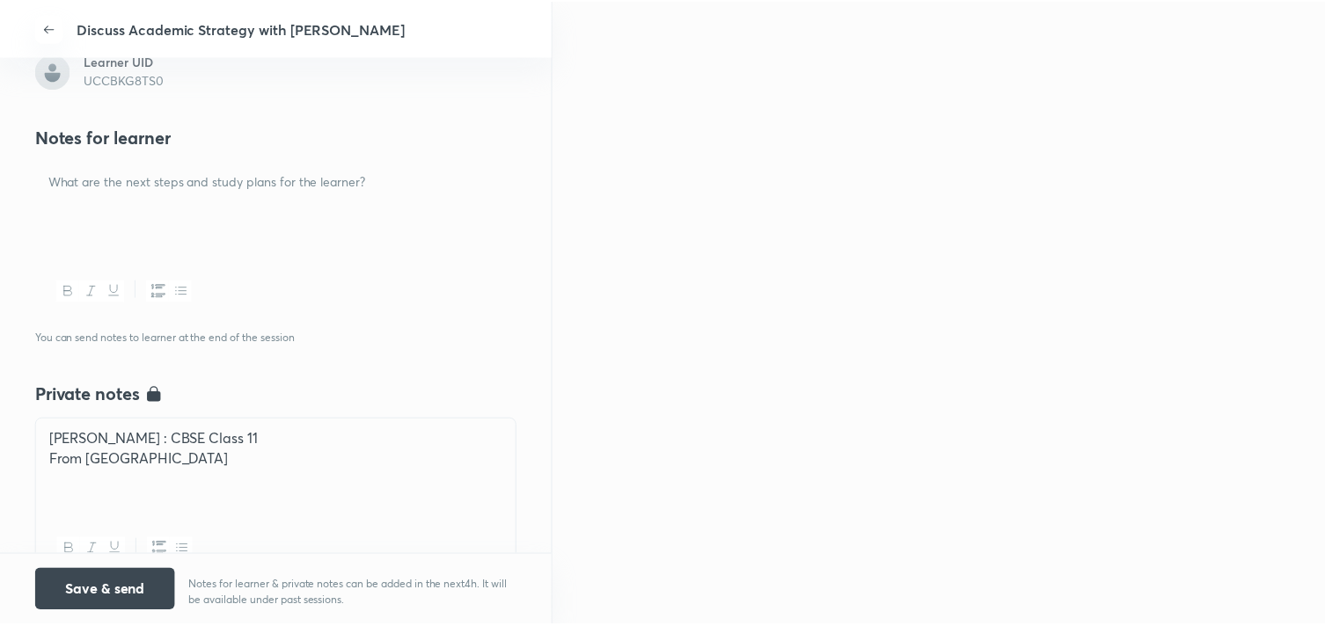
scroll to position [419, 0]
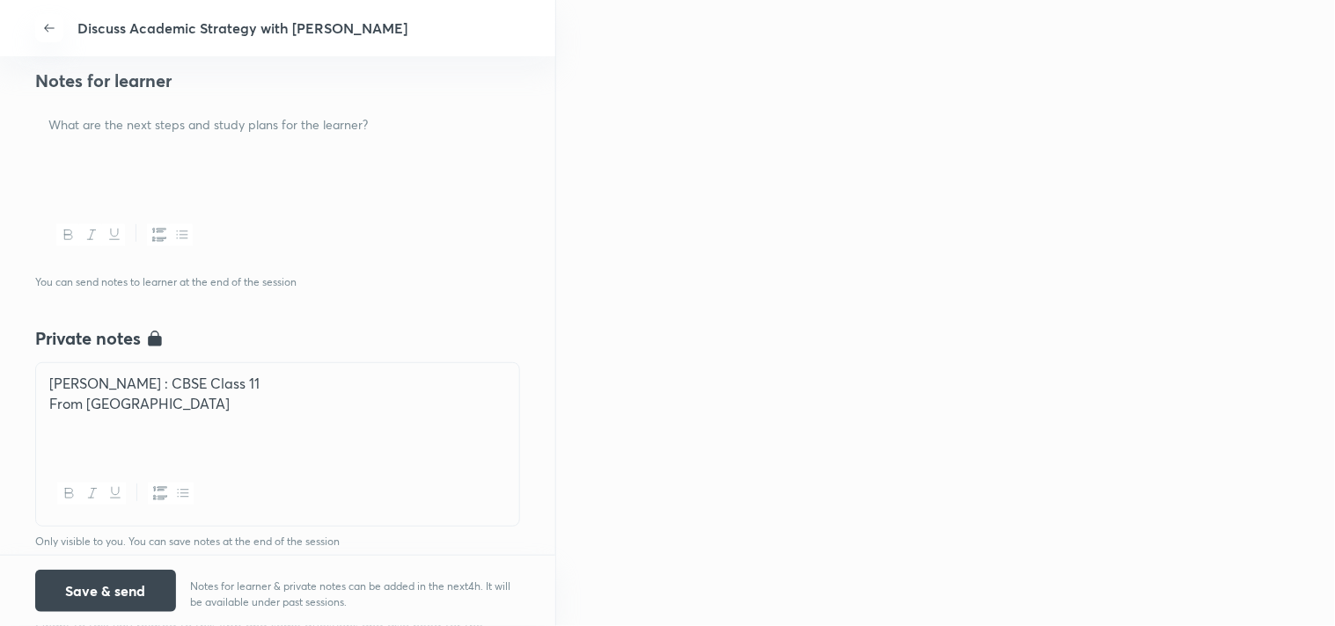
click at [275, 133] on p at bounding box center [277, 125] width 458 height 20
click at [116, 106] on div at bounding box center [277, 155] width 483 height 99
drag, startPoint x: 137, startPoint y: 121, endPoint x: 84, endPoint y: 121, distance: 52.8
click at [84, 121] on p "Dear Learner" at bounding box center [277, 126] width 457 height 20
click at [209, 189] on div "Dear Raunak It was lovely talking to you." at bounding box center [277, 155] width 483 height 99
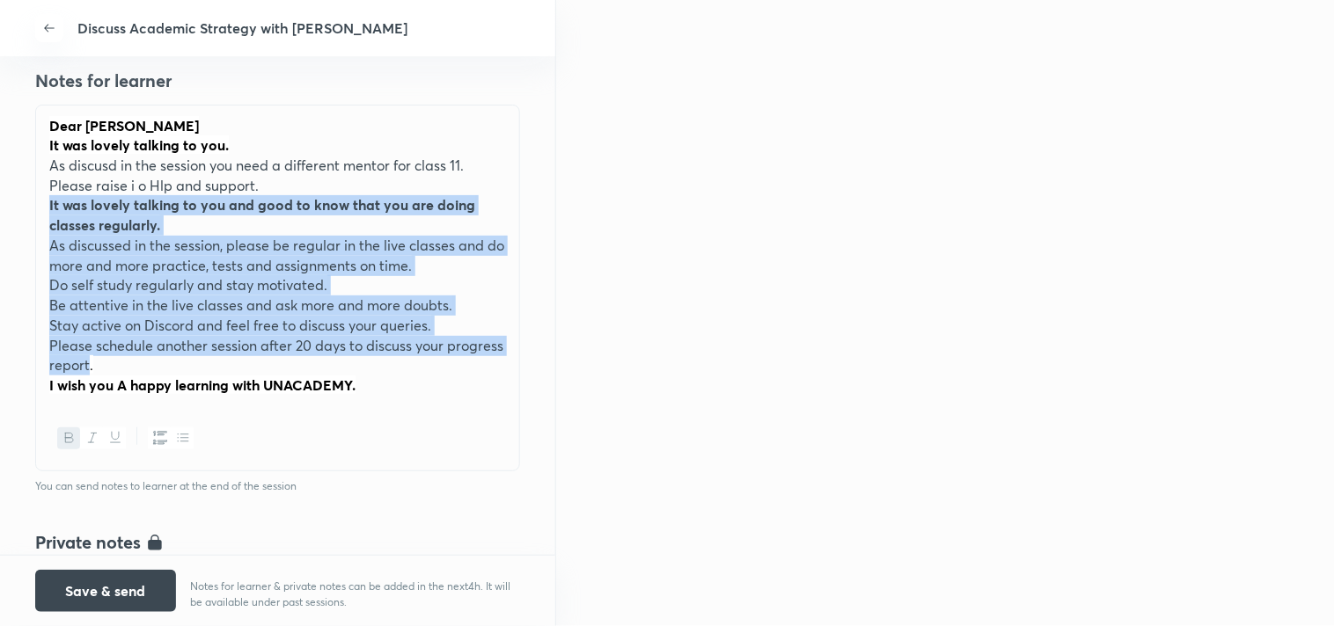
drag, startPoint x: 148, startPoint y: 372, endPoint x: 44, endPoint y: 203, distance: 198.3
click at [44, 203] on div "Dear Raunak It was lovely talking to you. As discusd in the session you need a …" at bounding box center [277, 256] width 483 height 301
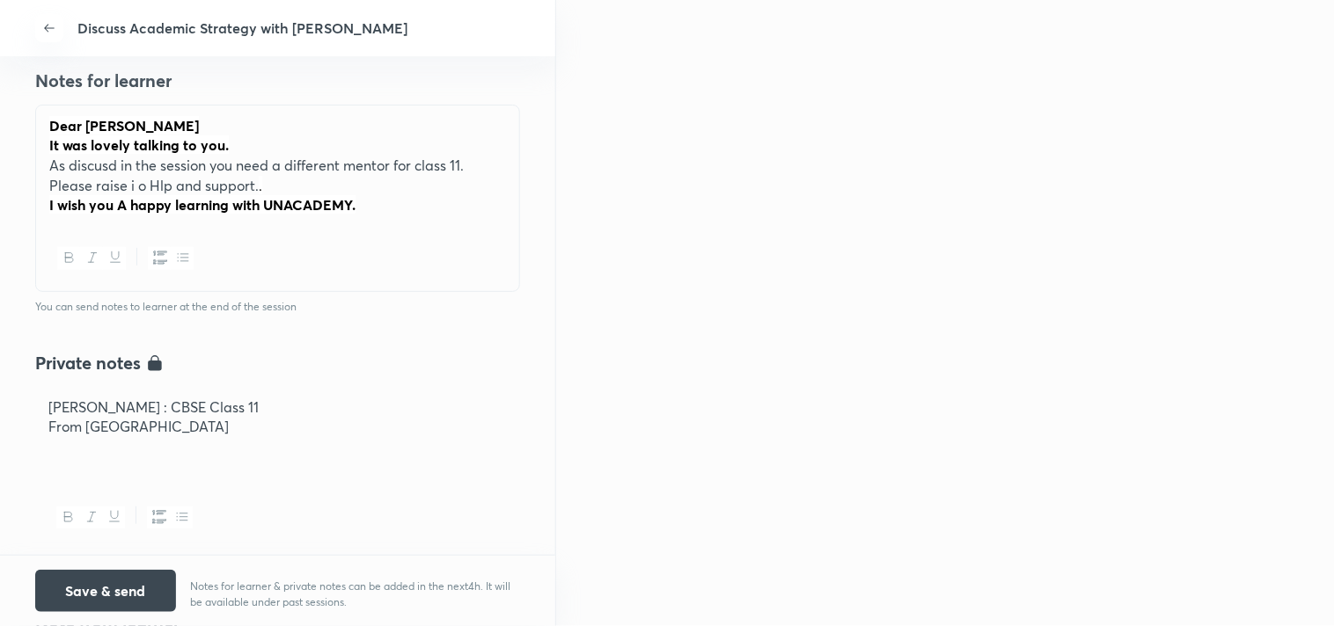
click at [154, 176] on p "Please raise i o Hlp and support. ." at bounding box center [277, 186] width 457 height 20
click at [144, 585] on button "Save & send" at bounding box center [105, 589] width 141 height 42
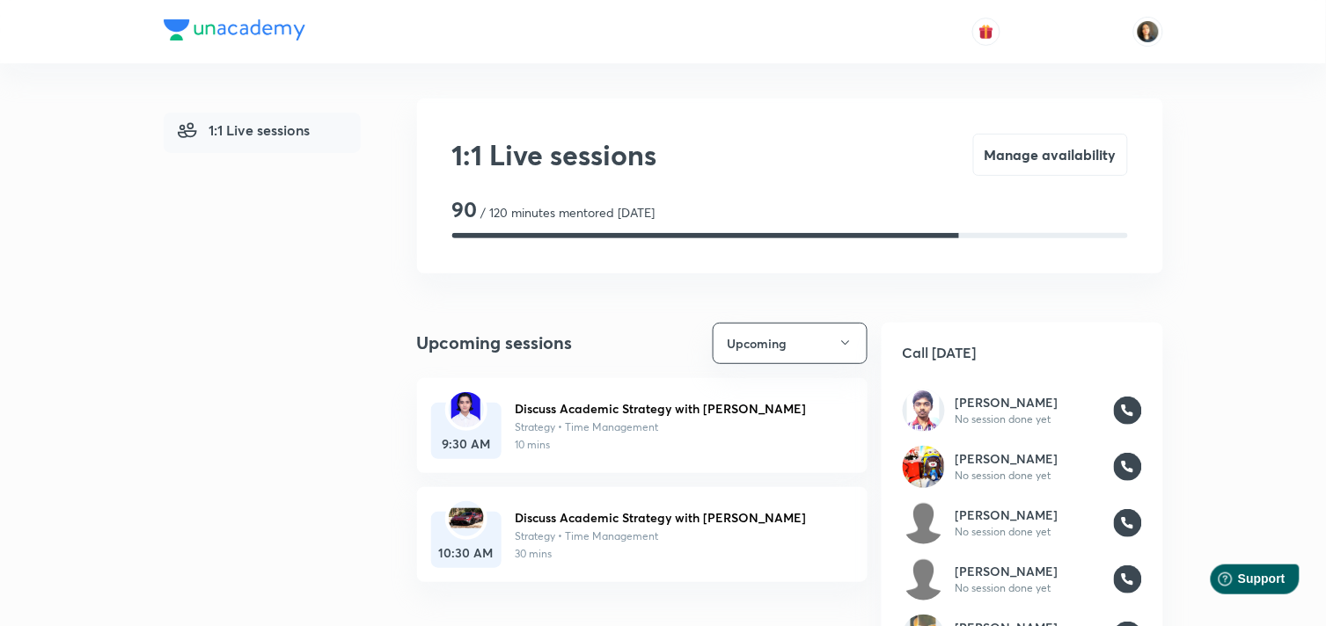
drag, startPoint x: 314, startPoint y: 32, endPoint x: 115, endPoint y: 18, distance: 199.3
click at [115, 18] on header at bounding box center [663, 31] width 1326 height 63
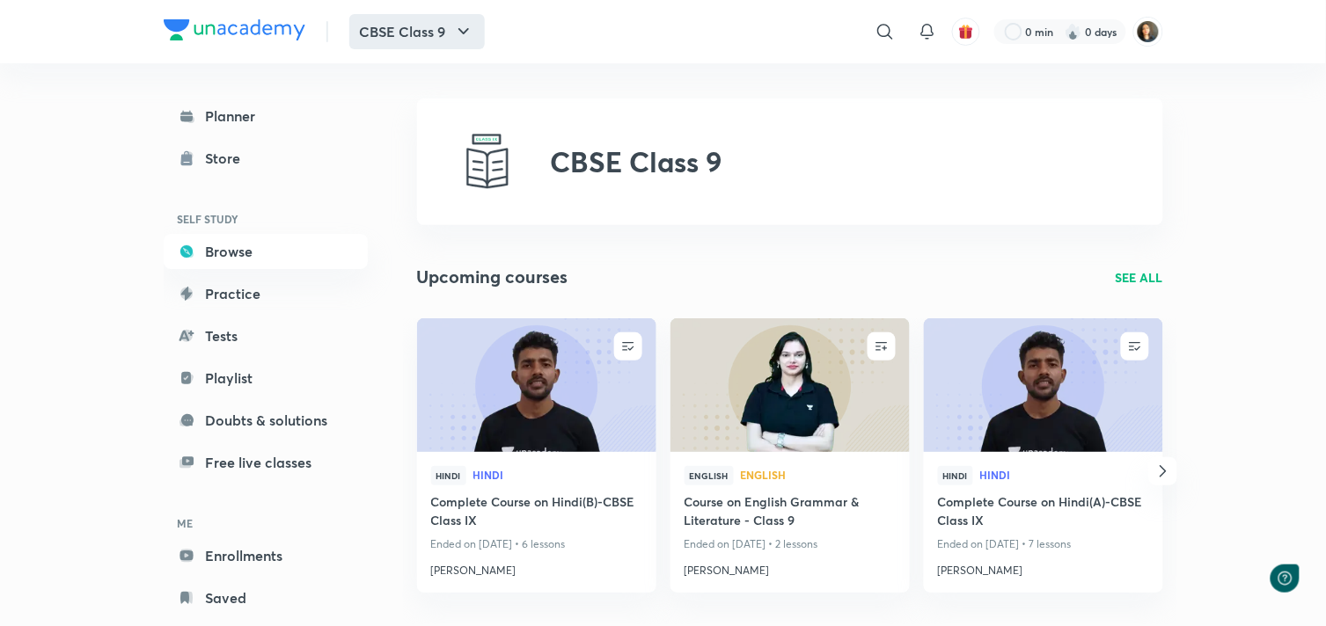
click at [436, 18] on button "CBSE Class 9" at bounding box center [416, 31] width 135 height 35
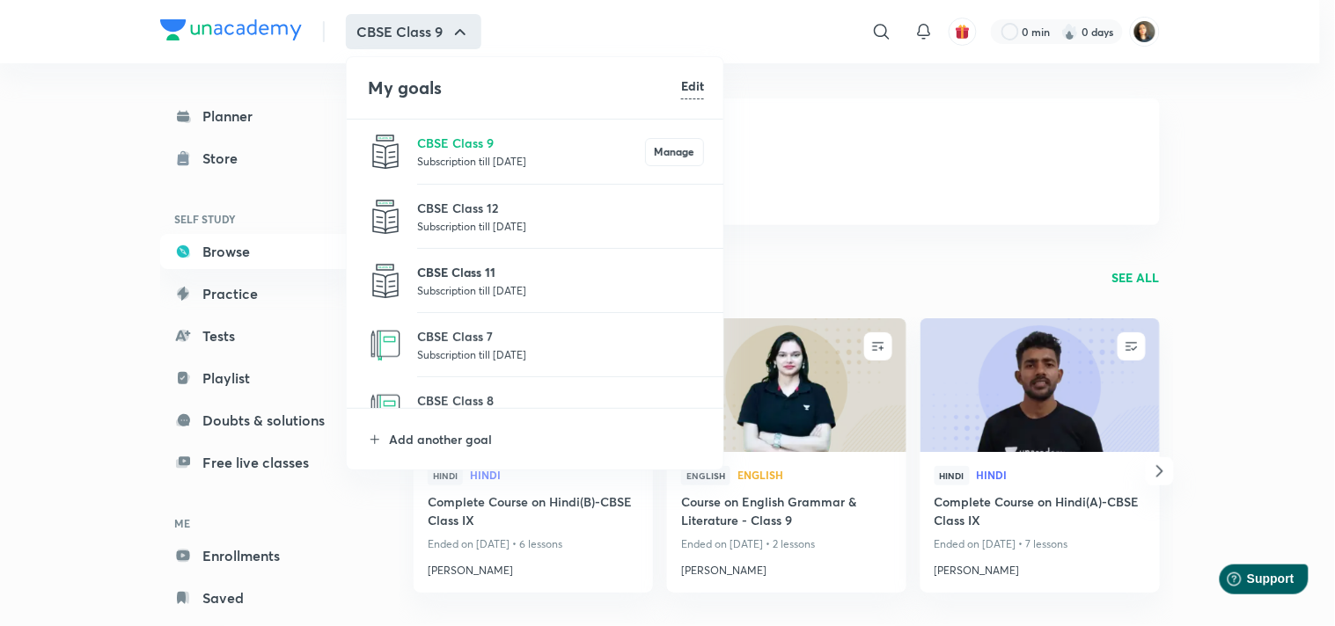
click at [473, 270] on p "CBSE Class 11" at bounding box center [560, 272] width 287 height 18
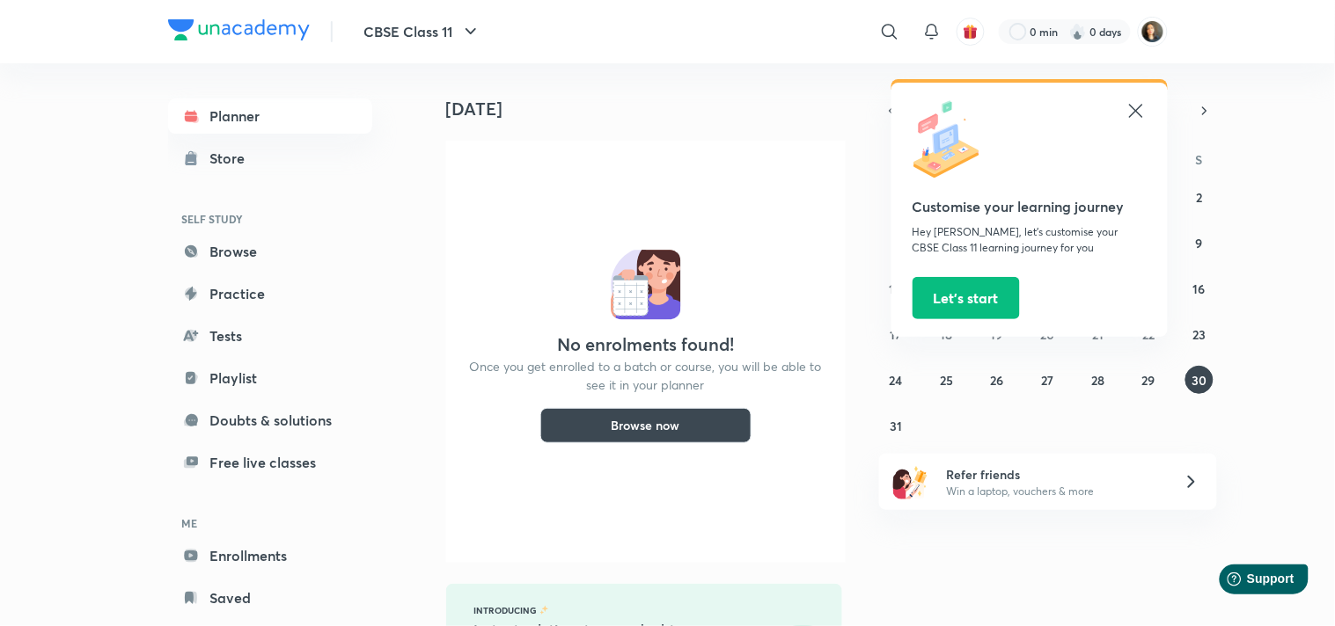
click at [1140, 111] on icon at bounding box center [1135, 110] width 21 height 21
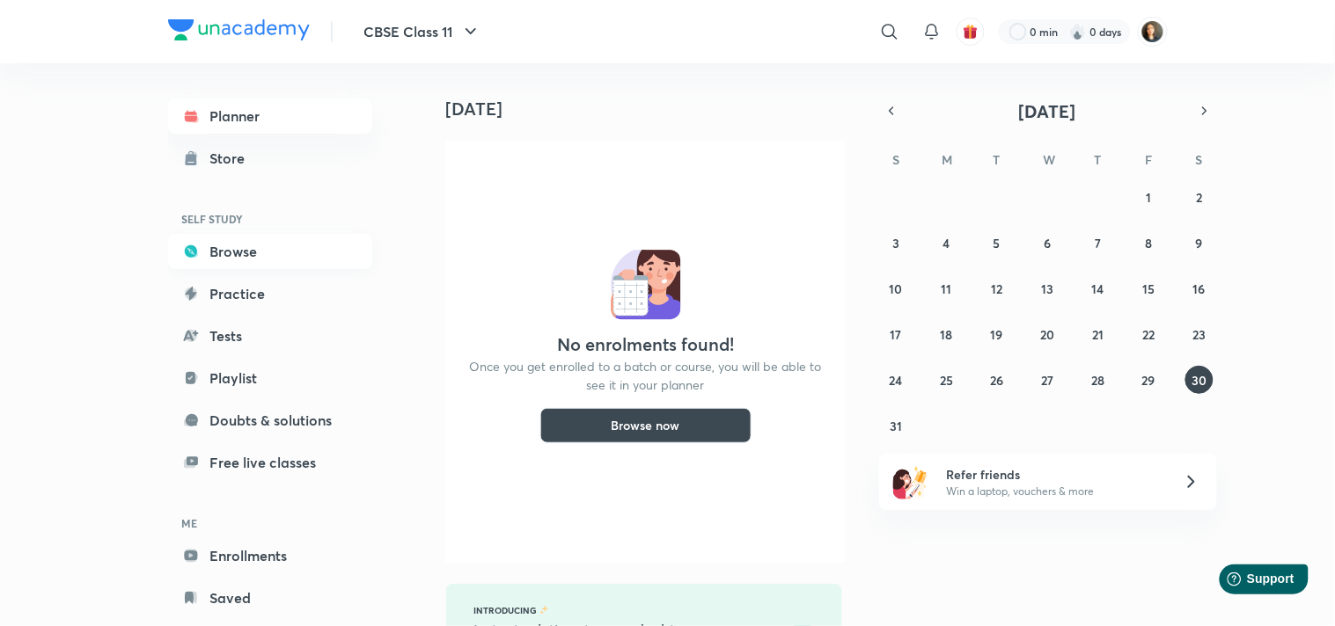
click at [261, 248] on link "Browse" at bounding box center [270, 251] width 204 height 35
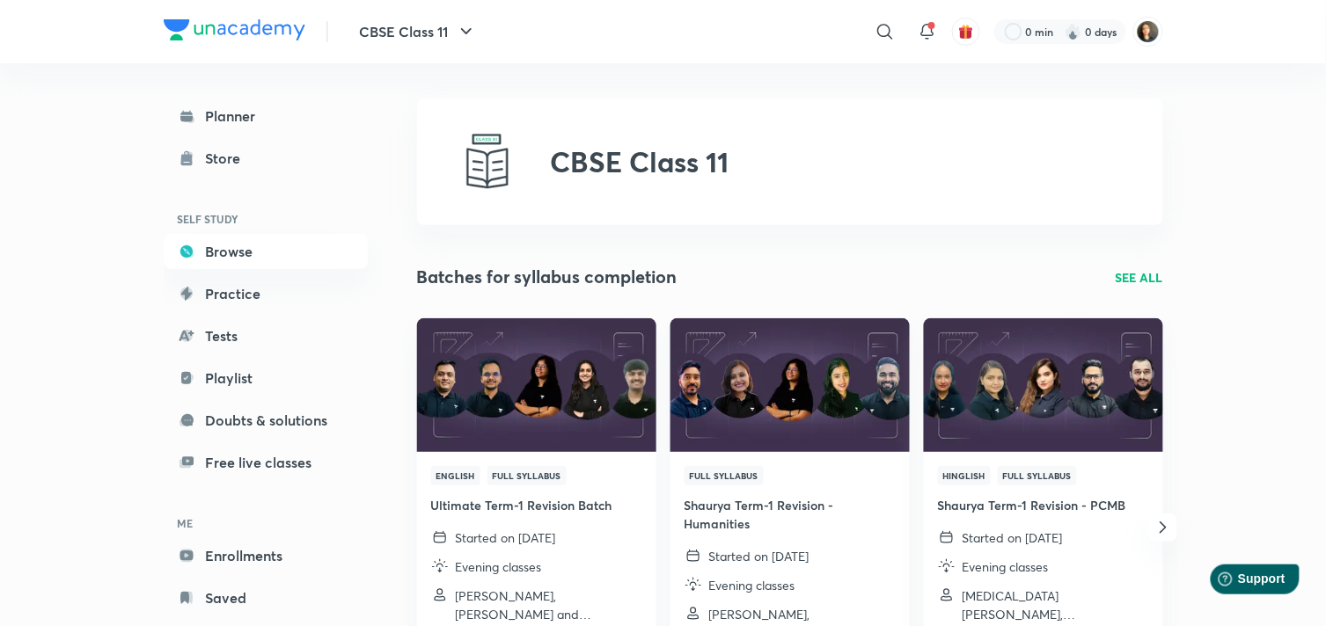
scroll to position [98, 0]
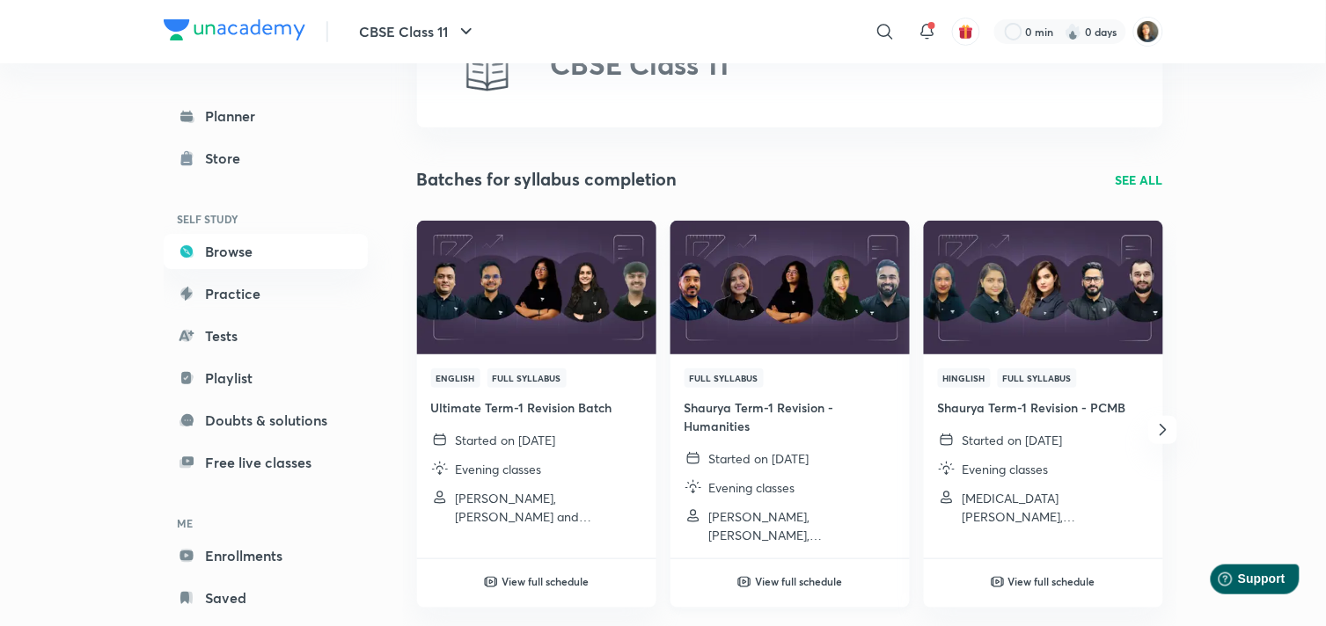
click at [725, 411] on h4 "Shaurya Term-1 Revision - Humanities" at bounding box center [790, 417] width 211 height 37
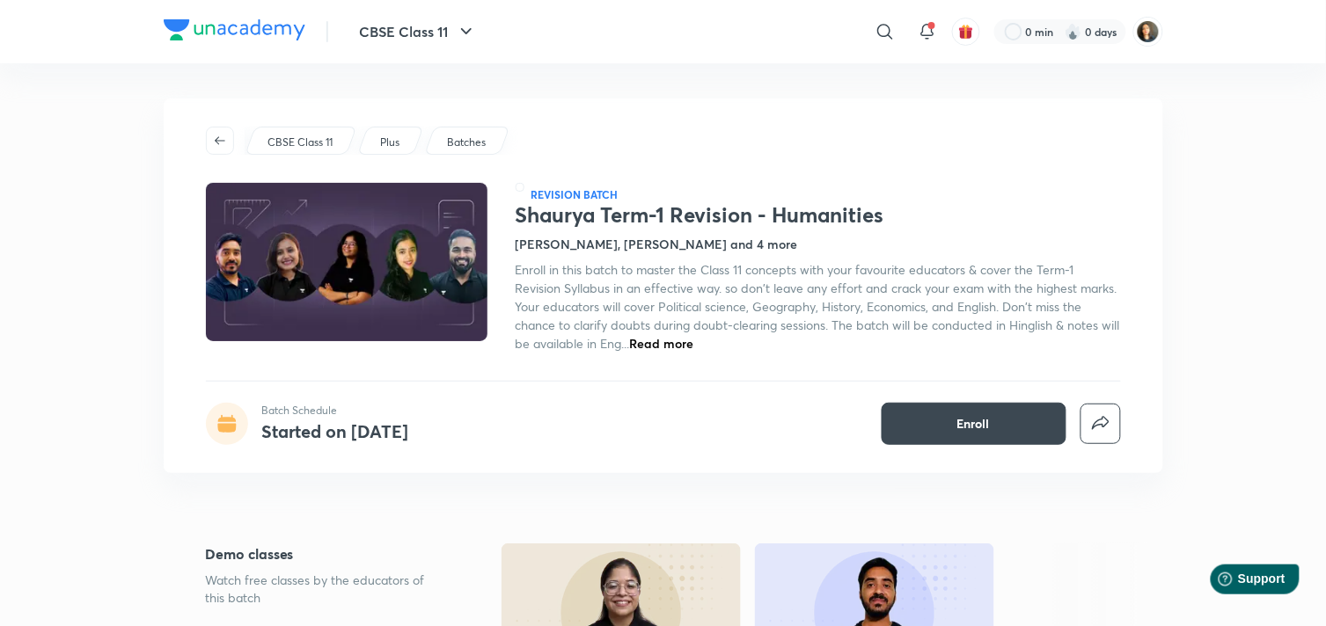
click at [694, 341] on span "Read more" at bounding box center [662, 343] width 64 height 17
click at [731, 249] on h4 "Shantam Gupta, Ajay Dhayal and 4 more" at bounding box center [657, 244] width 282 height 18
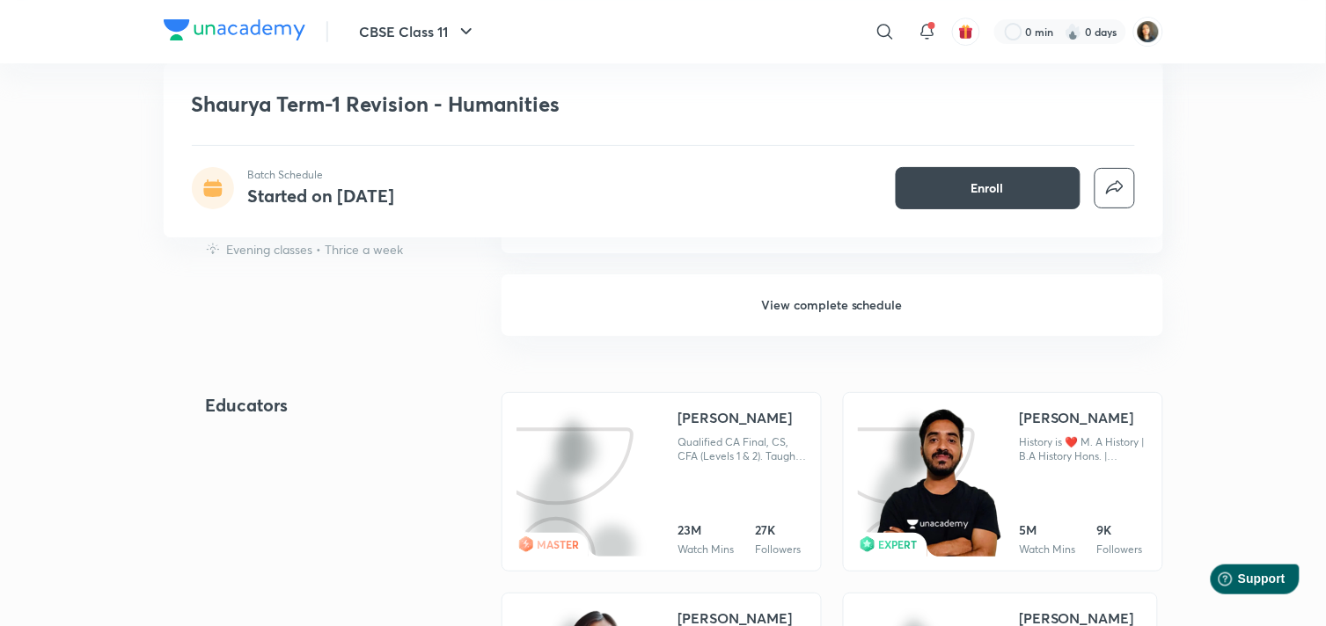
scroll to position [1512, 0]
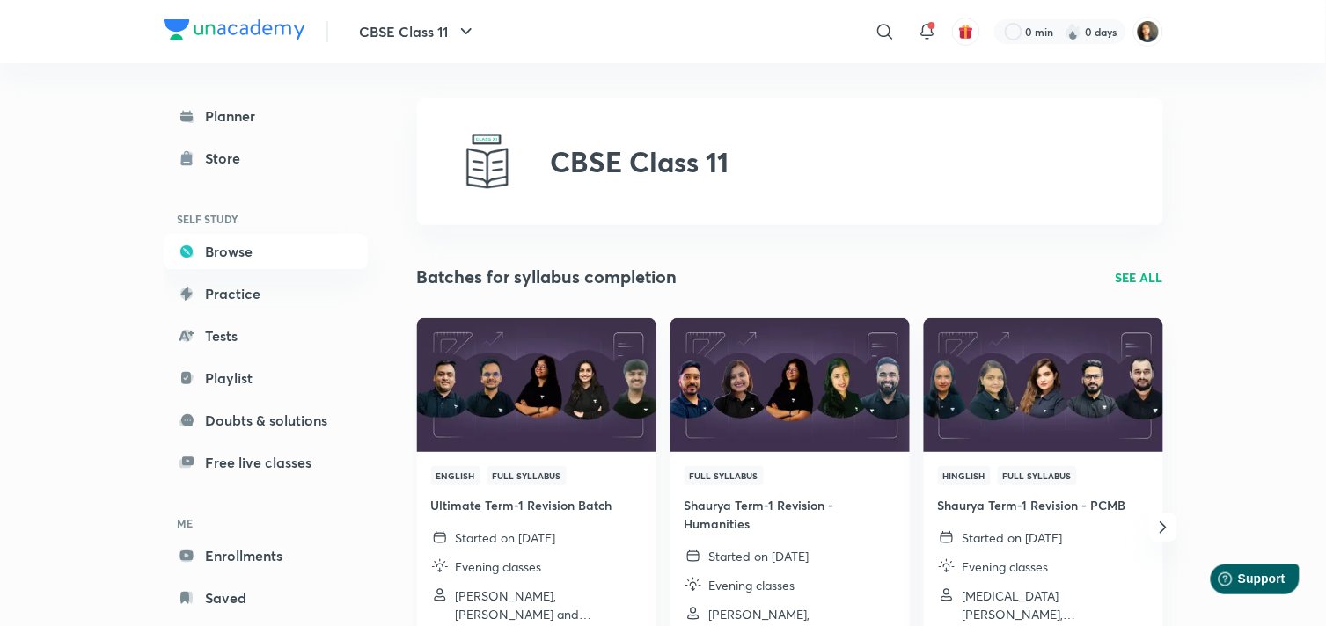
click at [516, 502] on h4 "Ultimate Term-1 Revision Batch" at bounding box center [536, 505] width 211 height 18
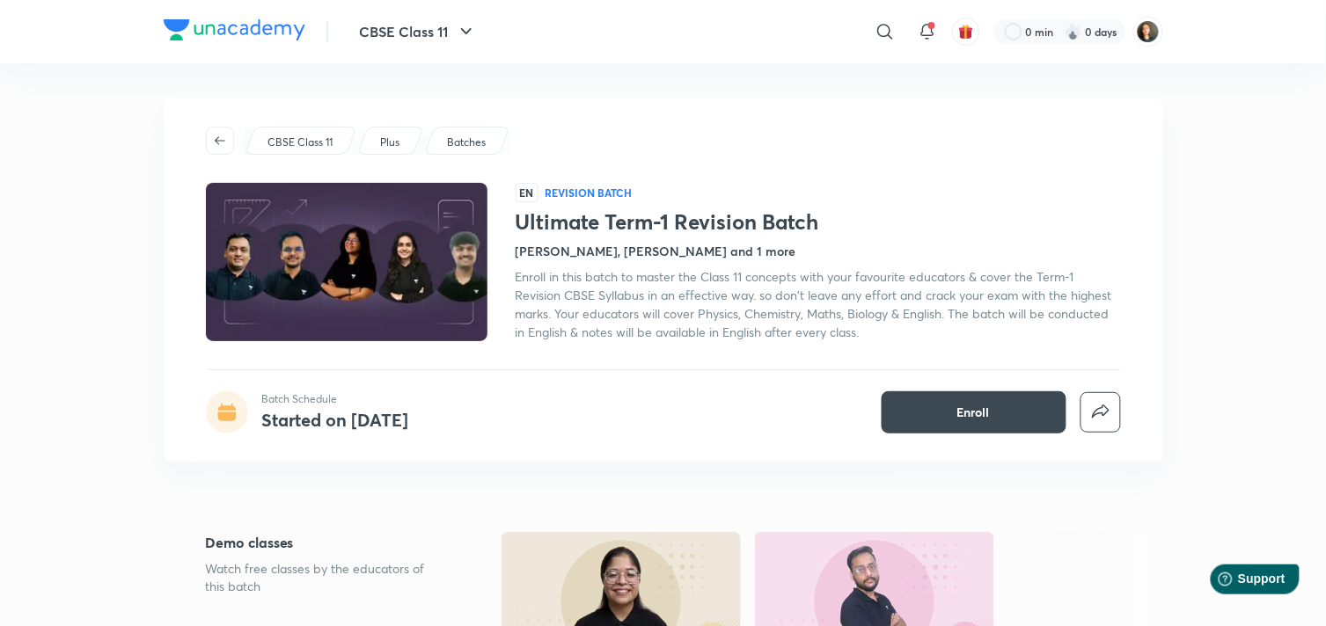
click at [768, 250] on h4 "Suyash Goyal, Oshin Phull Taknori and 1 more" at bounding box center [656, 251] width 281 height 18
click at [222, 134] on icon "button" at bounding box center [220, 141] width 14 height 14
